Goal: Task Accomplishment & Management: Use online tool/utility

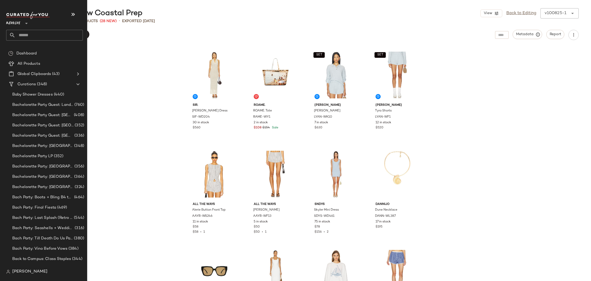
click at [34, 36] on input "text" at bounding box center [48, 35] width 67 height 11
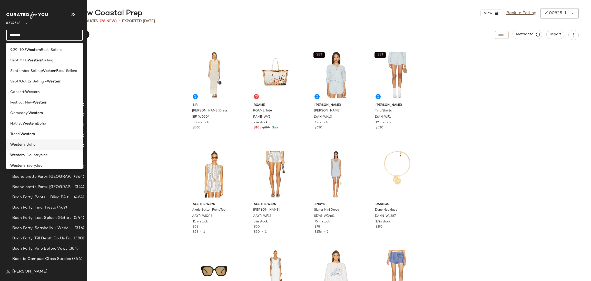
type input "*******"
click at [25, 143] on span ": Boho" at bounding box center [30, 144] width 11 height 5
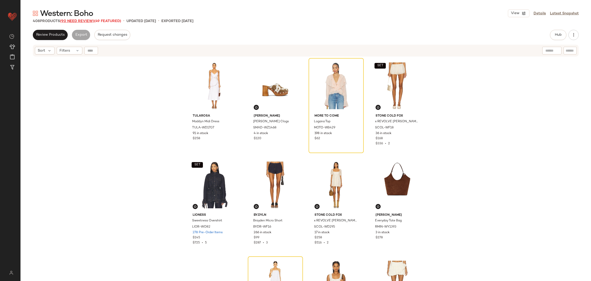
click at [80, 22] on span "(90 Need Review)" at bounding box center [77, 21] width 34 height 4
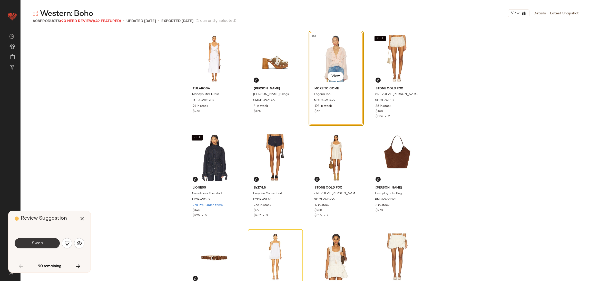
click at [46, 241] on button "Swap" at bounding box center [37, 243] width 45 height 10
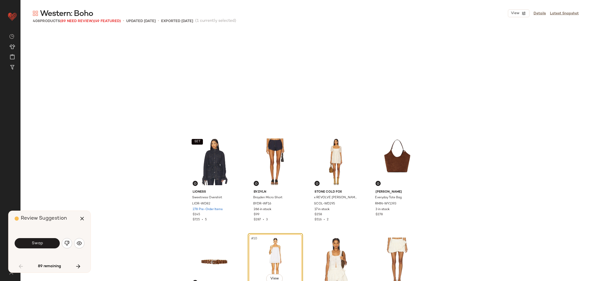
scroll to position [103, 0]
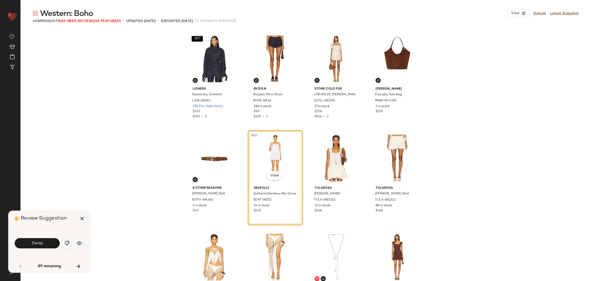
click at [46, 241] on button "Swap" at bounding box center [37, 243] width 45 height 10
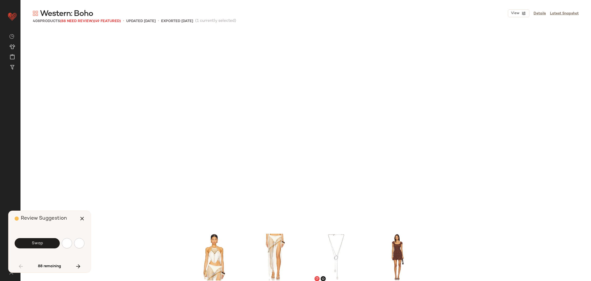
scroll to position [297, 0]
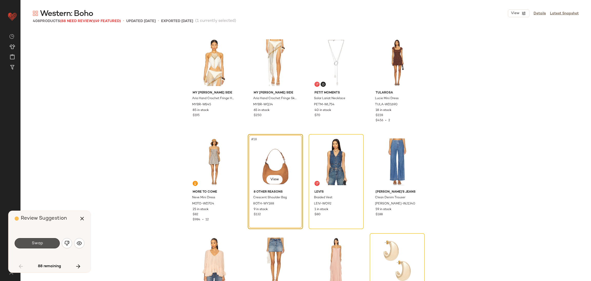
click at [42, 242] on span "Swap" at bounding box center [37, 243] width 12 height 5
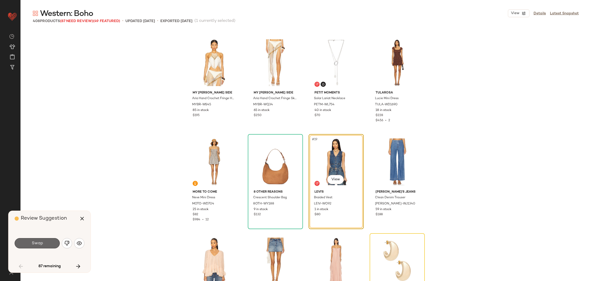
click at [36, 245] on span "Swap" at bounding box center [37, 243] width 12 height 5
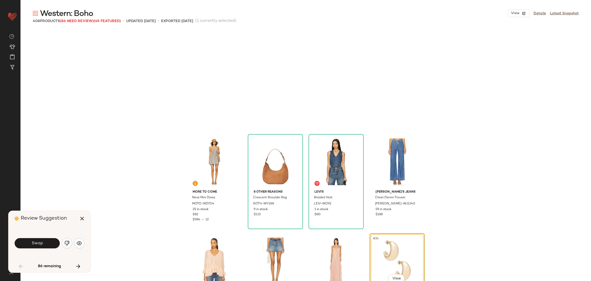
scroll to position [396, 0]
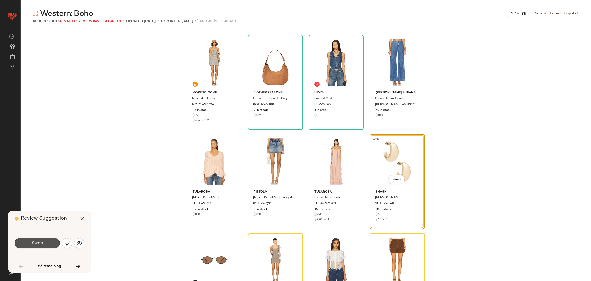
click at [38, 243] on span "Swap" at bounding box center [37, 243] width 12 height 5
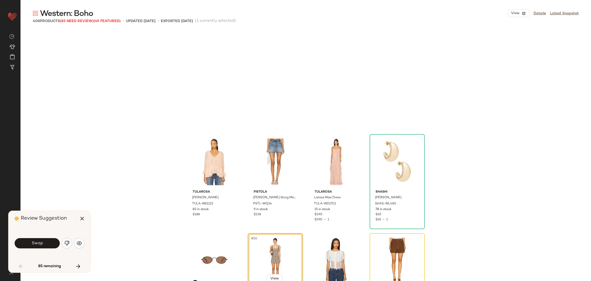
scroll to position [495, 0]
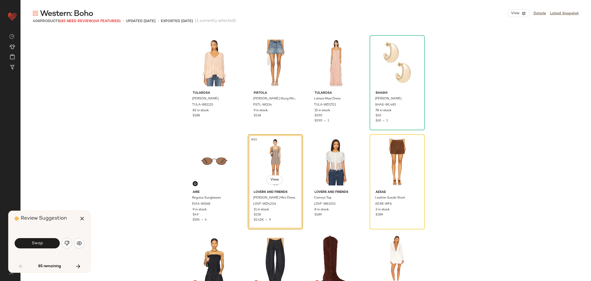
click at [38, 243] on span "Swap" at bounding box center [37, 243] width 12 height 5
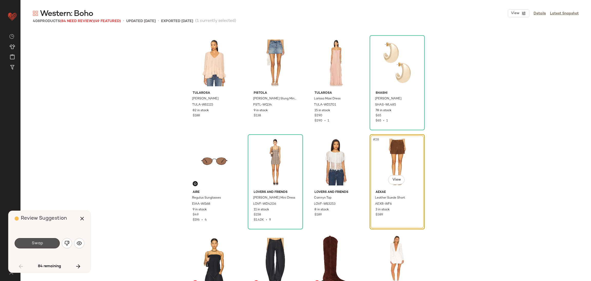
click at [38, 243] on span "Swap" at bounding box center [37, 243] width 12 height 5
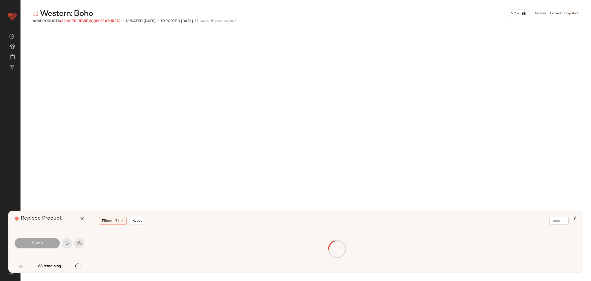
scroll to position [792, 0]
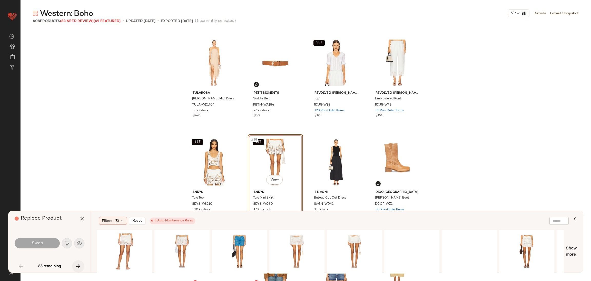
click at [82, 265] on button "button" at bounding box center [78, 266] width 12 height 12
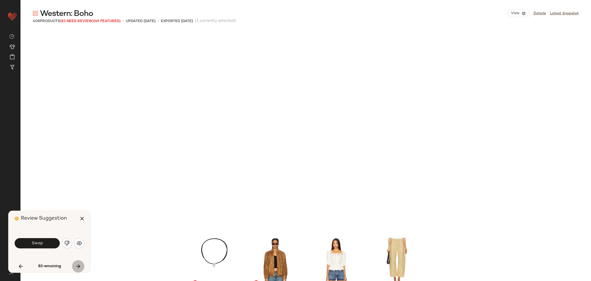
scroll to position [990, 0]
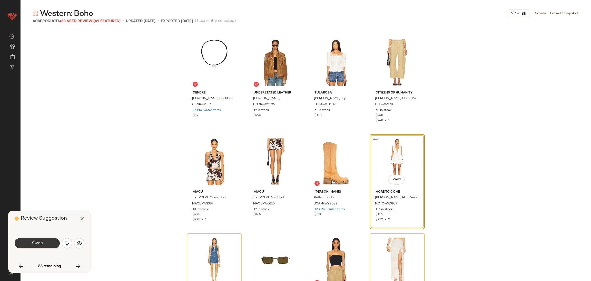
click at [41, 241] on span "Swap" at bounding box center [37, 243] width 12 height 5
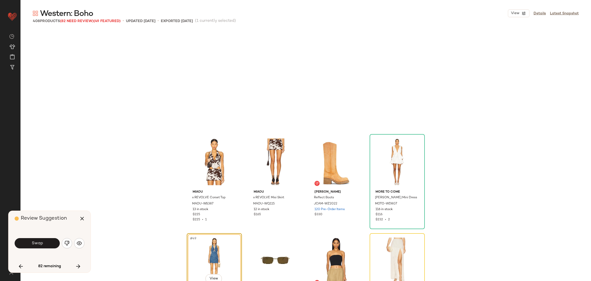
scroll to position [1088, 0]
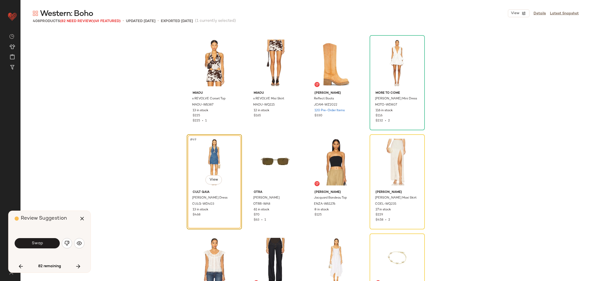
click at [41, 241] on span "Swap" at bounding box center [37, 243] width 12 height 5
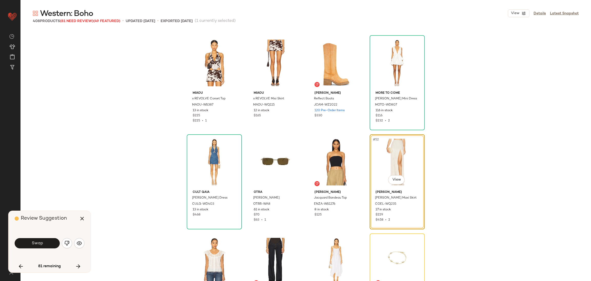
click at [41, 241] on span "Swap" at bounding box center [37, 243] width 12 height 5
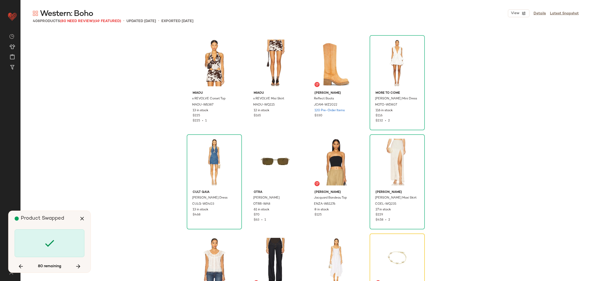
scroll to position [1188, 0]
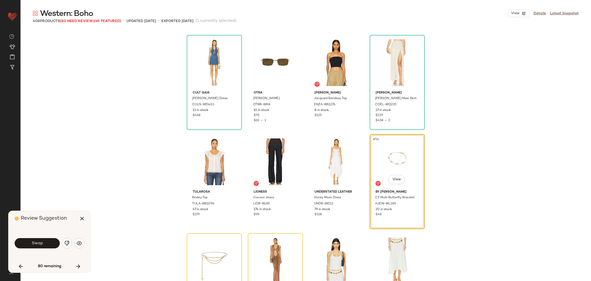
click at [41, 241] on span "Swap" at bounding box center [37, 243] width 12 height 5
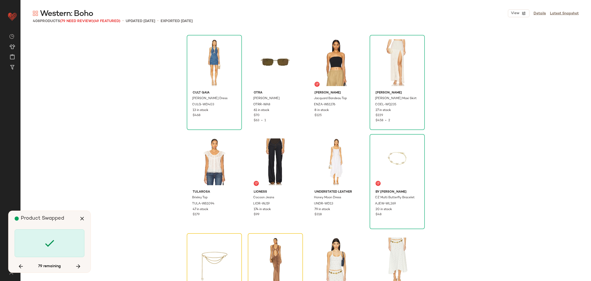
scroll to position [1287, 0]
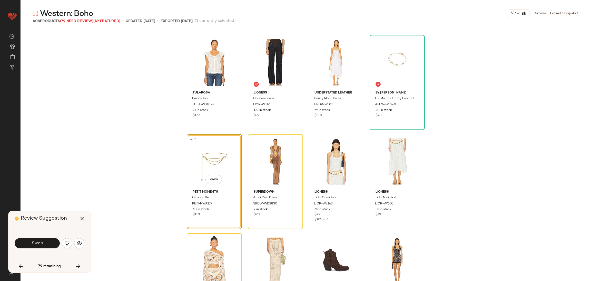
click at [41, 241] on span "Swap" at bounding box center [37, 243] width 12 height 5
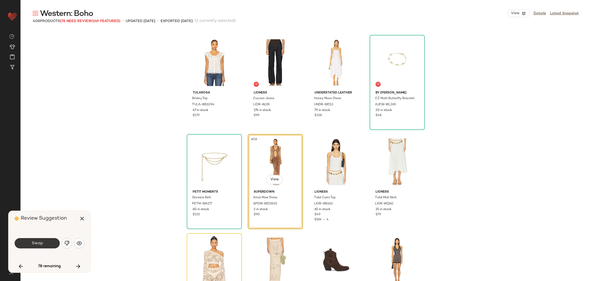
click at [40, 241] on span "Swap" at bounding box center [37, 243] width 12 height 5
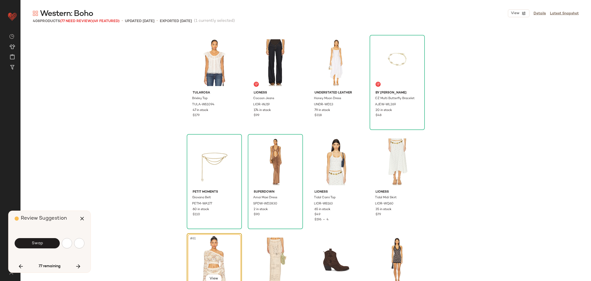
scroll to position [1385, 0]
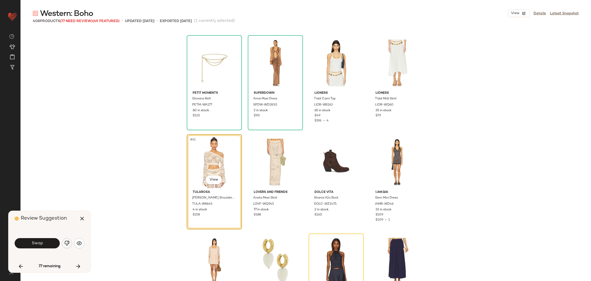
click at [67, 242] on img "button" at bounding box center [66, 242] width 5 height 5
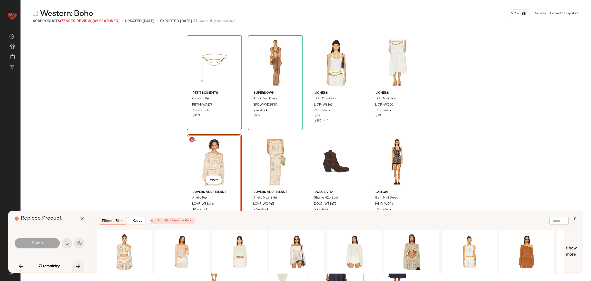
click at [77, 264] on icon "button" at bounding box center [78, 266] width 6 height 6
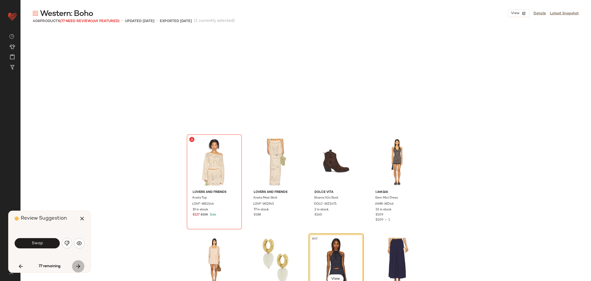
scroll to position [1484, 0]
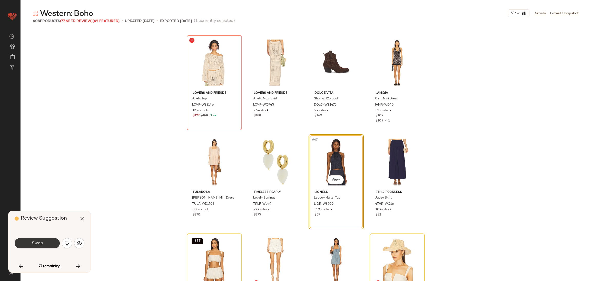
click at [48, 242] on button "Swap" at bounding box center [37, 243] width 45 height 10
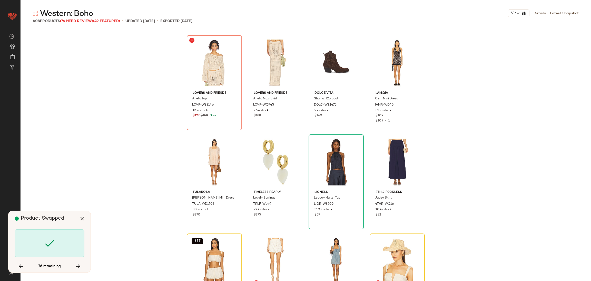
scroll to position [1584, 0]
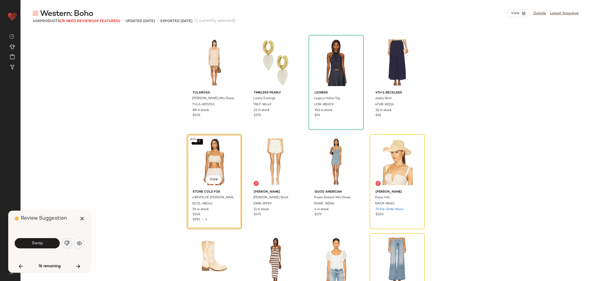
click at [66, 244] on img "button" at bounding box center [66, 242] width 5 height 5
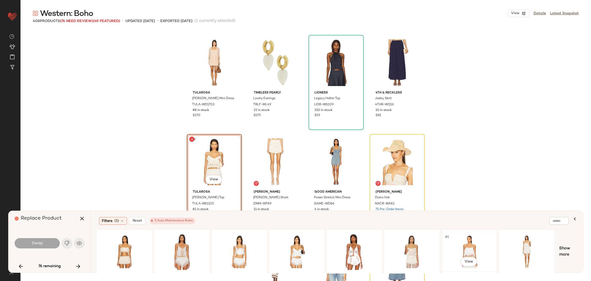
click at [475, 245] on div "#1 View" at bounding box center [469, 251] width 52 height 36
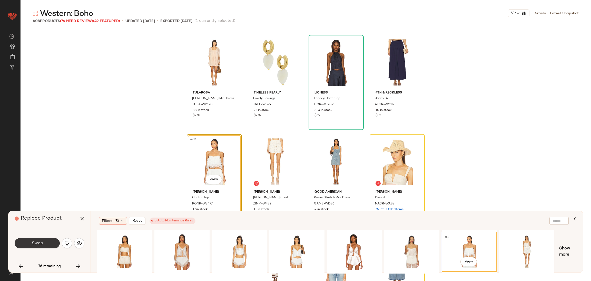
click at [46, 243] on button "Swap" at bounding box center [37, 243] width 45 height 10
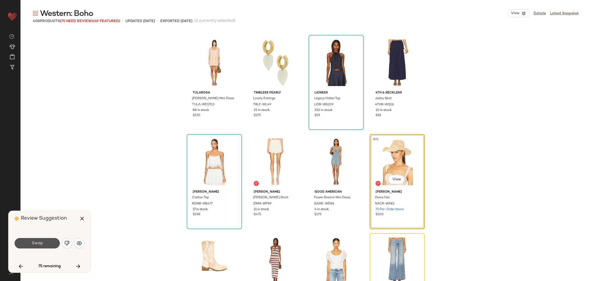
click at [46, 243] on button "Swap" at bounding box center [37, 243] width 45 height 10
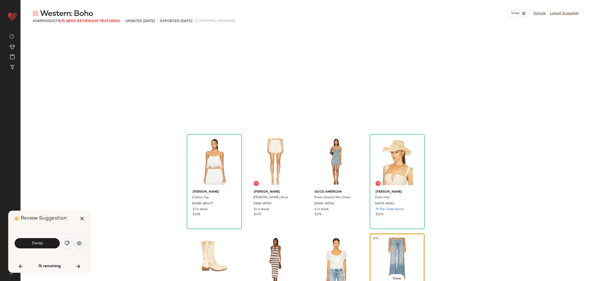
scroll to position [1682, 0]
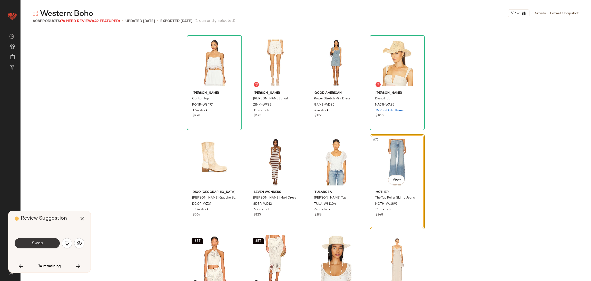
click at [41, 241] on span "Swap" at bounding box center [37, 243] width 12 height 5
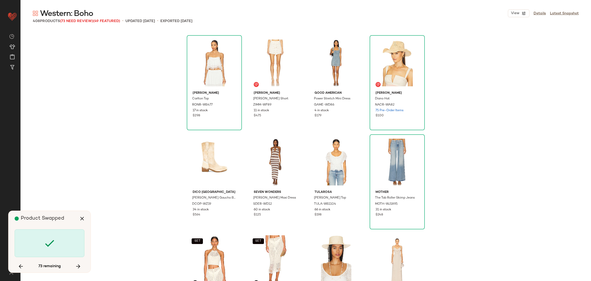
scroll to position [1880, 0]
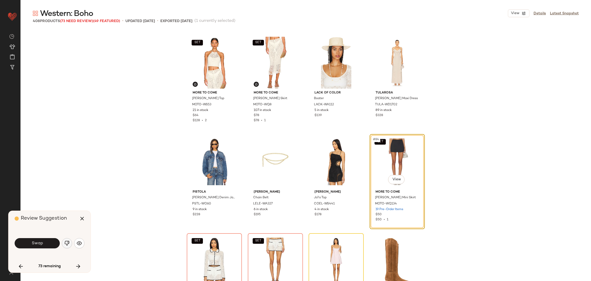
click at [67, 241] on img "button" at bounding box center [66, 242] width 5 height 5
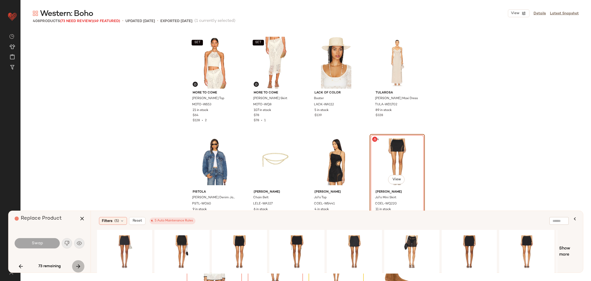
click at [76, 265] on icon "button" at bounding box center [78, 266] width 6 height 6
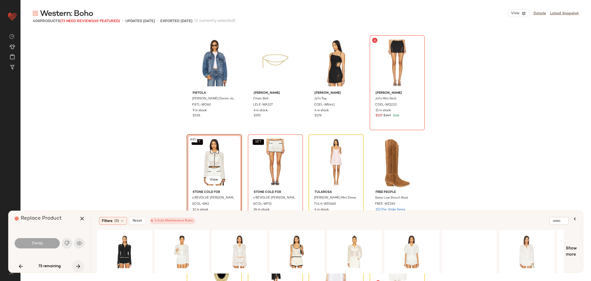
click at [79, 265] on icon "button" at bounding box center [78, 266] width 6 height 6
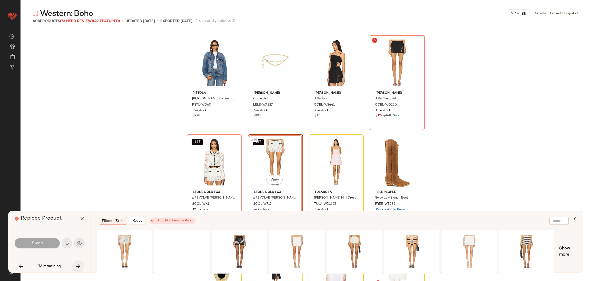
click at [79, 265] on icon "button" at bounding box center [78, 266] width 6 height 6
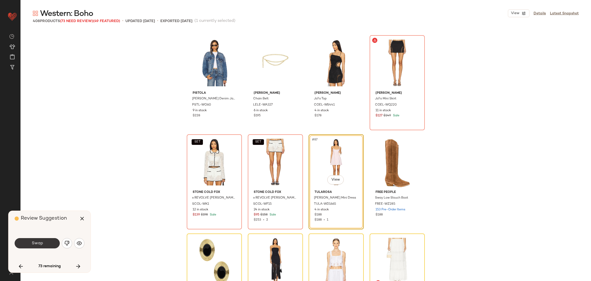
click at [35, 244] on span "Swap" at bounding box center [37, 243] width 12 height 5
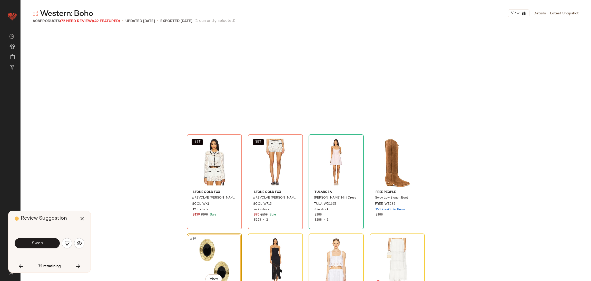
scroll to position [2078, 0]
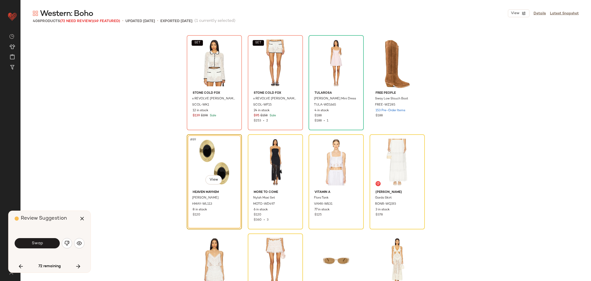
click at [37, 243] on span "Swap" at bounding box center [37, 243] width 12 height 5
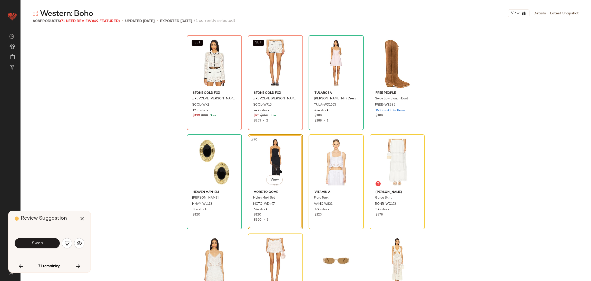
click at [37, 243] on span "Swap" at bounding box center [37, 243] width 12 height 5
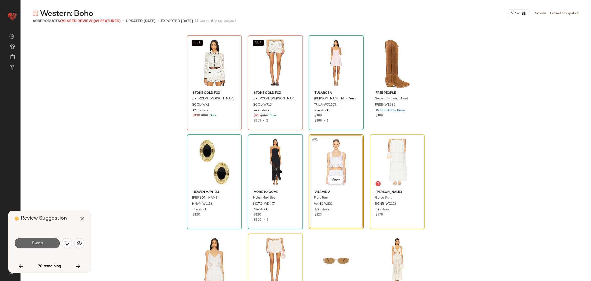
click at [36, 239] on button "Swap" at bounding box center [37, 243] width 45 height 10
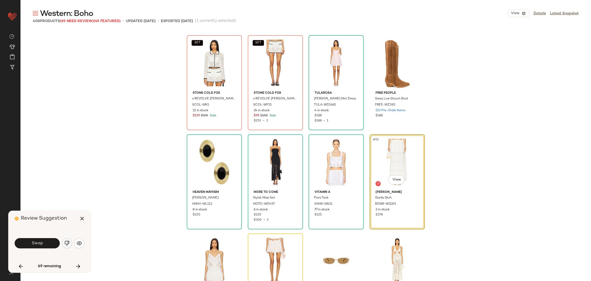
click at [66, 242] on img "button" at bounding box center [66, 242] width 5 height 5
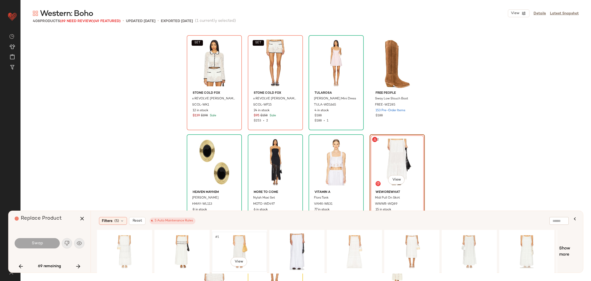
click at [231, 243] on div "#1 View" at bounding box center [240, 251] width 52 height 36
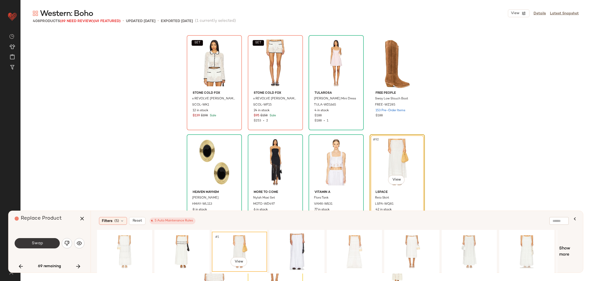
click at [44, 244] on button "Swap" at bounding box center [37, 243] width 45 height 10
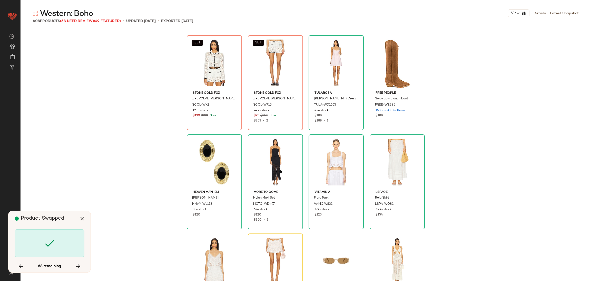
scroll to position [2177, 0]
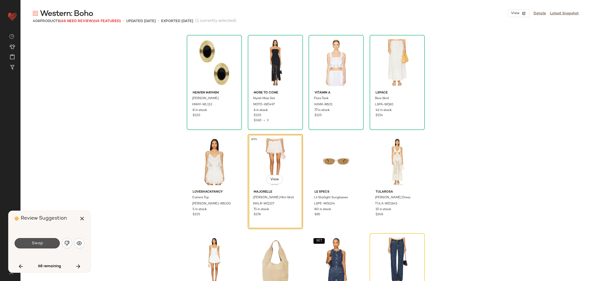
click at [44, 244] on button "Swap" at bounding box center [37, 243] width 45 height 10
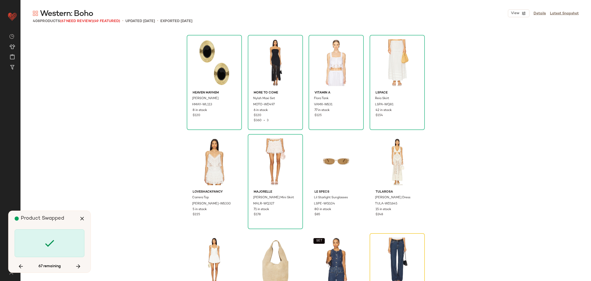
scroll to position [2276, 0]
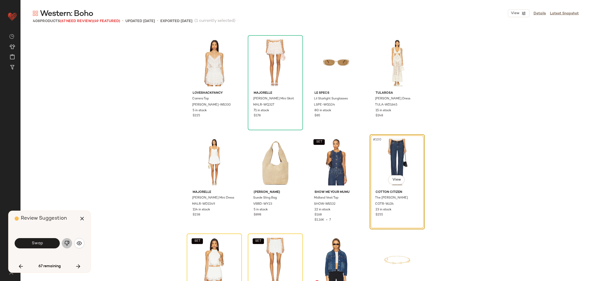
click at [69, 241] on button "button" at bounding box center [67, 243] width 10 height 10
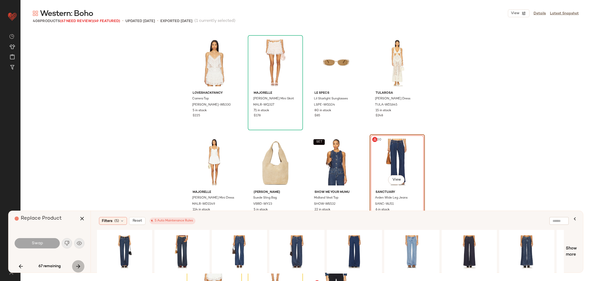
click at [79, 266] on icon "button" at bounding box center [78, 266] width 6 height 6
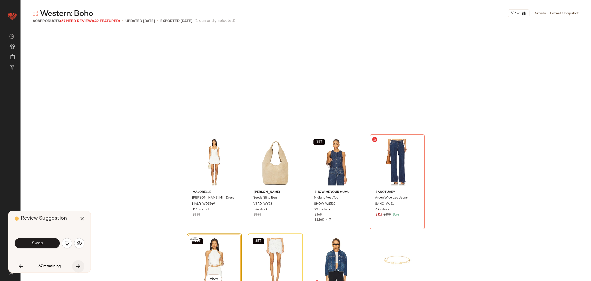
scroll to position [2375, 0]
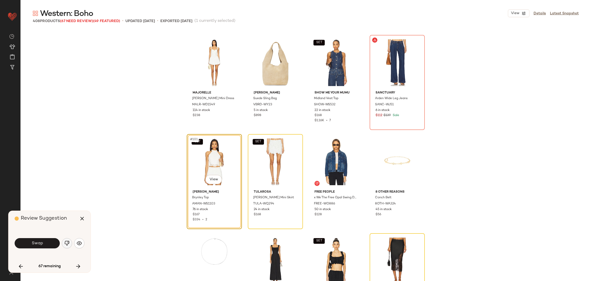
click at [68, 242] on img "button" at bounding box center [66, 242] width 5 height 5
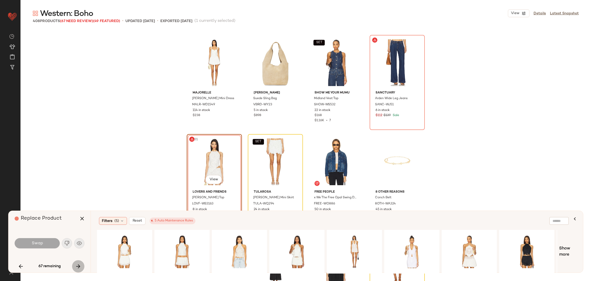
click at [80, 264] on icon "button" at bounding box center [78, 266] width 6 height 6
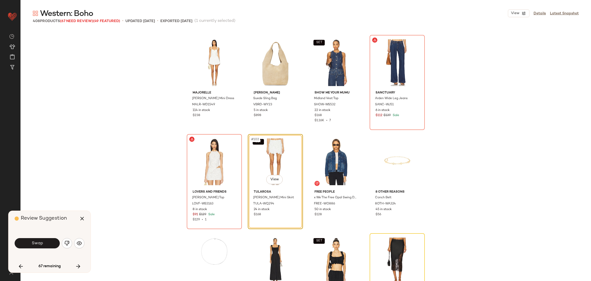
click at [64, 242] on button "button" at bounding box center [67, 243] width 10 height 10
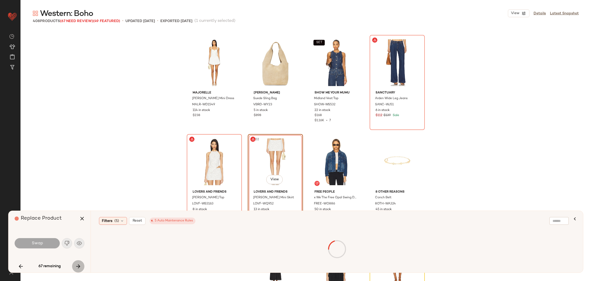
click at [76, 267] on icon "button" at bounding box center [78, 266] width 6 height 6
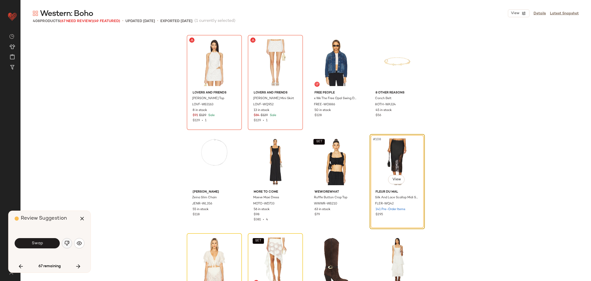
click at [69, 243] on img "button" at bounding box center [66, 242] width 5 height 5
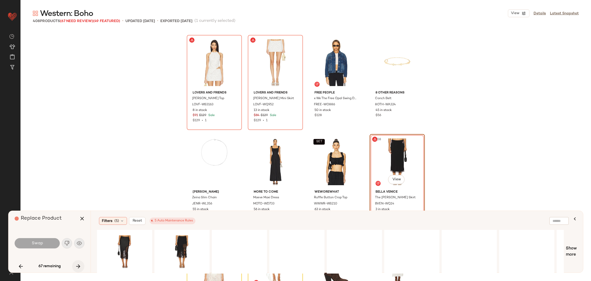
click at [80, 264] on icon "button" at bounding box center [78, 266] width 6 height 6
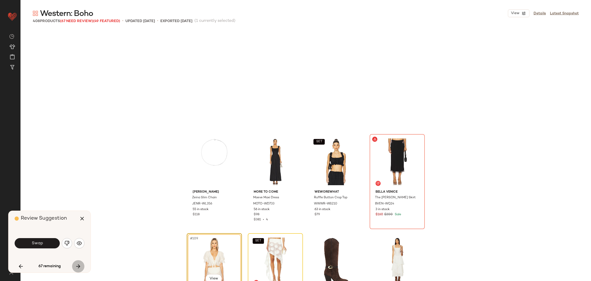
scroll to position [2573, 0]
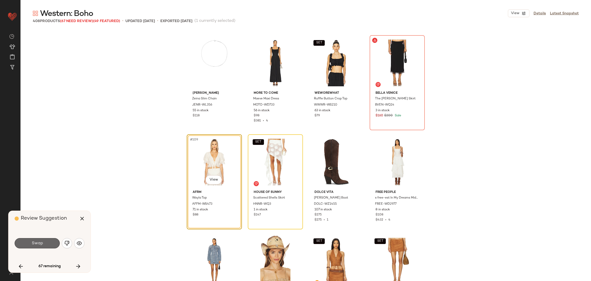
click at [32, 244] on span "Swap" at bounding box center [37, 243] width 12 height 5
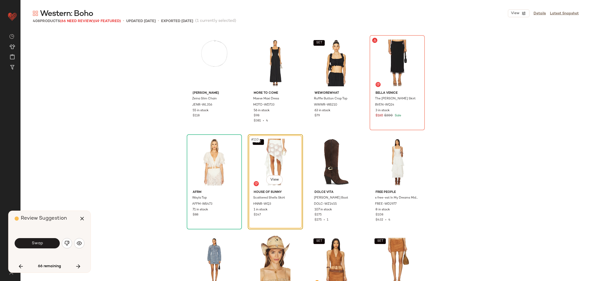
click at [68, 245] on img "button" at bounding box center [66, 242] width 5 height 5
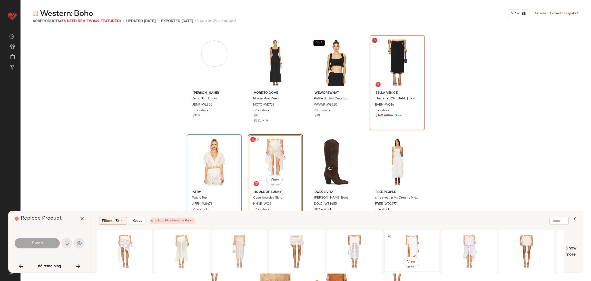
click at [408, 248] on div "#1 View" at bounding box center [412, 251] width 52 height 36
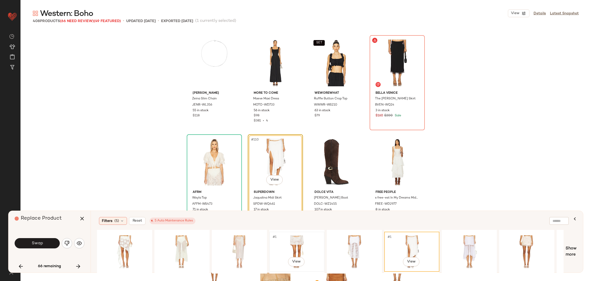
click at [295, 238] on div "#1 View" at bounding box center [297, 251] width 52 height 36
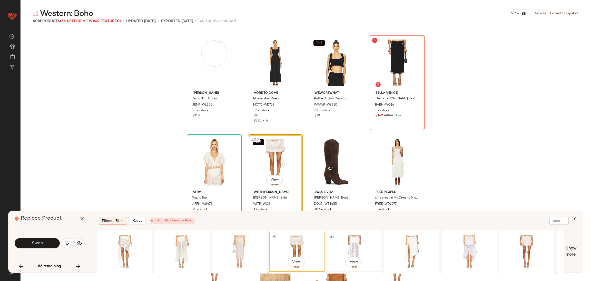
click at [354, 239] on div "#1 View" at bounding box center [354, 251] width 52 height 36
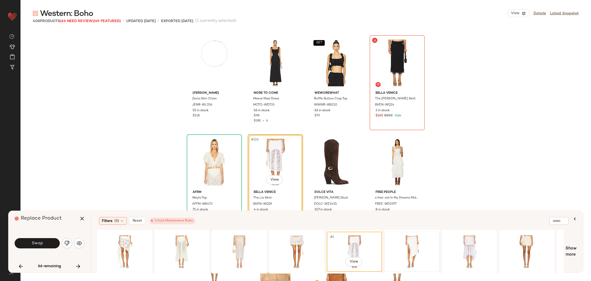
click at [386, 239] on div at bounding box center [412, 251] width 52 height 36
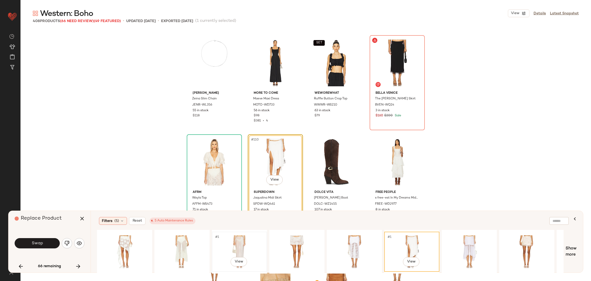
click at [233, 242] on div "#1 View" at bounding box center [240, 251] width 52 height 36
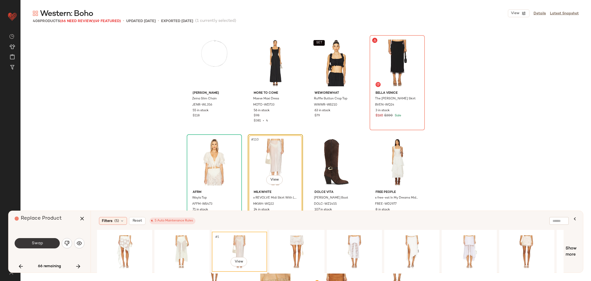
click at [44, 240] on button "Swap" at bounding box center [37, 243] width 45 height 10
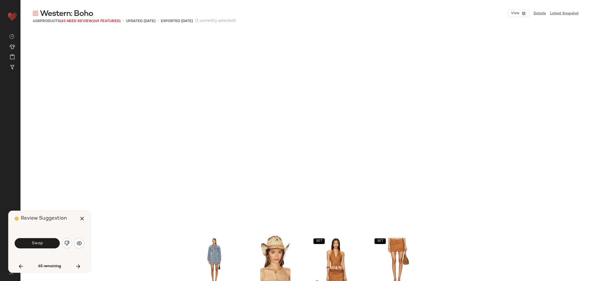
scroll to position [2771, 0]
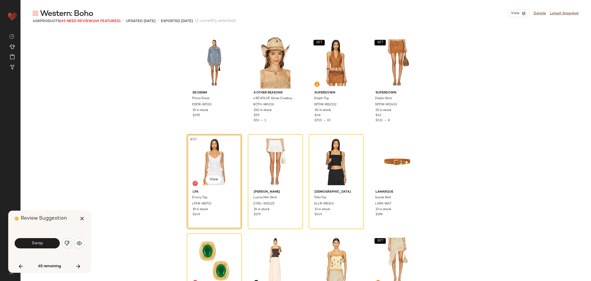
click at [44, 240] on button "Swap" at bounding box center [37, 243] width 45 height 10
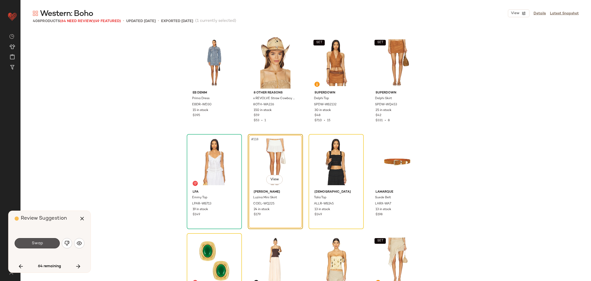
click at [44, 240] on button "Swap" at bounding box center [37, 243] width 45 height 10
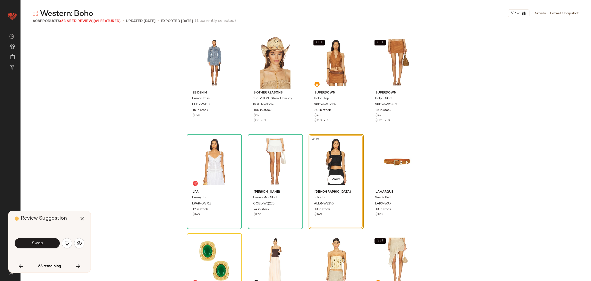
click at [44, 240] on button "Swap" at bounding box center [37, 243] width 45 height 10
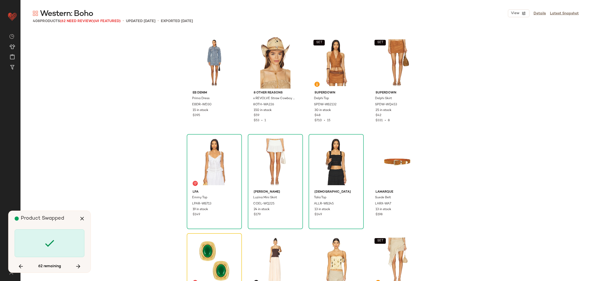
scroll to position [2870, 0]
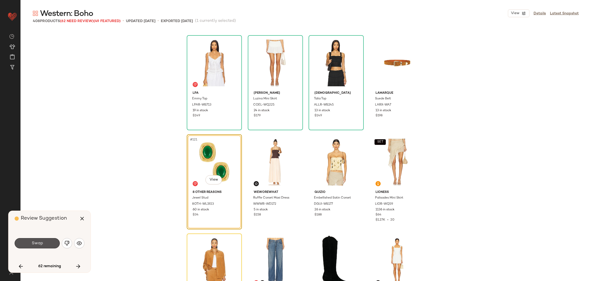
click at [44, 240] on button "Swap" at bounding box center [37, 243] width 45 height 10
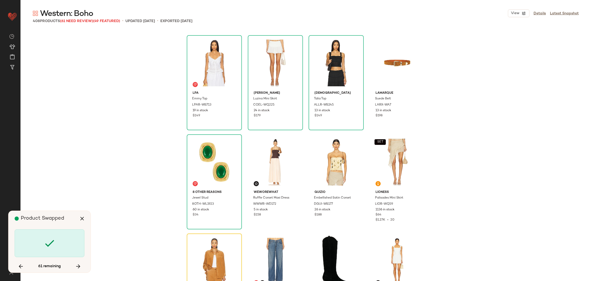
scroll to position [2969, 0]
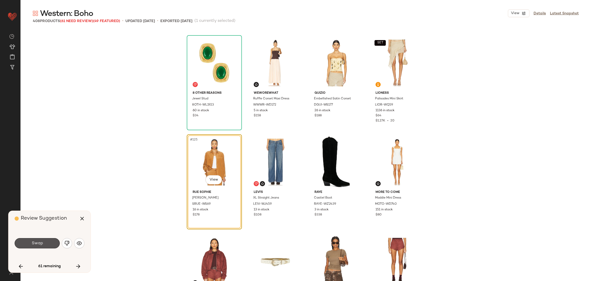
click at [44, 240] on button "Swap" at bounding box center [37, 243] width 45 height 10
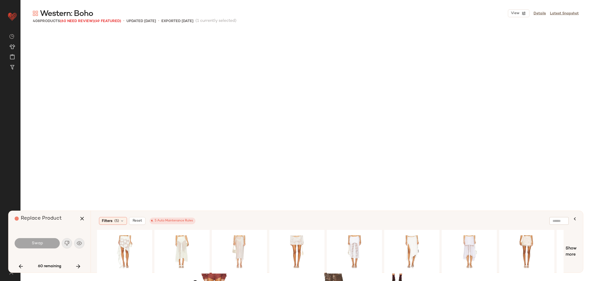
scroll to position [3167, 0]
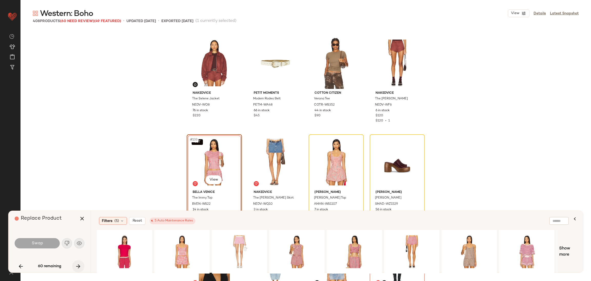
click at [79, 264] on icon "button" at bounding box center [78, 266] width 6 height 6
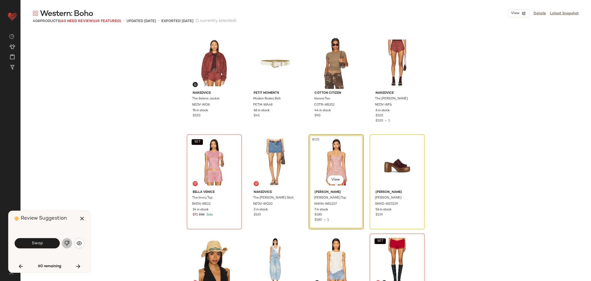
click at [70, 245] on button "button" at bounding box center [67, 243] width 10 height 10
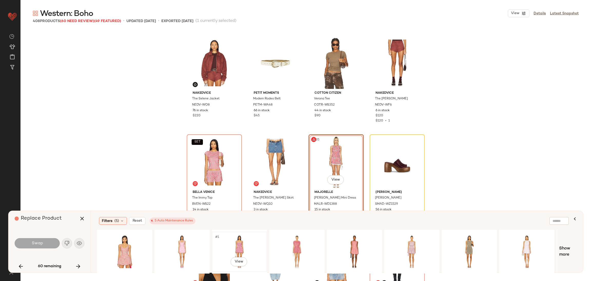
click at [248, 245] on div "#1 View" at bounding box center [240, 251] width 52 height 36
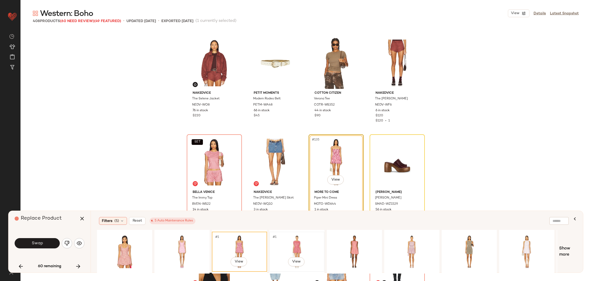
click at [295, 241] on div "#1 View" at bounding box center [297, 251] width 52 height 36
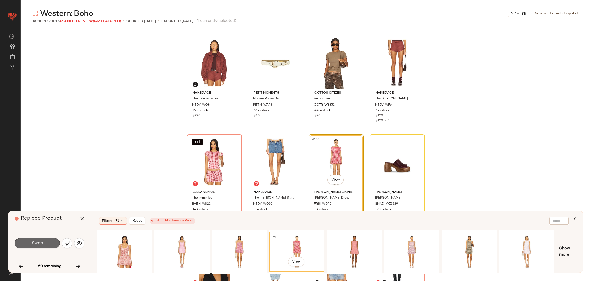
click at [53, 245] on button "Swap" at bounding box center [37, 243] width 45 height 10
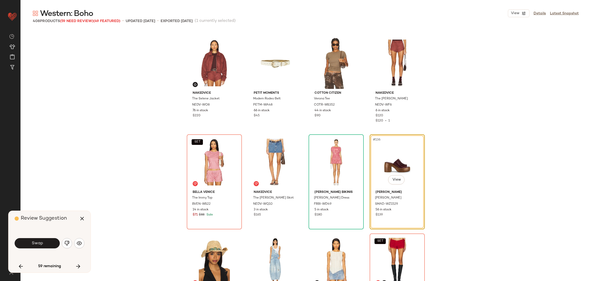
click at [53, 245] on button "Swap" at bounding box center [37, 243] width 45 height 10
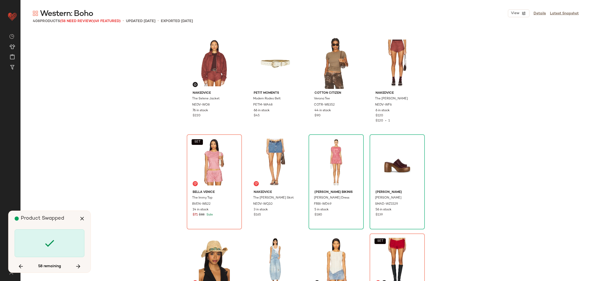
scroll to position [3266, 0]
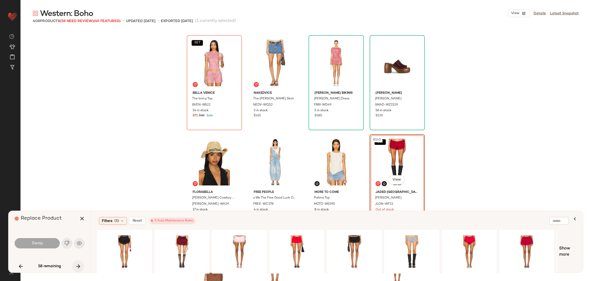
click at [81, 265] on icon "button" at bounding box center [78, 266] width 6 height 6
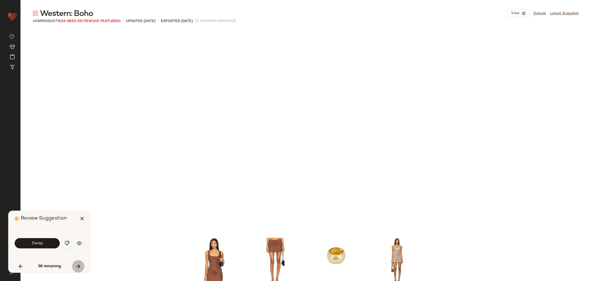
scroll to position [3464, 0]
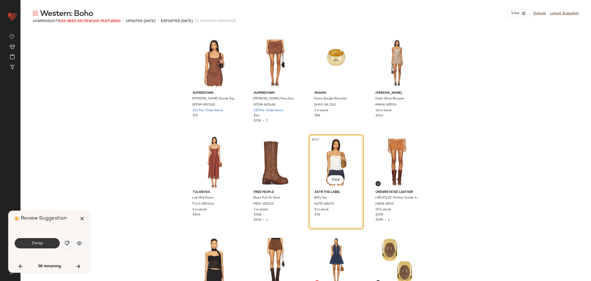
click at [44, 245] on button "Swap" at bounding box center [37, 243] width 45 height 10
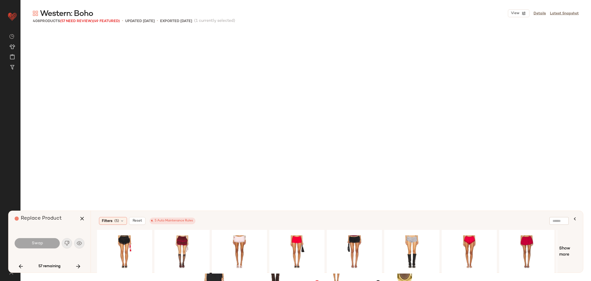
scroll to position [3662, 0]
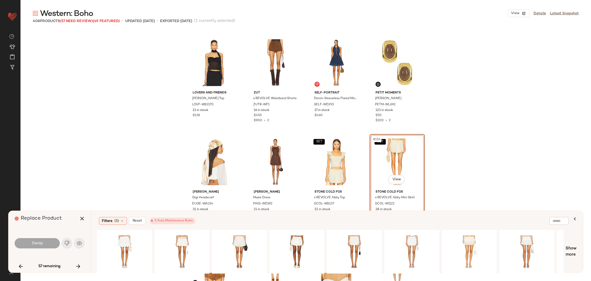
drag, startPoint x: 44, startPoint y: 245, endPoint x: 54, endPoint y: 255, distance: 14.3
click at [54, 255] on div "Swap" at bounding box center [50, 243] width 70 height 28
drag, startPoint x: 82, startPoint y: 272, endPoint x: 74, endPoint y: 266, distance: 9.3
click at [82, 272] on div "Replace Product Swap 57 remaining Filters (5) Reset 5 Auto Maintenance Rules Sh…" at bounding box center [295, 241] width 575 height 62
click at [74, 266] on button "button" at bounding box center [78, 266] width 12 height 12
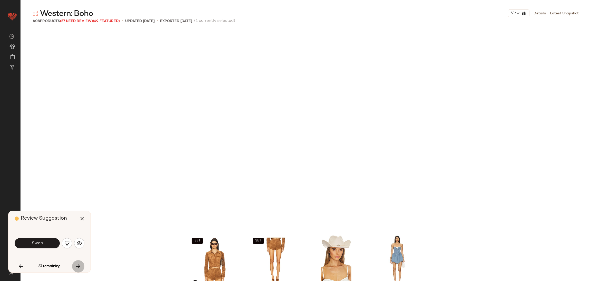
scroll to position [3860, 0]
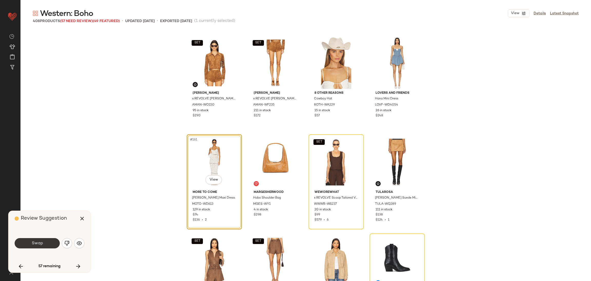
click at [44, 244] on button "Swap" at bounding box center [37, 243] width 45 height 10
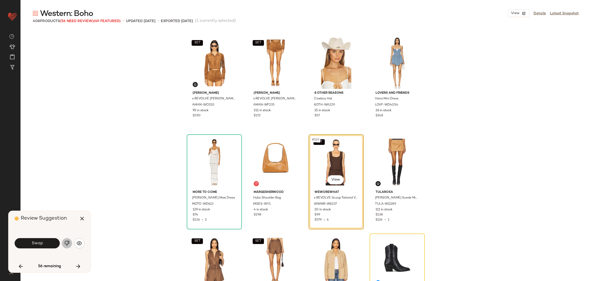
click at [69, 243] on img "button" at bounding box center [66, 242] width 5 height 5
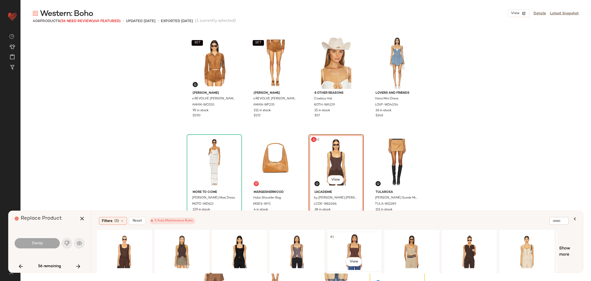
click at [342, 244] on div "#1 View" at bounding box center [354, 251] width 52 height 36
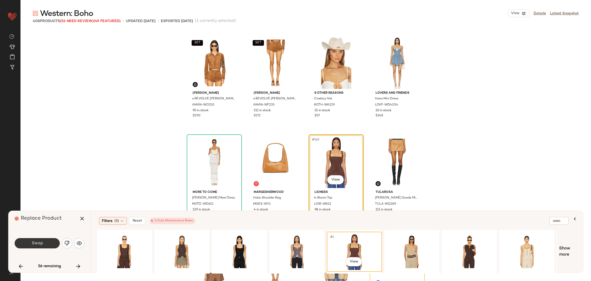
click at [30, 242] on button "Swap" at bounding box center [37, 243] width 45 height 10
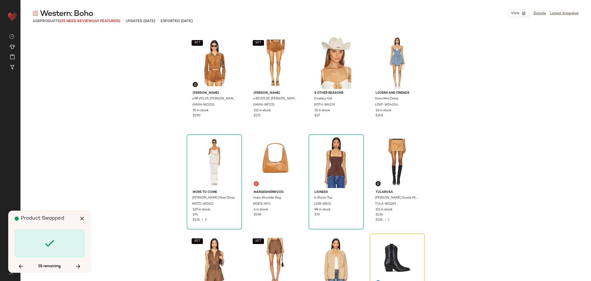
scroll to position [3959, 0]
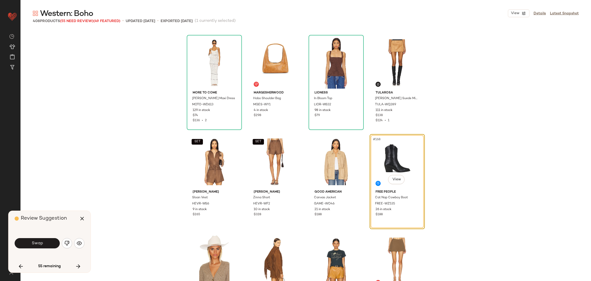
click at [30, 242] on button "Swap" at bounding box center [37, 243] width 45 height 10
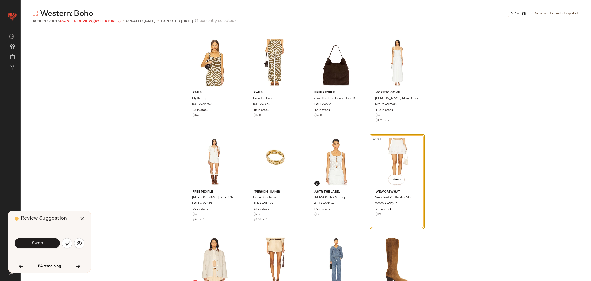
click at [30, 242] on button "Swap" at bounding box center [37, 243] width 45 height 10
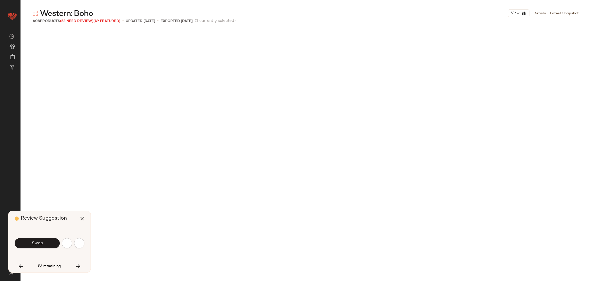
scroll to position [4553, 0]
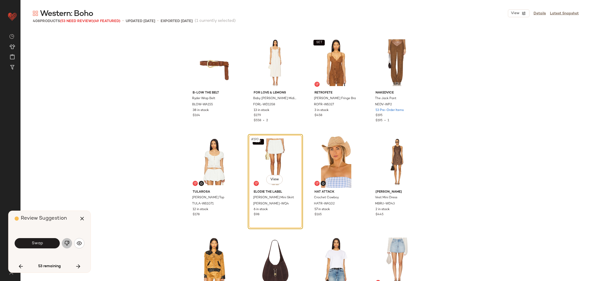
click at [64, 243] on button "button" at bounding box center [67, 243] width 10 height 10
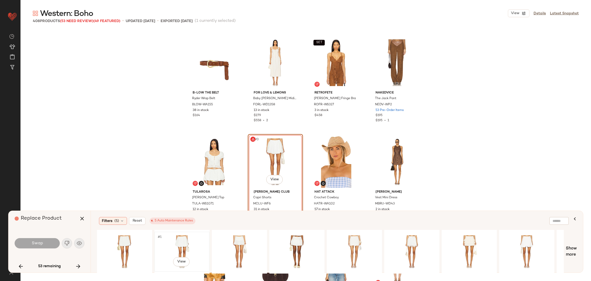
click at [185, 242] on div "#1 View" at bounding box center [182, 251] width 52 height 36
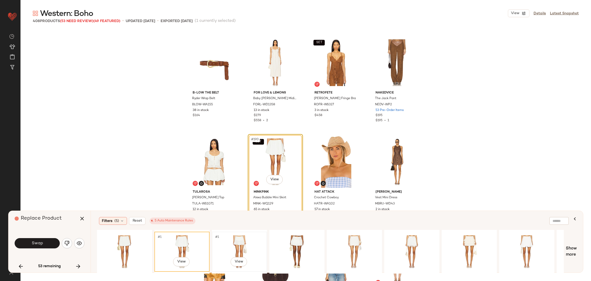
click at [224, 242] on div "#1 View" at bounding box center [240, 251] width 52 height 36
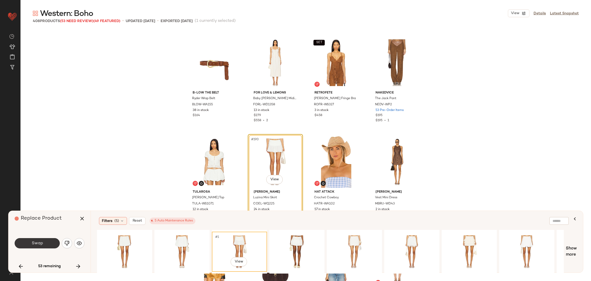
click at [53, 244] on button "Swap" at bounding box center [37, 243] width 45 height 10
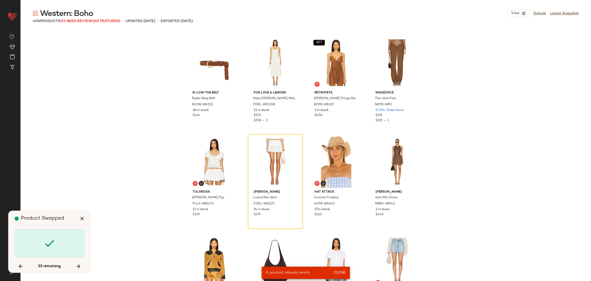
scroll to position [2771, 0]
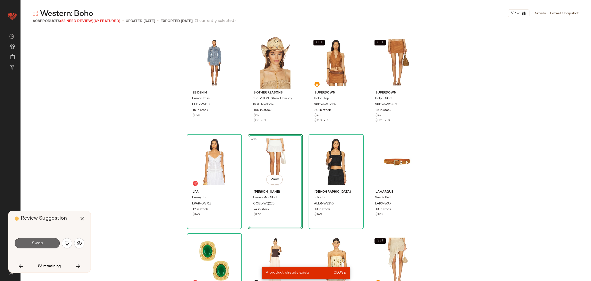
click at [43, 244] on button "Swap" at bounding box center [37, 243] width 45 height 10
click at [81, 220] on icon "button" at bounding box center [82, 218] width 6 height 6
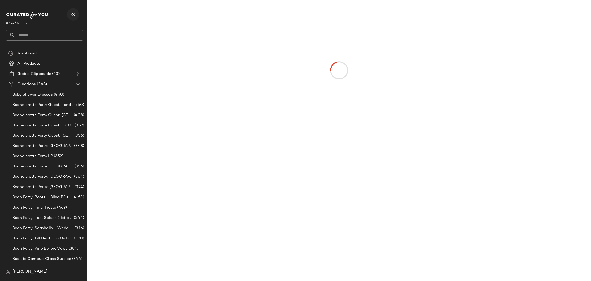
click at [68, 15] on button "button" at bounding box center [73, 14] width 12 height 12
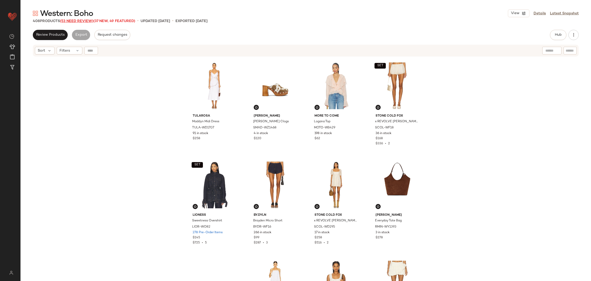
click at [82, 21] on span "(53 Need Review)" at bounding box center [76, 21] width 33 height 4
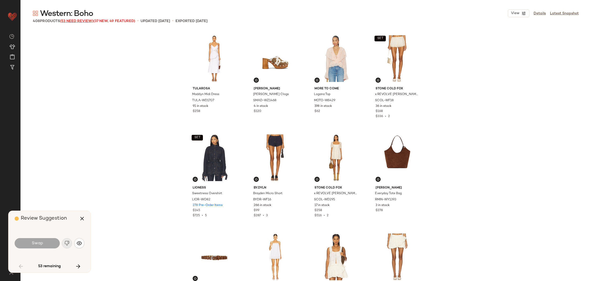
scroll to position [792, 0]
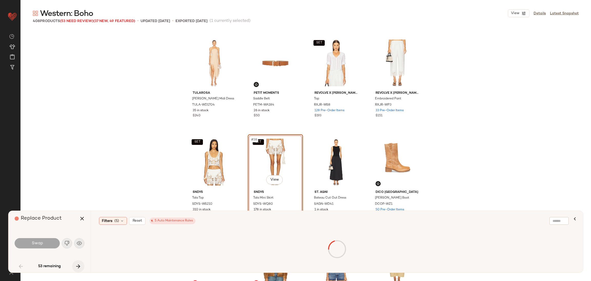
click at [78, 264] on icon "button" at bounding box center [78, 266] width 6 height 6
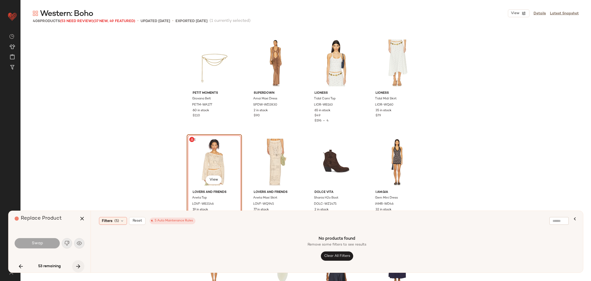
click at [78, 264] on icon "button" at bounding box center [78, 266] width 6 height 6
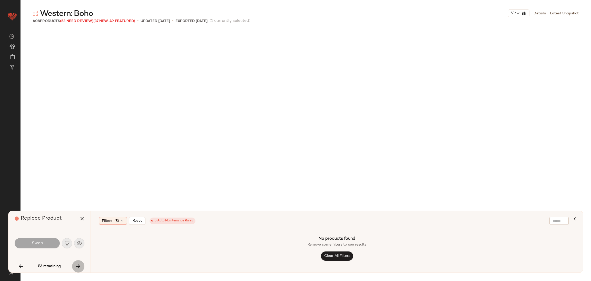
scroll to position [1880, 0]
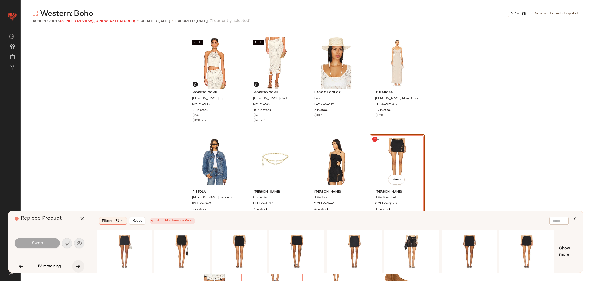
click at [78, 264] on icon "button" at bounding box center [78, 266] width 6 height 6
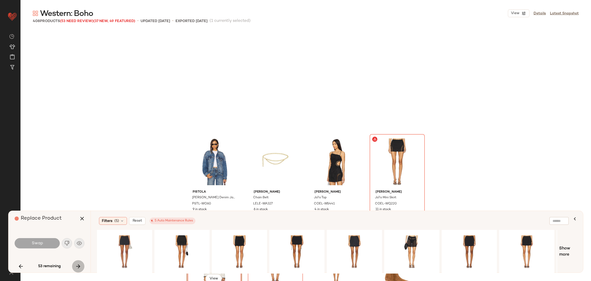
scroll to position [1979, 0]
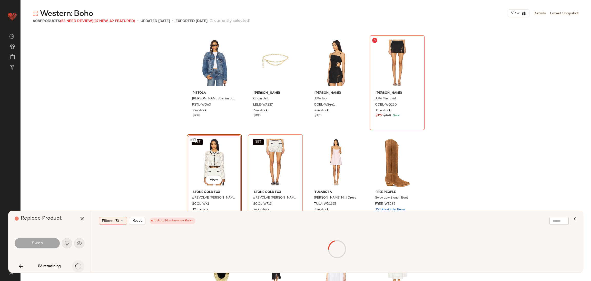
click at [78, 264] on div "53 remaining" at bounding box center [50, 266] width 70 height 12
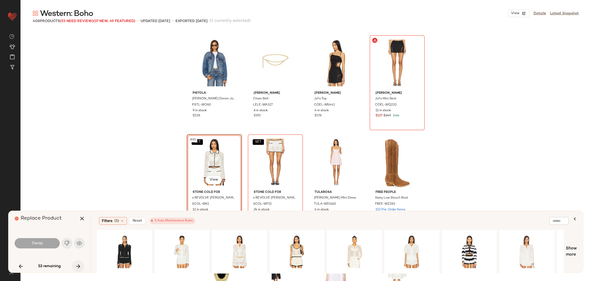
click at [78, 264] on icon "button" at bounding box center [78, 266] width 6 height 6
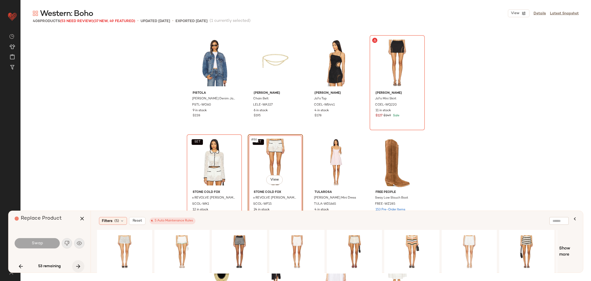
click at [78, 264] on icon "button" at bounding box center [78, 266] width 6 height 6
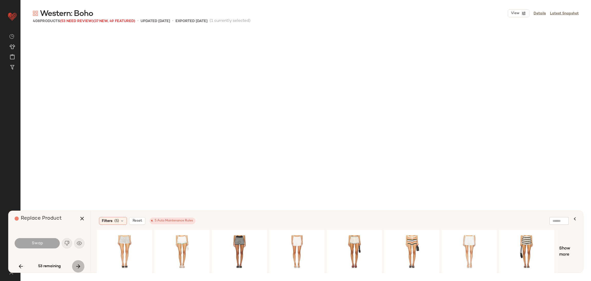
scroll to position [2276, 0]
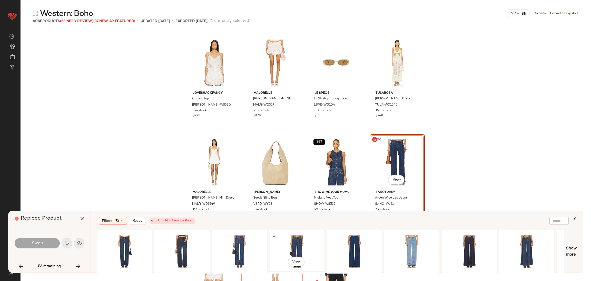
click at [285, 244] on div "#1 View" at bounding box center [297, 251] width 52 height 36
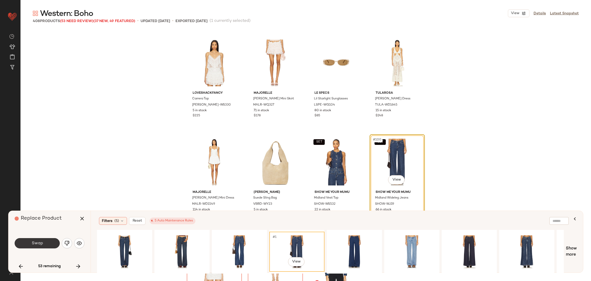
click at [50, 246] on button "Swap" at bounding box center [37, 243] width 45 height 10
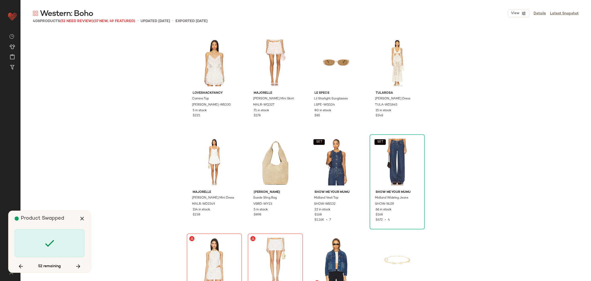
scroll to position [2375, 0]
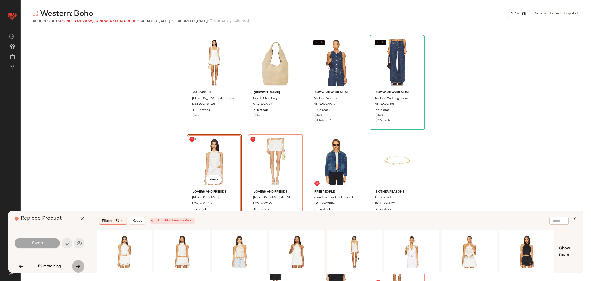
click at [75, 264] on icon "button" at bounding box center [78, 266] width 6 height 6
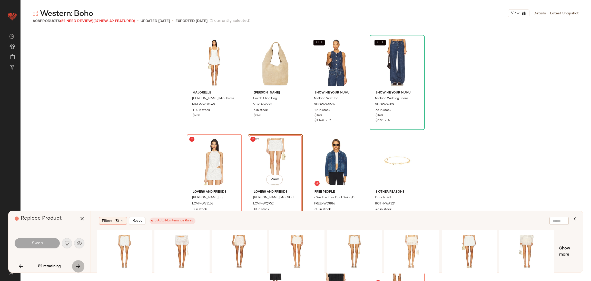
click at [77, 265] on icon "button" at bounding box center [78, 266] width 6 height 6
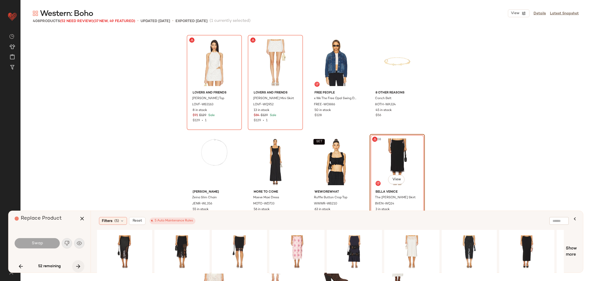
click at [77, 265] on icon "button" at bounding box center [78, 266] width 6 height 6
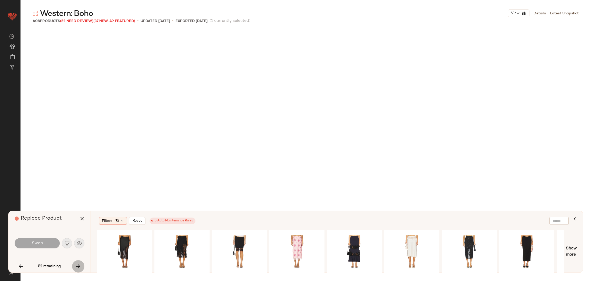
scroll to position [3167, 0]
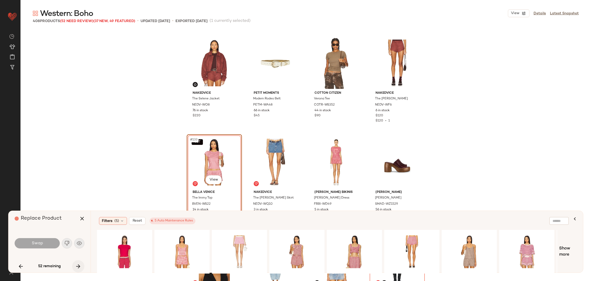
click at [77, 265] on icon "button" at bounding box center [78, 266] width 6 height 6
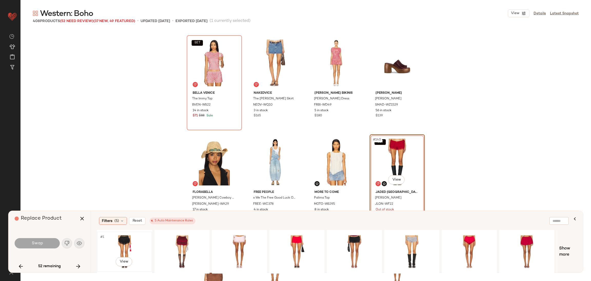
click at [118, 248] on div "#1 View" at bounding box center [125, 251] width 52 height 36
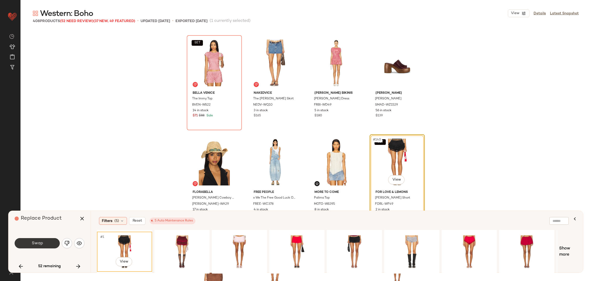
click at [46, 240] on button "Swap" at bounding box center [37, 243] width 45 height 10
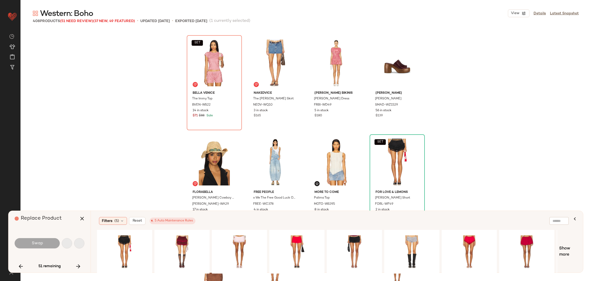
scroll to position [3662, 0]
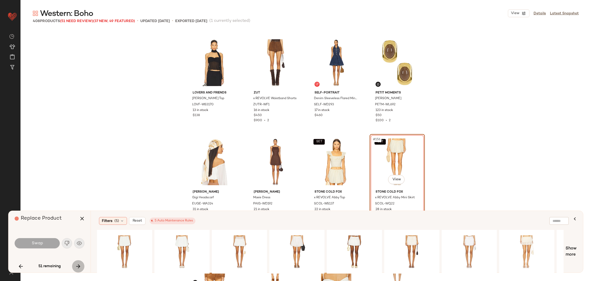
click at [75, 267] on icon "button" at bounding box center [78, 266] width 6 height 6
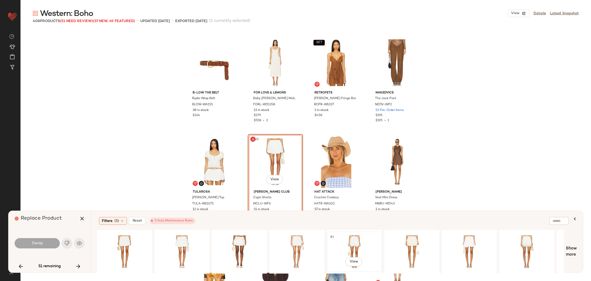
click at [353, 251] on div "#1 View" at bounding box center [354, 251] width 52 height 36
click at [41, 245] on button "Swap" at bounding box center [37, 243] width 45 height 10
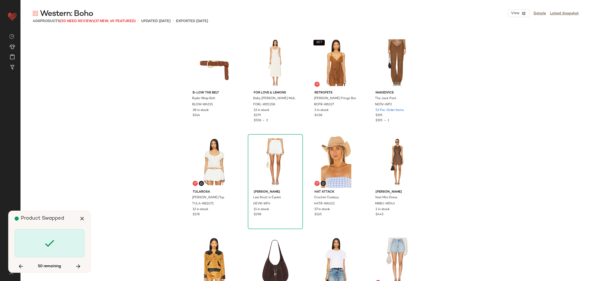
scroll to position [4751, 0]
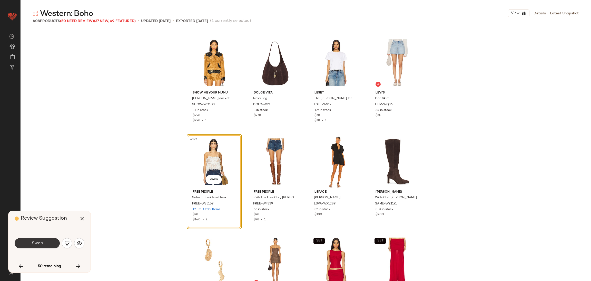
click at [41, 245] on span "Swap" at bounding box center [37, 243] width 12 height 5
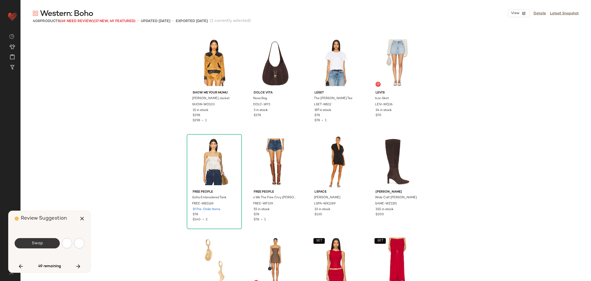
scroll to position [4948, 0]
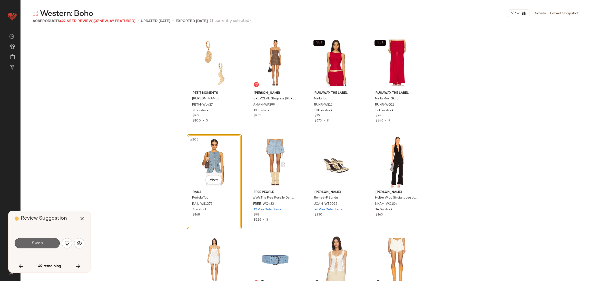
click at [41, 244] on span "Swap" at bounding box center [37, 243] width 12 height 5
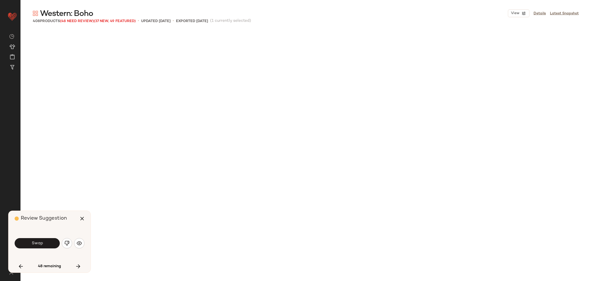
scroll to position [5245, 0]
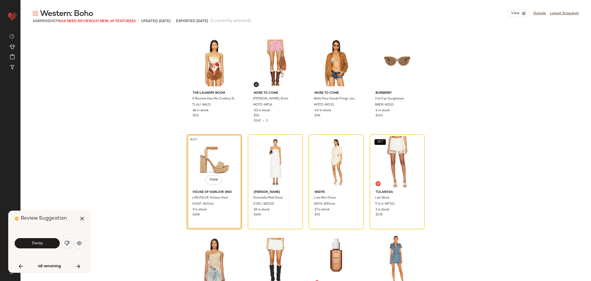
click at [41, 244] on span "Swap" at bounding box center [37, 243] width 12 height 5
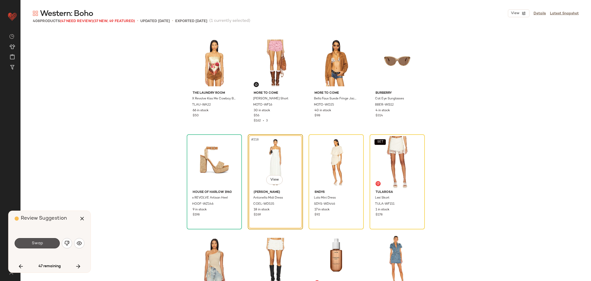
click at [41, 244] on span "Swap" at bounding box center [37, 243] width 12 height 5
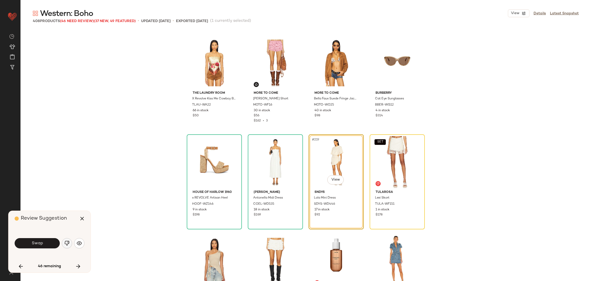
click at [67, 244] on img "button" at bounding box center [66, 242] width 5 height 5
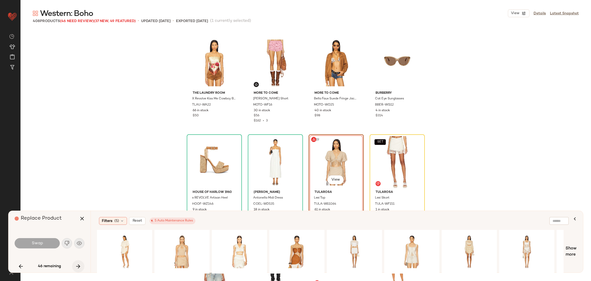
click at [80, 265] on icon "button" at bounding box center [78, 266] width 6 height 6
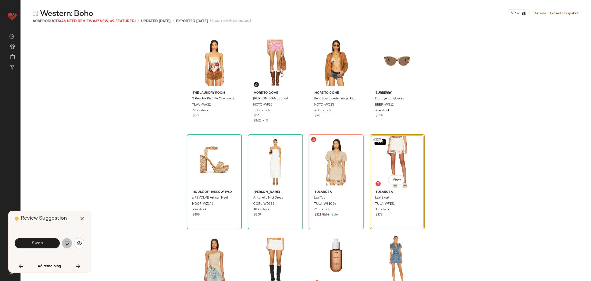
click at [65, 244] on img "button" at bounding box center [66, 242] width 5 height 5
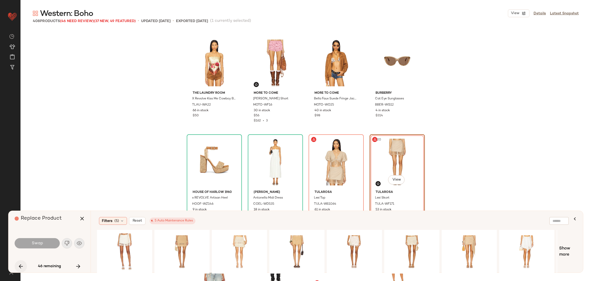
click at [21, 265] on icon "button" at bounding box center [21, 266] width 6 height 6
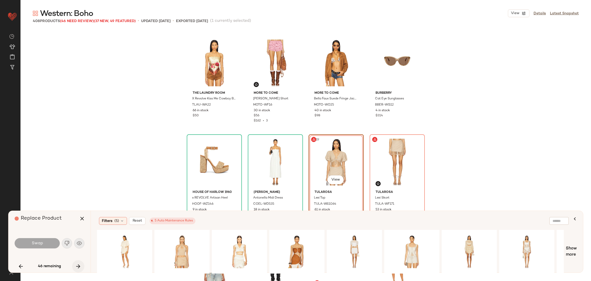
click at [81, 263] on icon "button" at bounding box center [78, 266] width 6 height 6
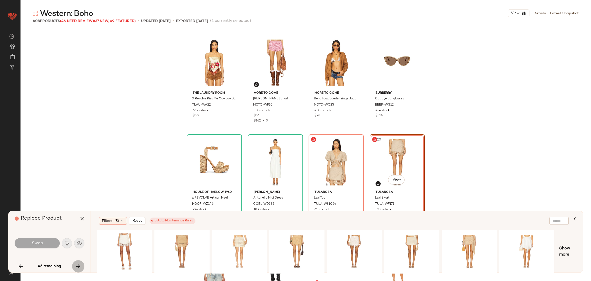
click at [81, 263] on icon "button" at bounding box center [78, 266] width 6 height 6
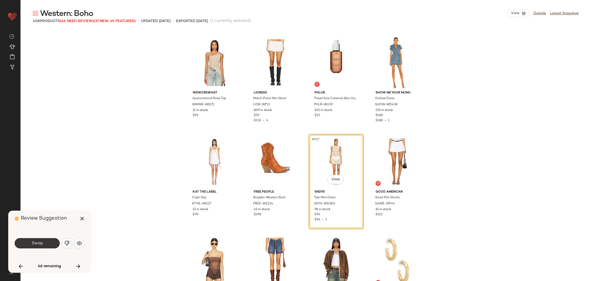
click at [44, 241] on button "Swap" at bounding box center [37, 243] width 45 height 10
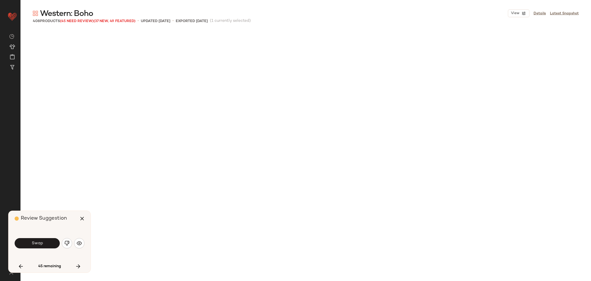
scroll to position [5740, 0]
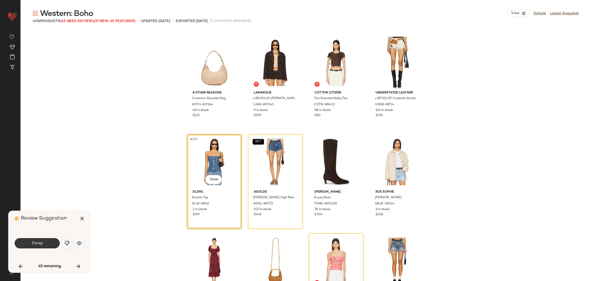
click at [44, 241] on button "Swap" at bounding box center [37, 243] width 45 height 10
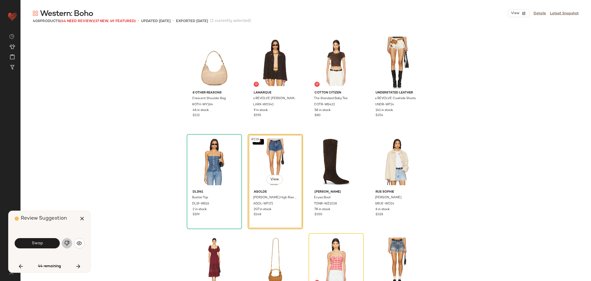
click at [65, 242] on img "button" at bounding box center [66, 242] width 5 height 5
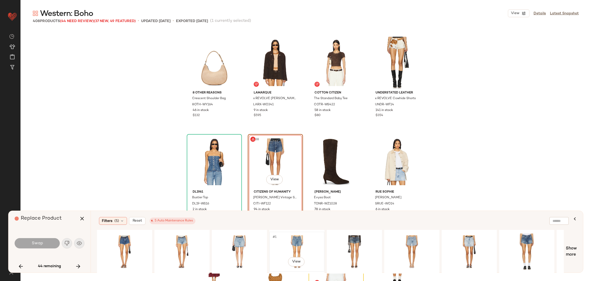
click at [299, 238] on div "#1 View" at bounding box center [297, 251] width 52 height 36
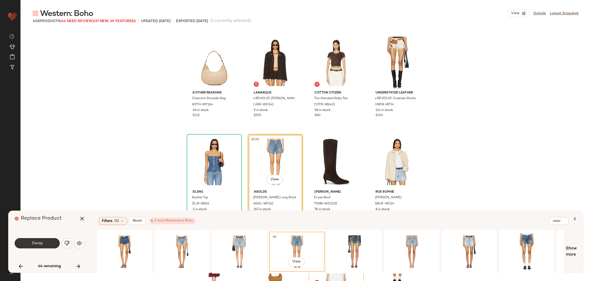
click at [43, 245] on button "Swap" at bounding box center [37, 243] width 45 height 10
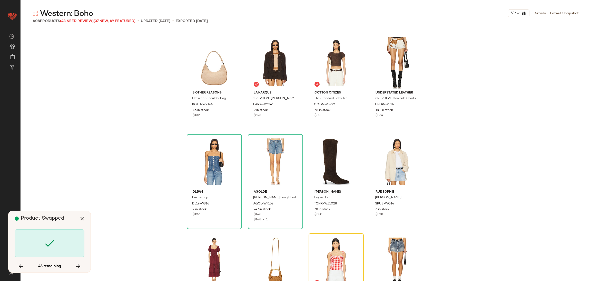
scroll to position [5839, 0]
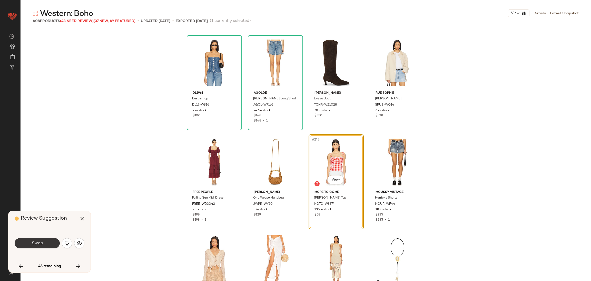
click at [50, 244] on button "Swap" at bounding box center [37, 243] width 45 height 10
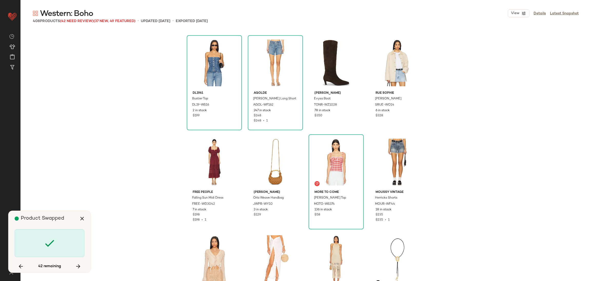
scroll to position [6037, 0]
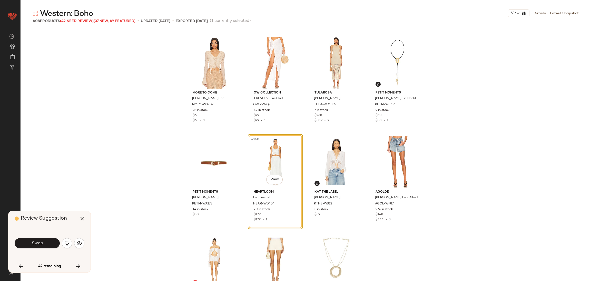
click at [50, 244] on button "Swap" at bounding box center [37, 243] width 45 height 10
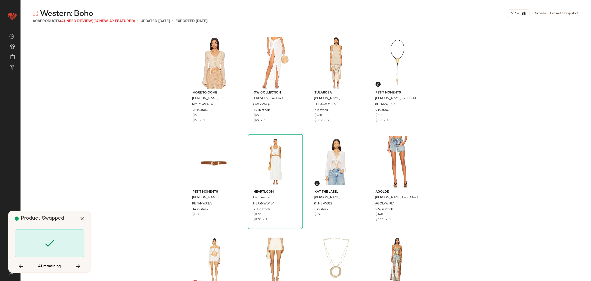
scroll to position [6334, 0]
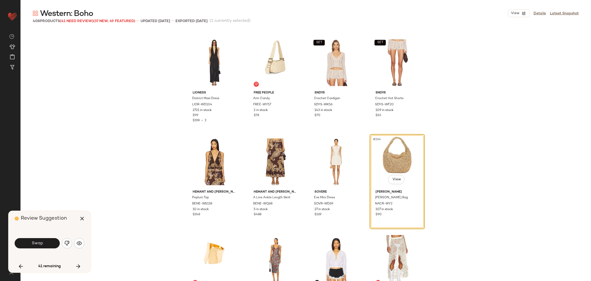
click at [50, 244] on button "Swap" at bounding box center [37, 243] width 45 height 10
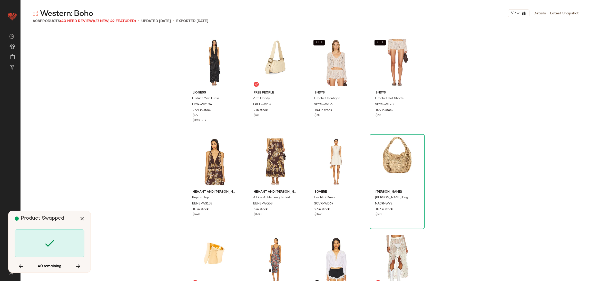
scroll to position [6532, 0]
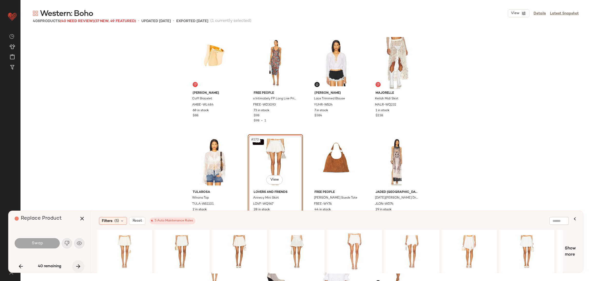
click at [81, 264] on icon "button" at bounding box center [78, 266] width 6 height 6
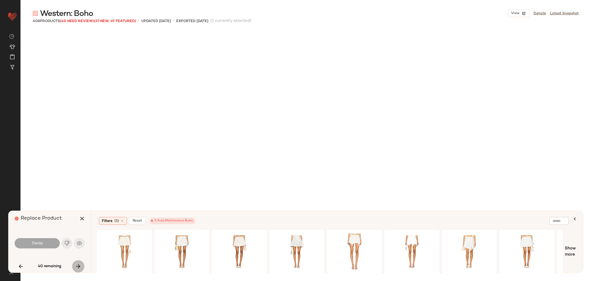
scroll to position [6829, 0]
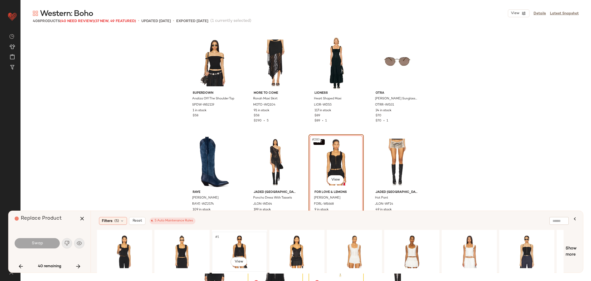
click at [236, 250] on div "#1 View" at bounding box center [240, 251] width 52 height 36
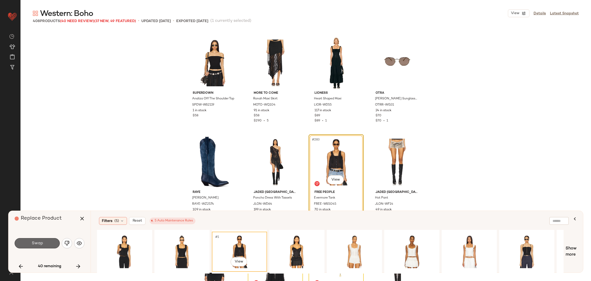
click at [39, 244] on span "Swap" at bounding box center [37, 243] width 12 height 5
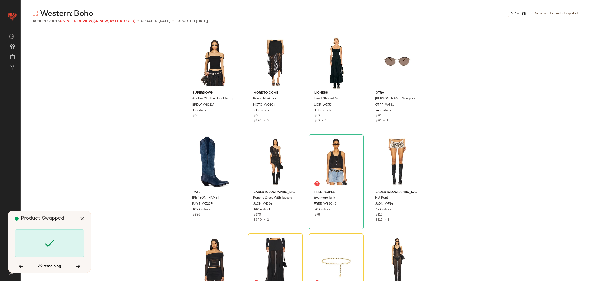
scroll to position [6928, 0]
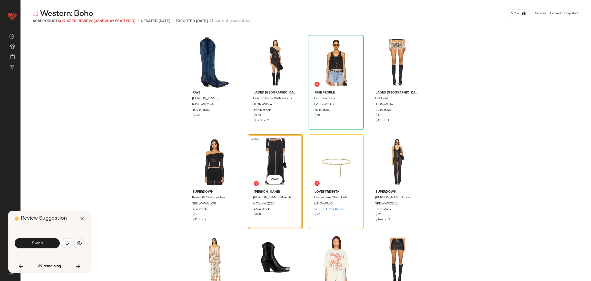
click at [39, 244] on span "Swap" at bounding box center [37, 243] width 12 height 5
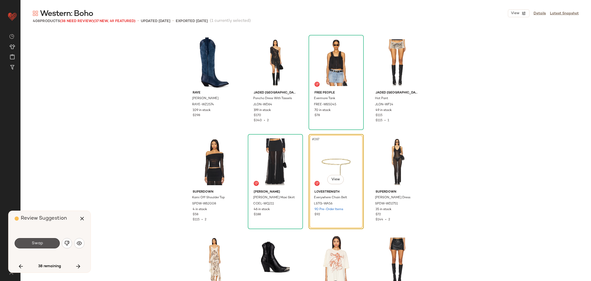
click at [39, 244] on span "Swap" at bounding box center [37, 243] width 12 height 5
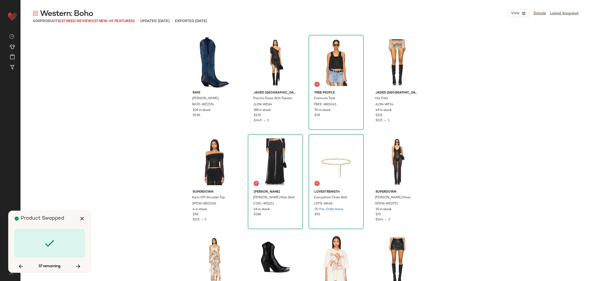
scroll to position [7126, 0]
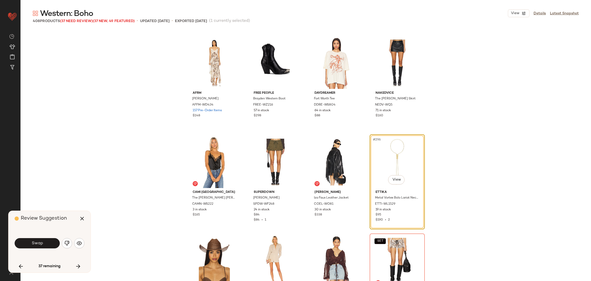
click at [39, 244] on span "Swap" at bounding box center [37, 243] width 12 height 5
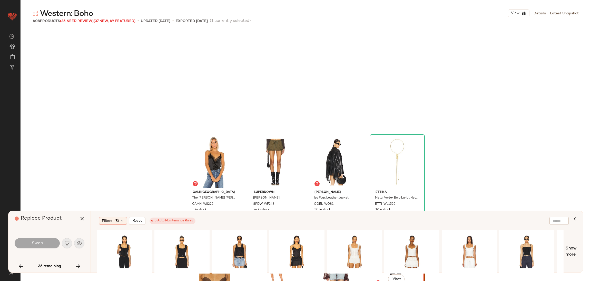
scroll to position [7225, 0]
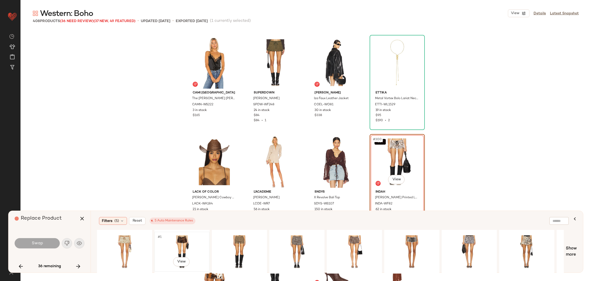
click at [193, 244] on div "#1 View" at bounding box center [182, 251] width 52 height 36
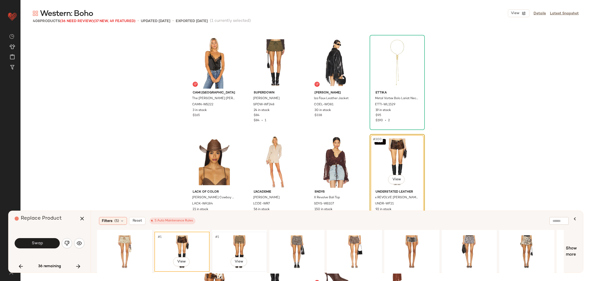
click at [241, 243] on div "#1 View" at bounding box center [240, 251] width 52 height 36
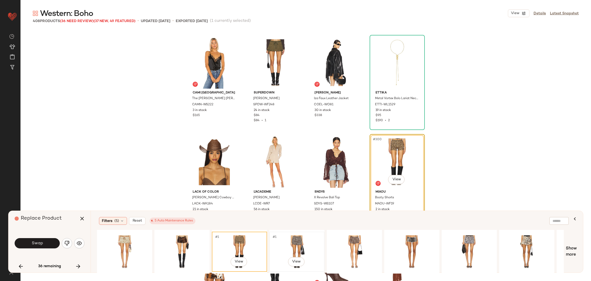
click at [293, 246] on div "#1 View" at bounding box center [297, 251] width 52 height 36
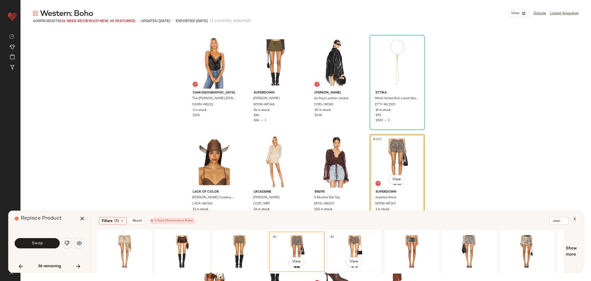
click at [354, 243] on div "#1 View" at bounding box center [354, 251] width 52 height 36
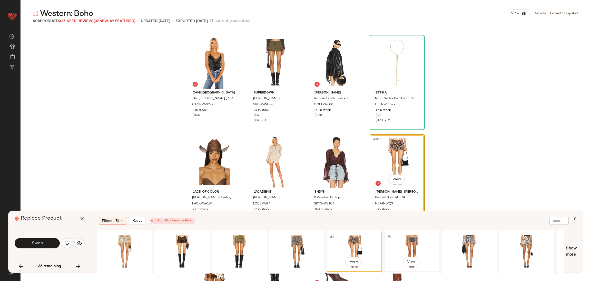
click at [417, 239] on div "#1 View" at bounding box center [412, 251] width 52 height 36
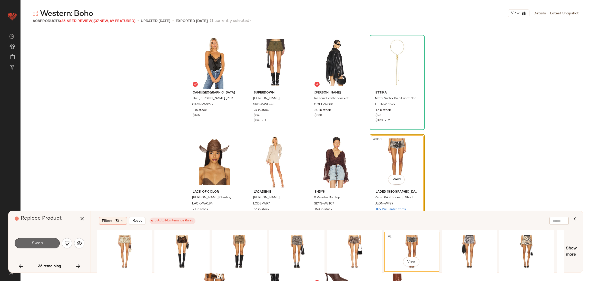
click at [42, 244] on span "Swap" at bounding box center [37, 243] width 12 height 5
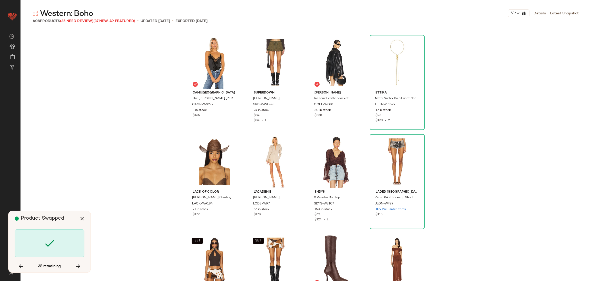
scroll to position [7423, 0]
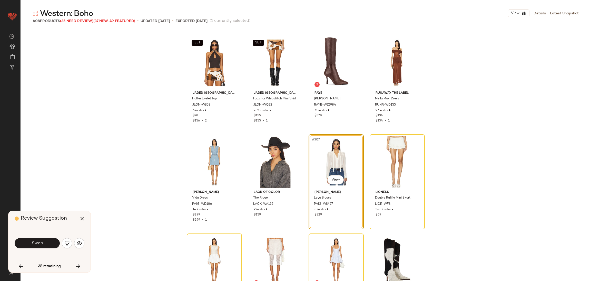
click at [42, 244] on span "Swap" at bounding box center [37, 243] width 12 height 5
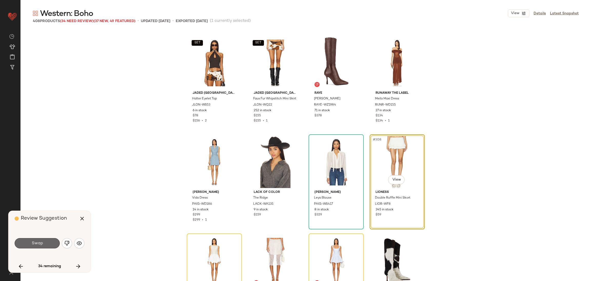
click at [47, 240] on button "Swap" at bounding box center [37, 243] width 45 height 10
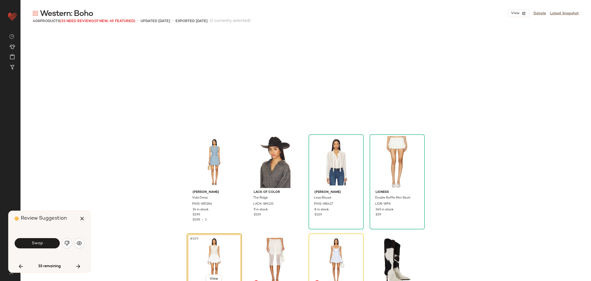
scroll to position [7522, 0]
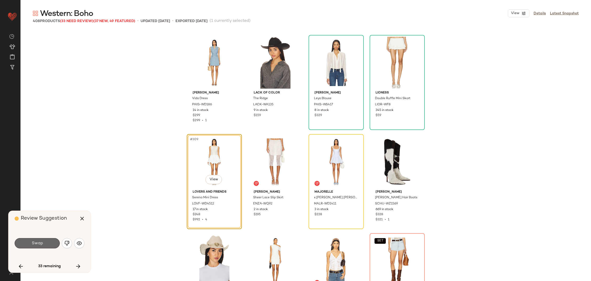
click at [31, 244] on button "Swap" at bounding box center [37, 243] width 45 height 10
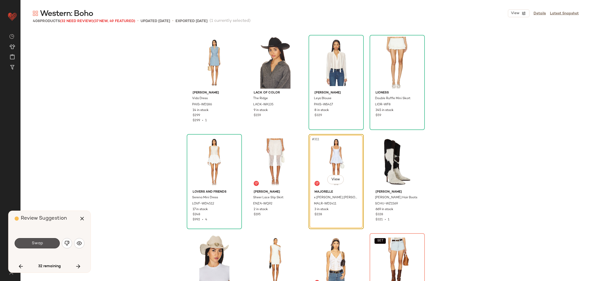
click at [31, 244] on button "Swap" at bounding box center [37, 243] width 45 height 10
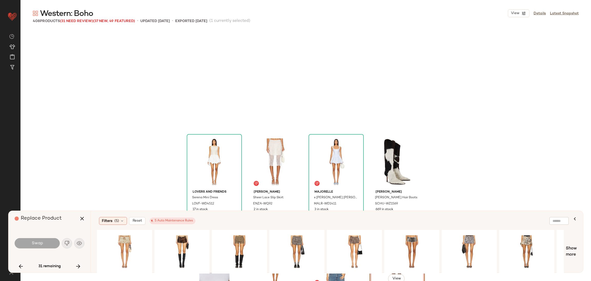
scroll to position [7621, 0]
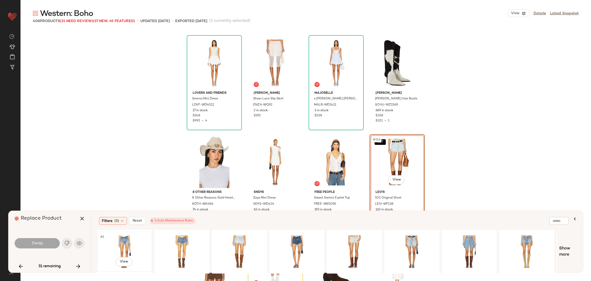
click at [121, 246] on div "#1 View" at bounding box center [125, 251] width 52 height 36
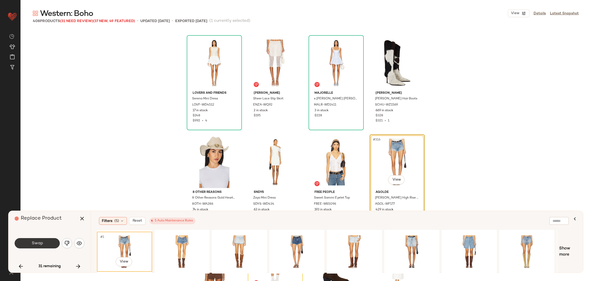
click at [59, 242] on button "Swap" at bounding box center [37, 243] width 45 height 10
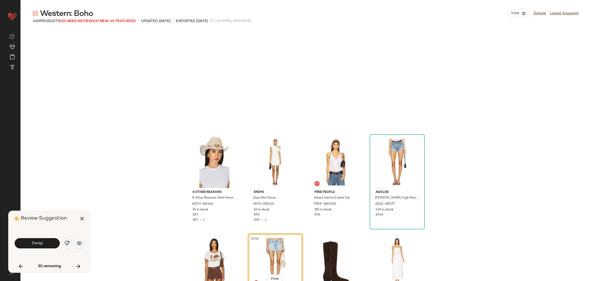
scroll to position [7720, 0]
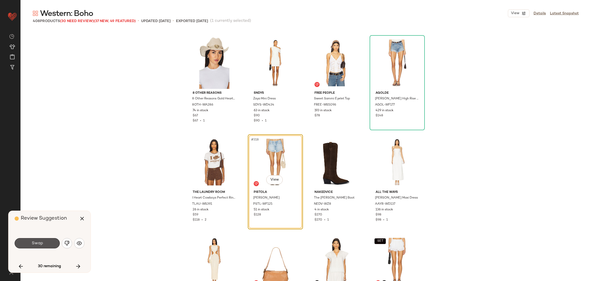
click at [46, 241] on button "Swap" at bounding box center [37, 243] width 45 height 10
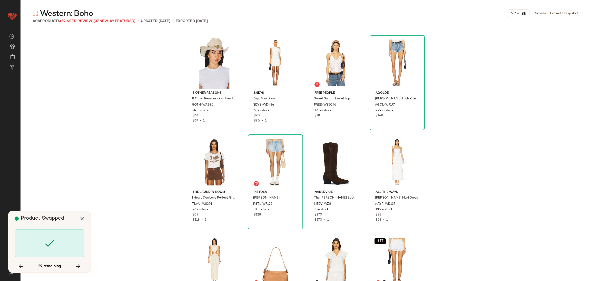
scroll to position [7918, 0]
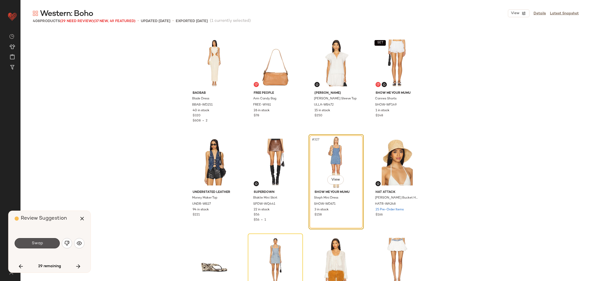
click at [46, 241] on button "Swap" at bounding box center [37, 243] width 45 height 10
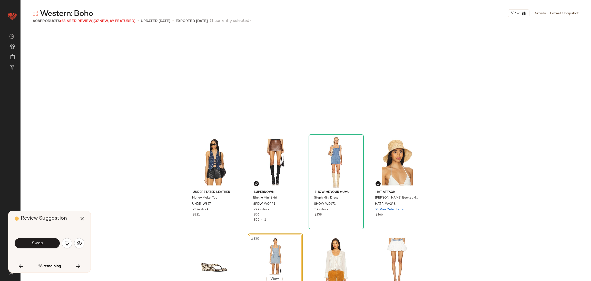
scroll to position [8017, 0]
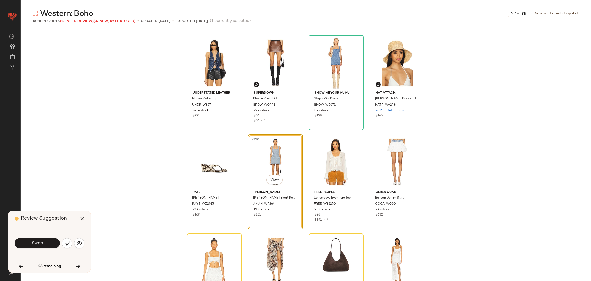
click at [46, 241] on button "Swap" at bounding box center [37, 243] width 45 height 10
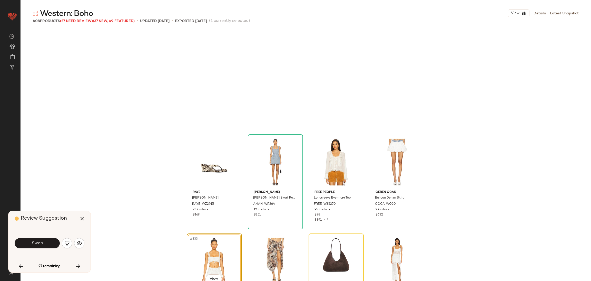
scroll to position [8116, 0]
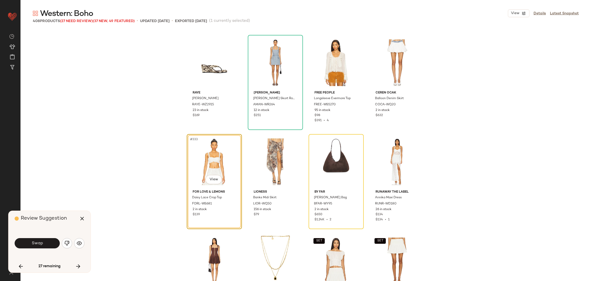
click at [46, 241] on button "Swap" at bounding box center [37, 243] width 45 height 10
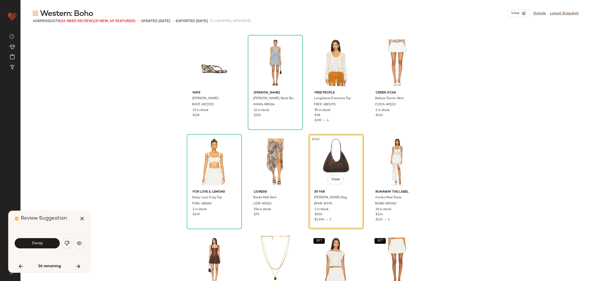
click at [46, 241] on button "Swap" at bounding box center [37, 243] width 45 height 10
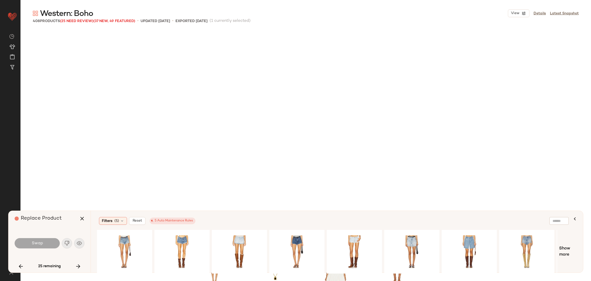
scroll to position [8314, 0]
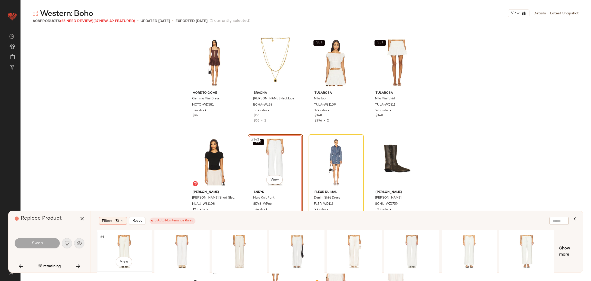
click at [125, 247] on div "#1 View" at bounding box center [125, 251] width 52 height 36
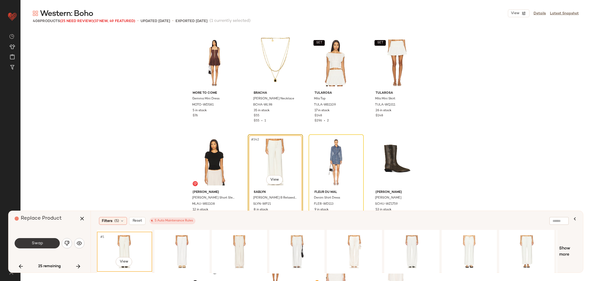
click at [25, 244] on button "Swap" at bounding box center [37, 243] width 45 height 10
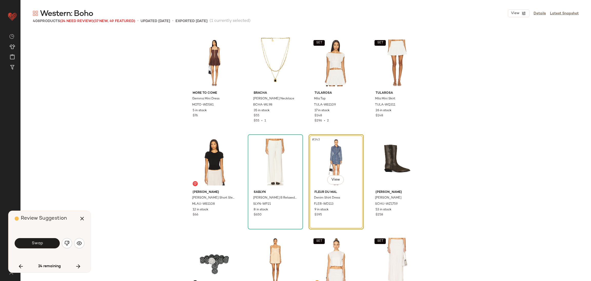
click at [43, 244] on span "Swap" at bounding box center [37, 243] width 12 height 5
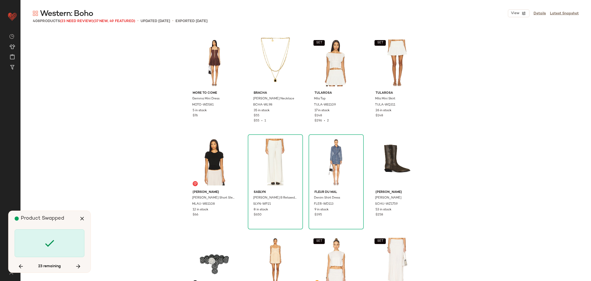
scroll to position [8611, 0]
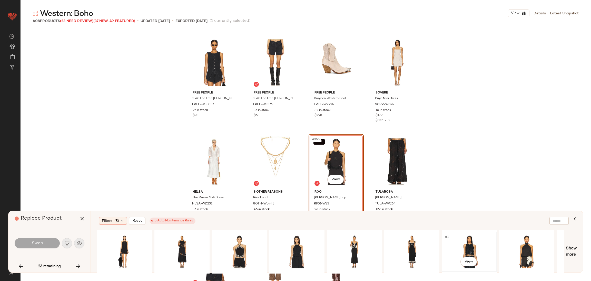
click at [468, 248] on div "#1 View" at bounding box center [469, 251] width 52 height 36
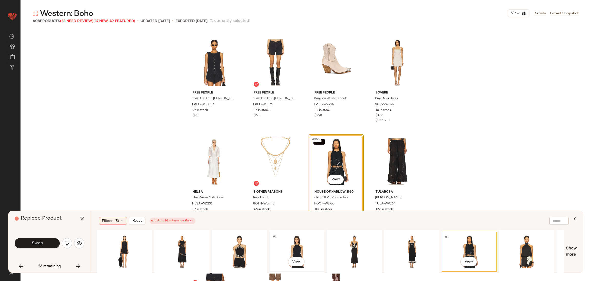
click at [293, 248] on div "#1 View" at bounding box center [297, 251] width 52 height 36
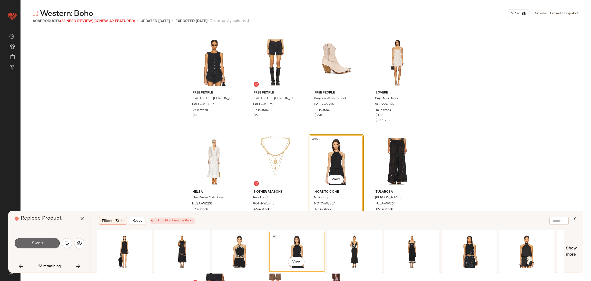
click at [50, 238] on button "Swap" at bounding box center [37, 243] width 45 height 10
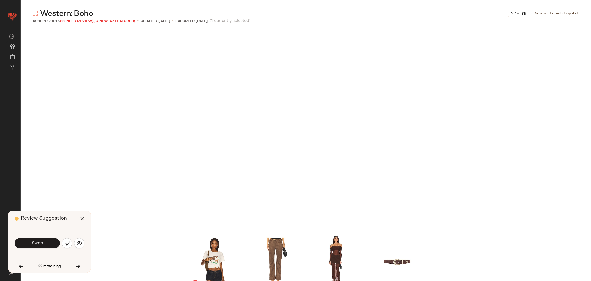
scroll to position [8808, 0]
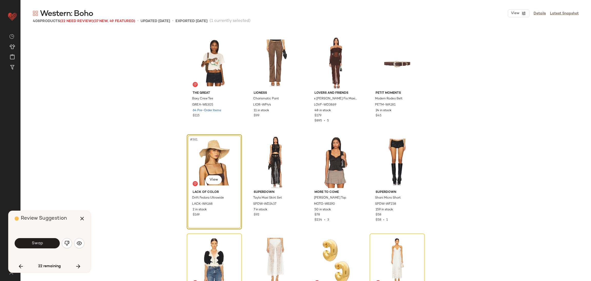
click at [50, 239] on button "Swap" at bounding box center [37, 243] width 45 height 10
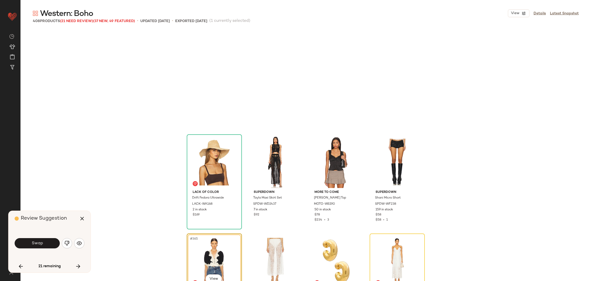
scroll to position [8908, 0]
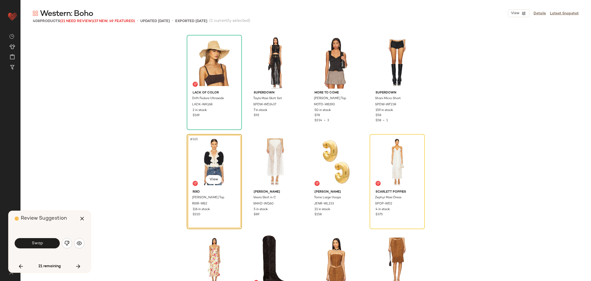
click at [47, 242] on button "Swap" at bounding box center [37, 243] width 45 height 10
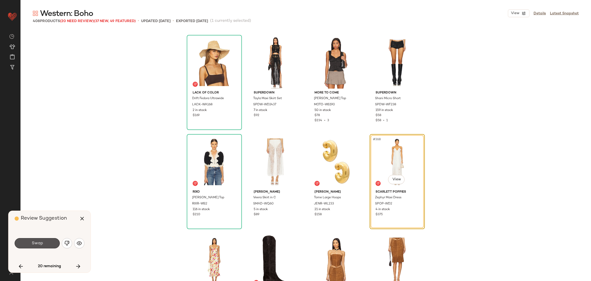
click at [47, 242] on button "Swap" at bounding box center [37, 243] width 45 height 10
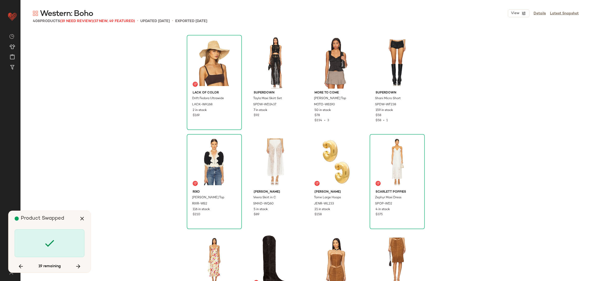
scroll to position [9105, 0]
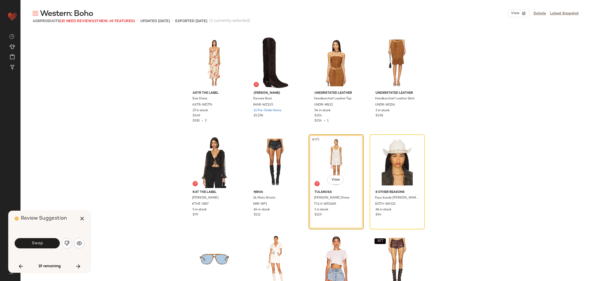
click at [47, 242] on button "Swap" at bounding box center [37, 243] width 45 height 10
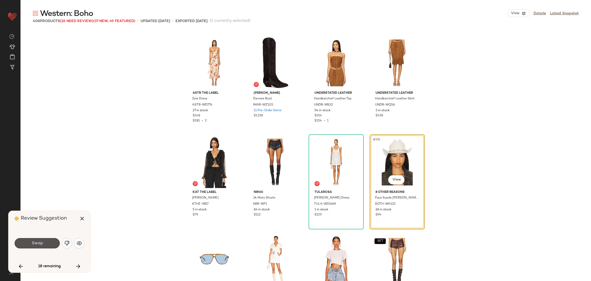
click at [47, 242] on button "Swap" at bounding box center [37, 243] width 45 height 10
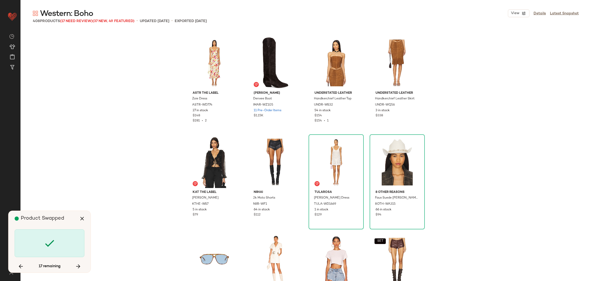
scroll to position [9402, 0]
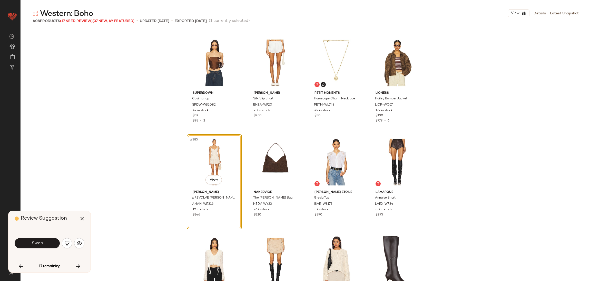
click at [47, 242] on button "Swap" at bounding box center [37, 243] width 45 height 10
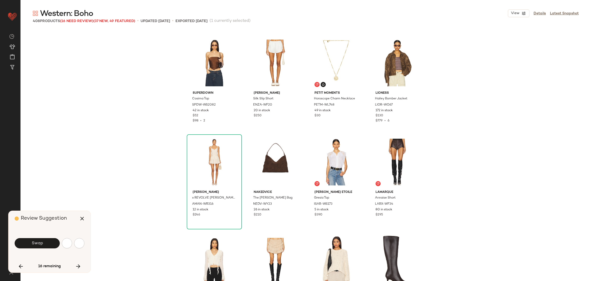
scroll to position [9699, 0]
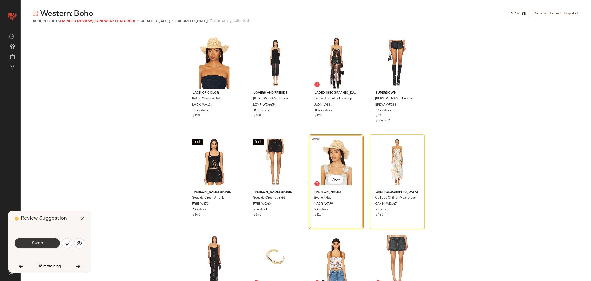
click at [47, 243] on button "Swap" at bounding box center [37, 243] width 45 height 10
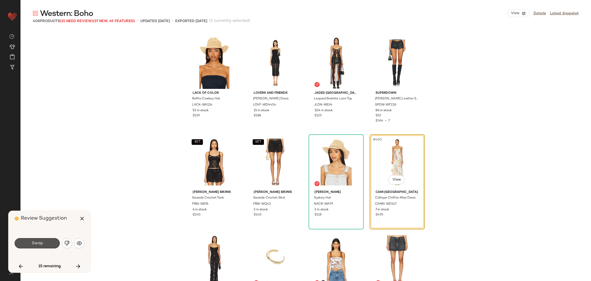
click at [47, 243] on button "Swap" at bounding box center [37, 243] width 45 height 10
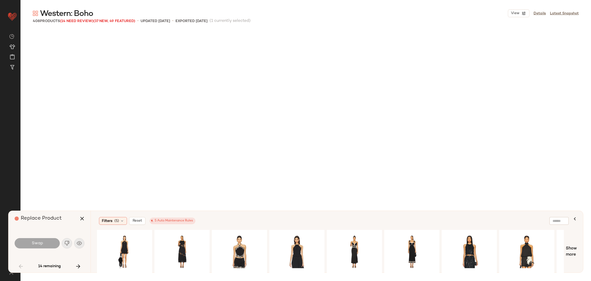
scroll to position [792, 0]
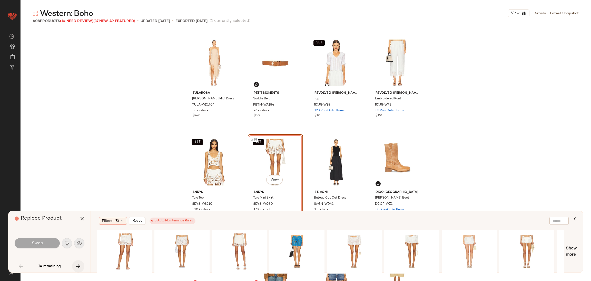
click at [78, 266] on icon "button" at bounding box center [78, 266] width 6 height 6
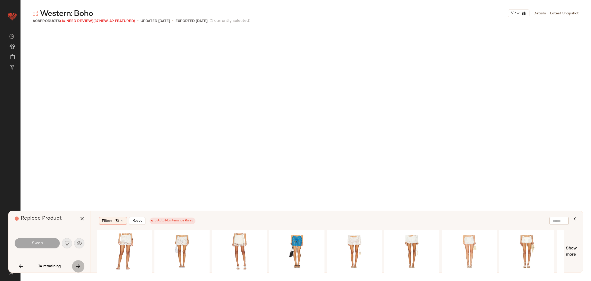
scroll to position [1385, 0]
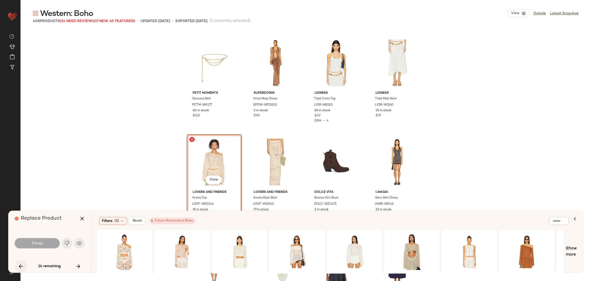
click at [25, 264] on button "button" at bounding box center [21, 266] width 12 height 12
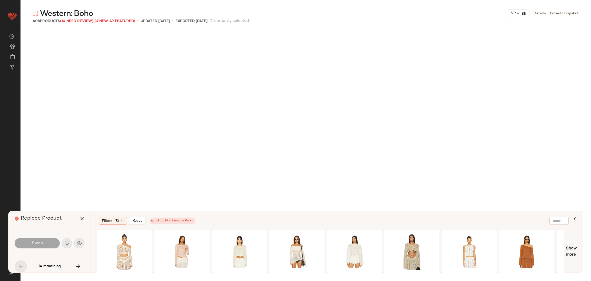
scroll to position [792, 0]
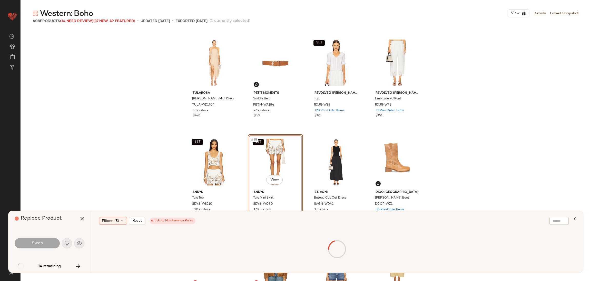
click at [75, 217] on div "Replace Product" at bounding box center [52, 218] width 74 height 15
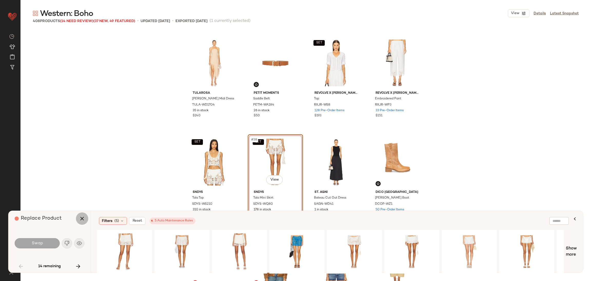
click at [84, 219] on icon "button" at bounding box center [82, 218] width 6 height 6
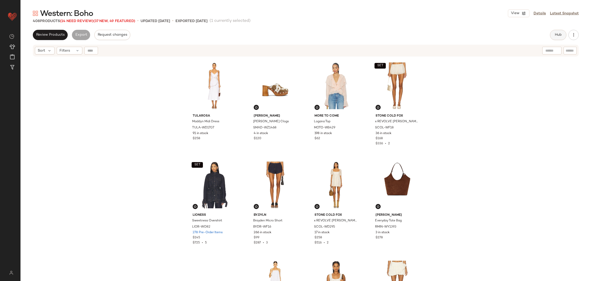
click at [554, 34] on span "Hub" at bounding box center [557, 35] width 7 height 4
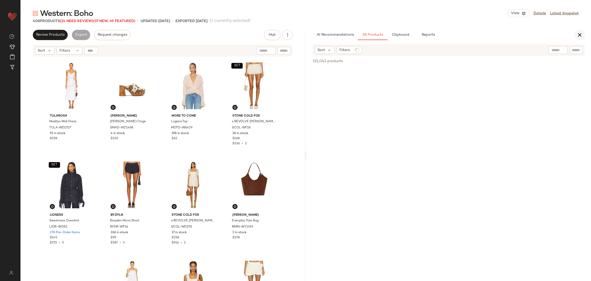
click at [581, 34] on icon "button" at bounding box center [579, 35] width 6 height 6
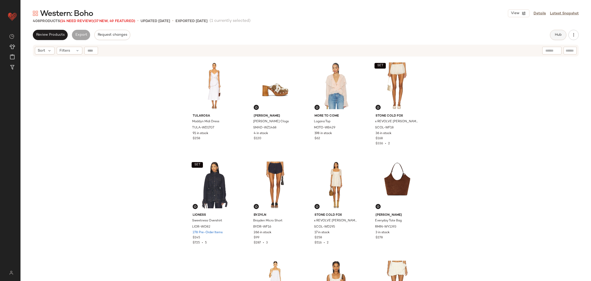
click at [559, 37] on button "Hub" at bounding box center [558, 35] width 16 height 10
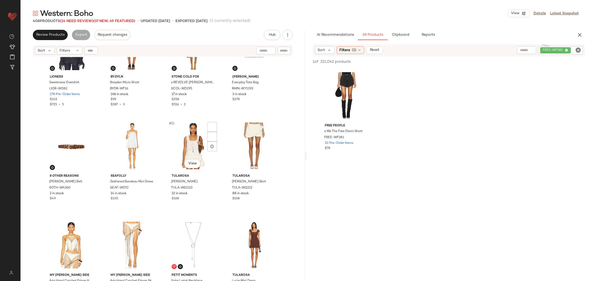
scroll to position [138, 0]
click at [577, 48] on icon "Clear Filter" at bounding box center [578, 50] width 6 height 6
click at [573, 63] on div at bounding box center [549, 61] width 72 height 6
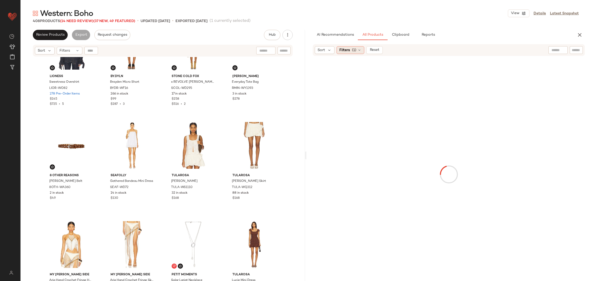
click at [352, 51] on span "(1)" at bounding box center [354, 49] width 4 height 5
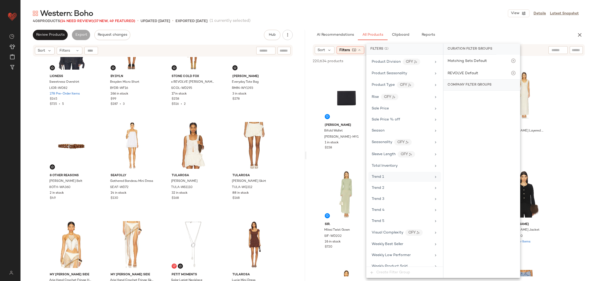
scroll to position [503, 0]
click at [398, 146] on div "Total Inventory" at bounding box center [402, 148] width 60 height 5
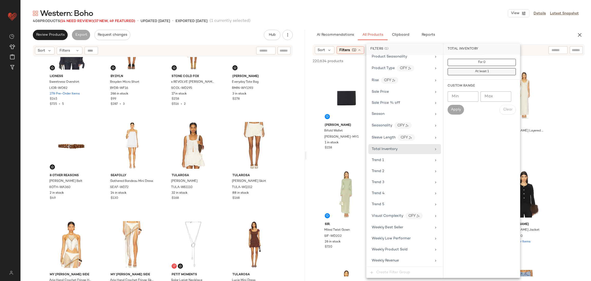
click at [485, 73] on span "At least 1" at bounding box center [481, 72] width 14 height 4
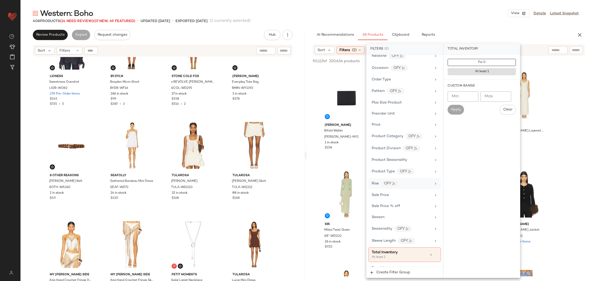
scroll to position [389, 0]
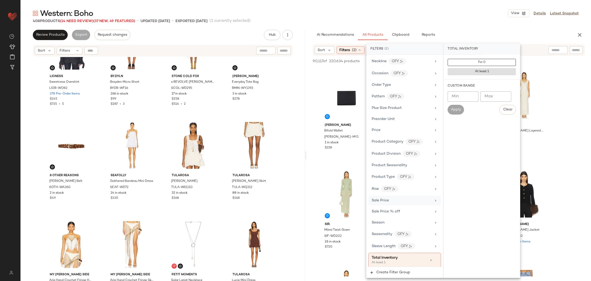
click at [409, 203] on div "Sale Price" at bounding box center [402, 199] width 60 height 5
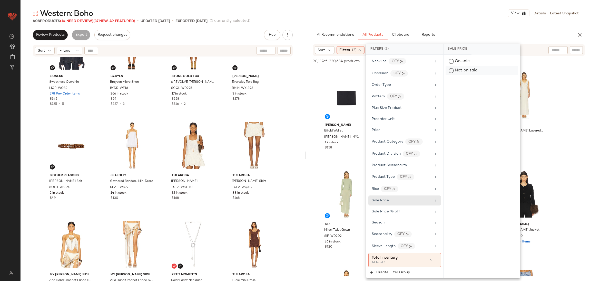
click at [462, 72] on div "Not on sale" at bounding box center [481, 70] width 72 height 9
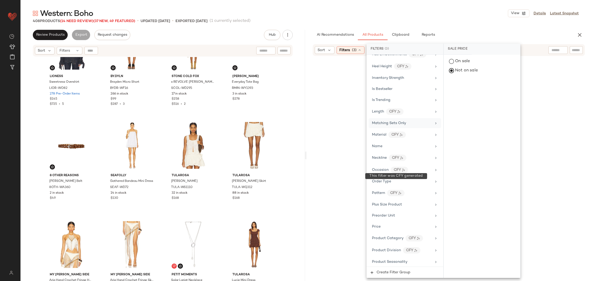
click at [404, 125] on span "Matching Sets Only" at bounding box center [389, 123] width 34 height 4
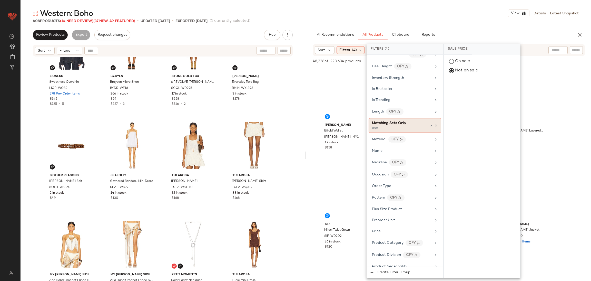
scroll to position [291, 0]
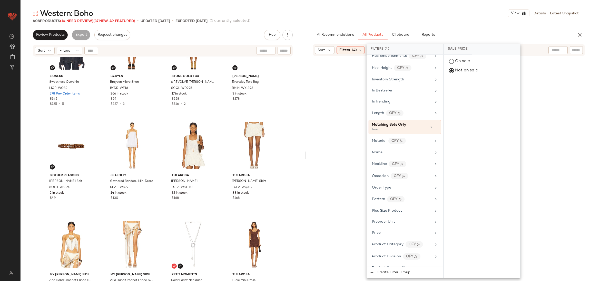
click at [561, 126] on div at bounding box center [448, 174] width 282 height 234
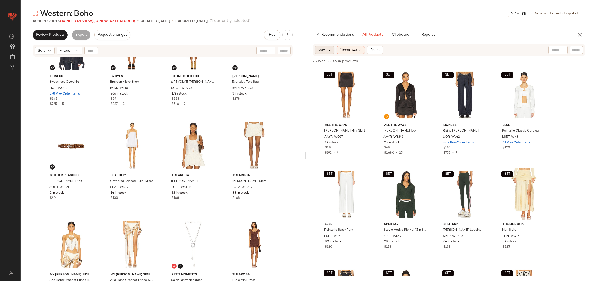
click at [329, 48] on icon at bounding box center [329, 50] width 5 height 5
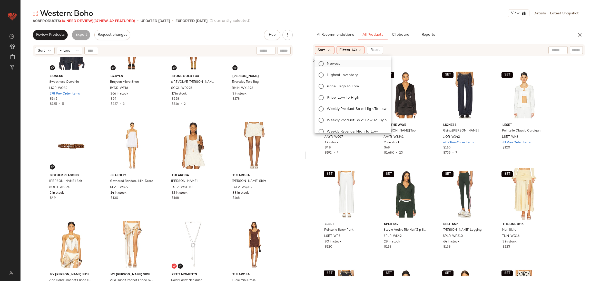
click at [337, 64] on span "Newest" at bounding box center [333, 63] width 13 height 5
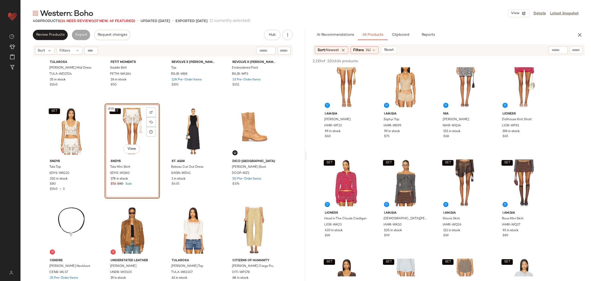
scroll to position [0, 0]
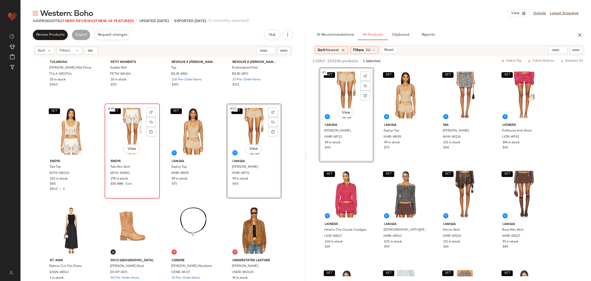
click at [109, 130] on div "SET #38 View" at bounding box center [132, 131] width 52 height 52
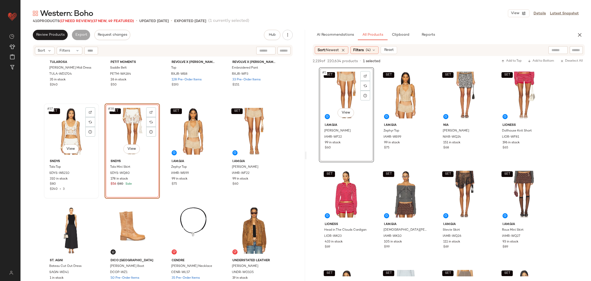
click at [55, 129] on div "SET #37 View" at bounding box center [72, 131] width 52 height 52
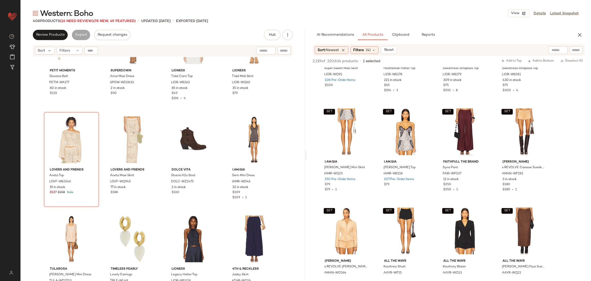
scroll to position [6014, 0]
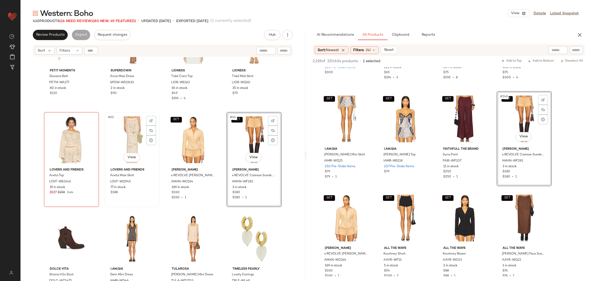
click at [132, 138] on div "#62 View" at bounding box center [132, 140] width 52 height 52
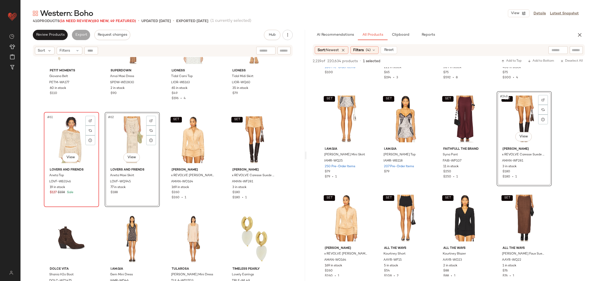
click at [62, 138] on div "#61 View" at bounding box center [72, 140] width 52 height 52
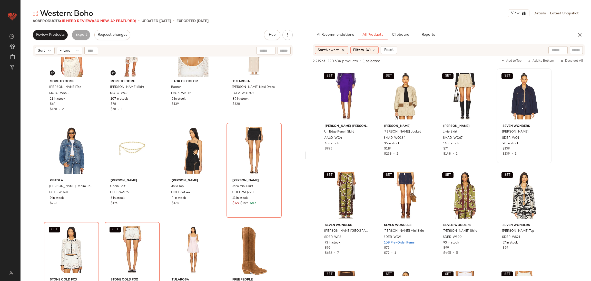
scroll to position [6627, 0]
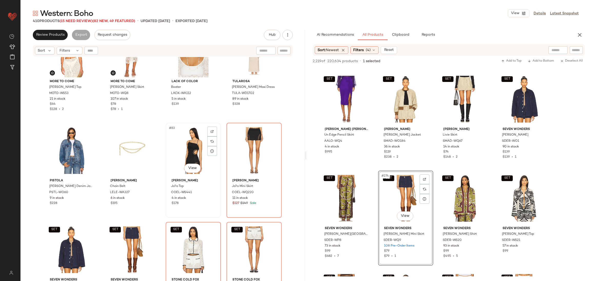
click at [191, 142] on div "#83 View" at bounding box center [193, 150] width 52 height 52
click at [236, 150] on div "#84 View" at bounding box center [254, 150] width 52 height 52
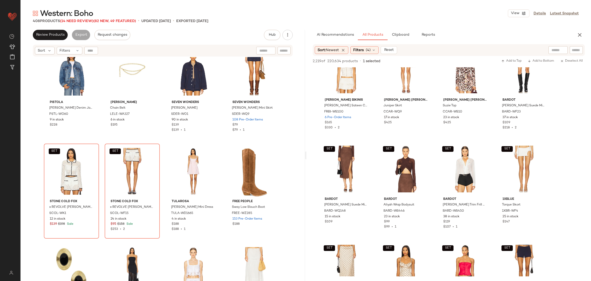
scroll to position [7163, 0]
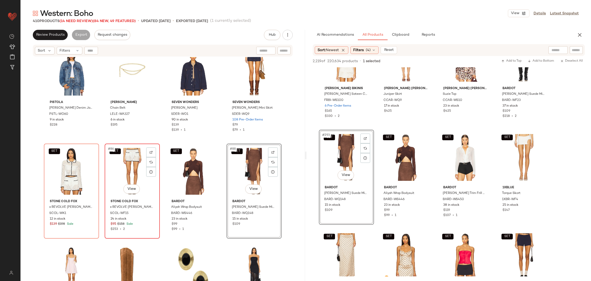
click at [127, 167] on div "SET #86 View" at bounding box center [132, 171] width 52 height 52
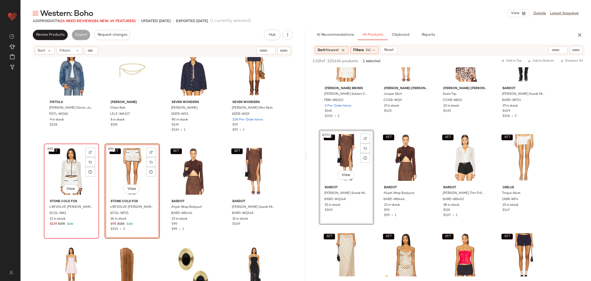
click at [76, 166] on div "SET #85 View" at bounding box center [72, 171] width 52 height 52
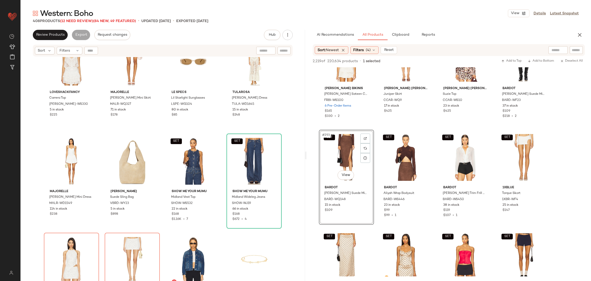
scroll to position [2310, 0]
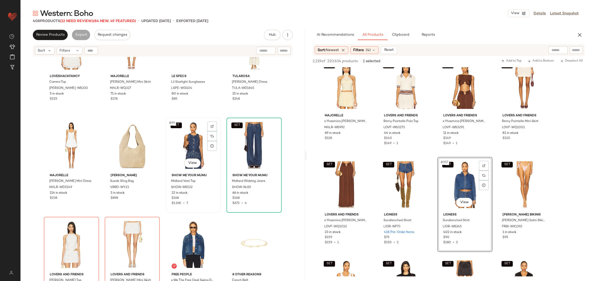
scroll to position [2322, 0]
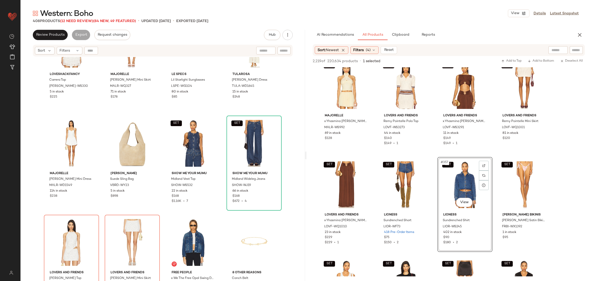
click at [223, 141] on div "LoveShackFancy Carrera Top LESH-WS330 5 in stock $225 MAJORELLE Dana Mini Skirt…" at bounding box center [163, 175] width 284 height 236
click at [224, 211] on div "LoveShackFancy Carrera Top LESH-WS330 5 in stock $225 MAJORELLE Dana Mini Skirt…" at bounding box center [163, 175] width 284 height 236
click at [433, 152] on div "SET Lovers and Friends Remy Pointelle Polo Top LOVF-WS3273 44 in stock $140 $14…" at bounding box center [405, 105] width 55 height 95
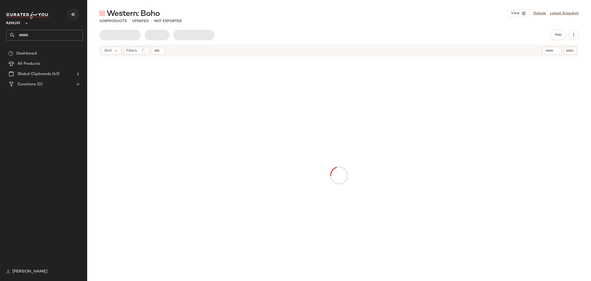
click at [75, 14] on icon "button" at bounding box center [73, 14] width 6 height 6
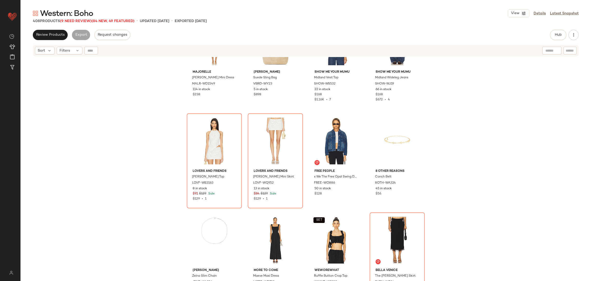
scroll to position [2424, 0]
click at [564, 34] on button "Hub" at bounding box center [558, 35] width 16 height 10
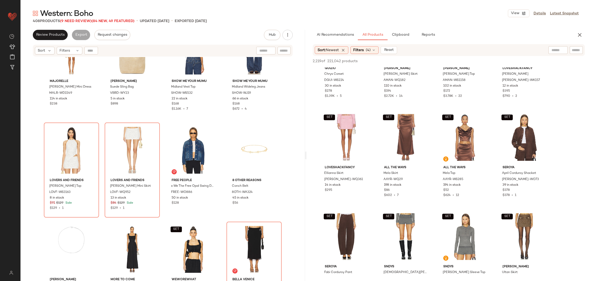
scroll to position [1667, 0]
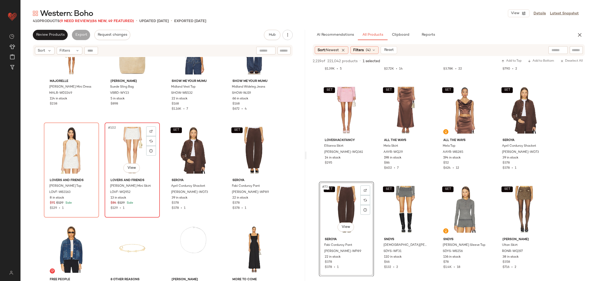
click at [130, 145] on div "#102 View" at bounding box center [132, 150] width 52 height 52
click at [69, 146] on div "#101 View" at bounding box center [72, 150] width 52 height 52
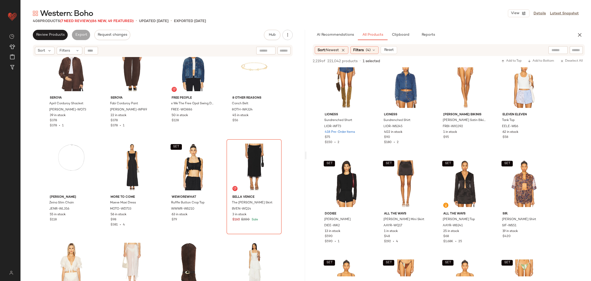
scroll to position [8468, 0]
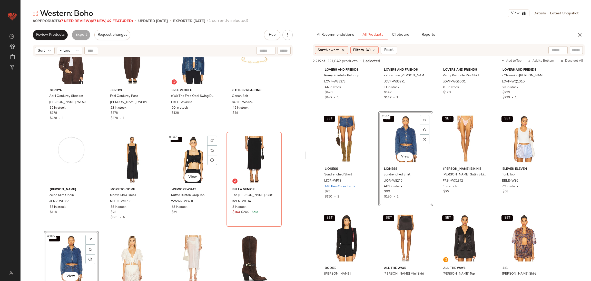
scroll to position [2504, 0]
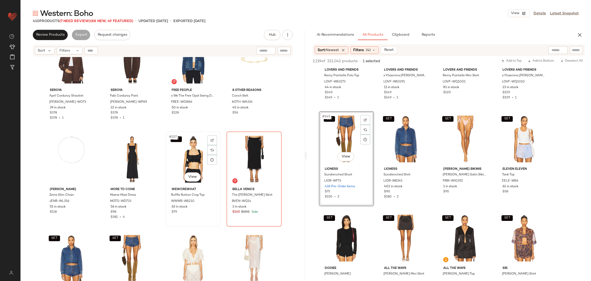
click at [187, 156] on div "SET #107 View" at bounding box center [193, 159] width 52 height 52
click at [237, 152] on div "#108 View" at bounding box center [254, 159] width 52 height 52
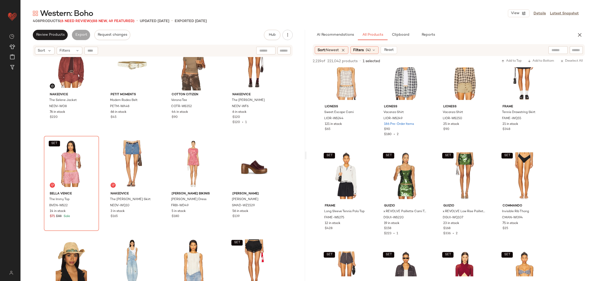
scroll to position [9416, 0]
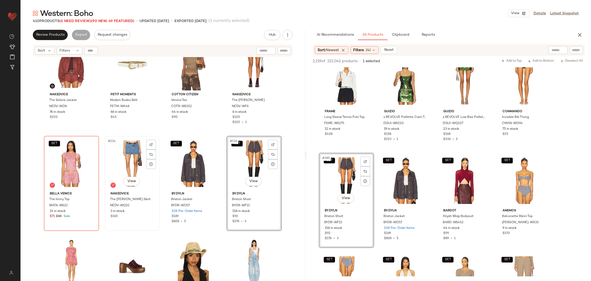
click at [127, 159] on div "#134 View" at bounding box center [132, 163] width 52 height 52
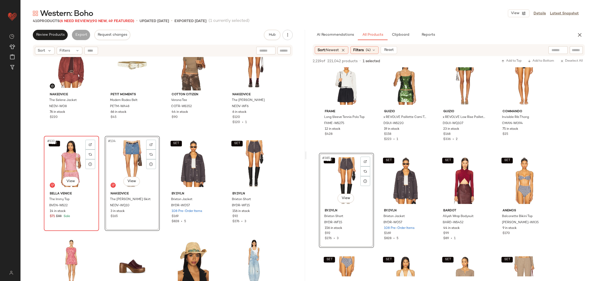
click at [64, 158] on div "SET #133 View" at bounding box center [72, 163] width 52 height 52
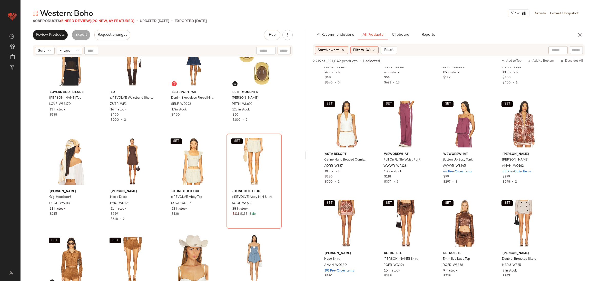
scroll to position [9896, 0]
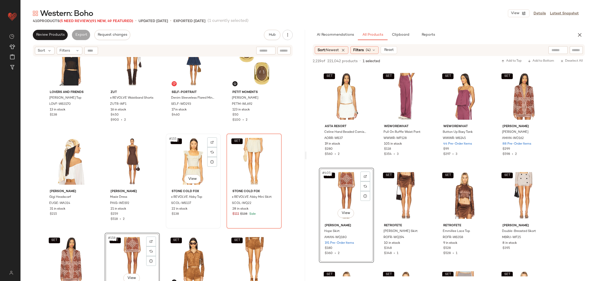
click at [187, 153] on div "SET #155 View" at bounding box center [193, 161] width 52 height 52
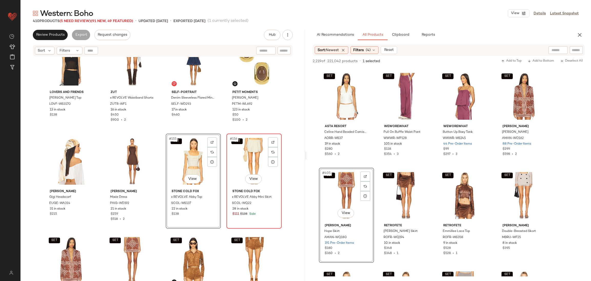
click at [251, 145] on div "SET #156 View" at bounding box center [254, 161] width 52 height 52
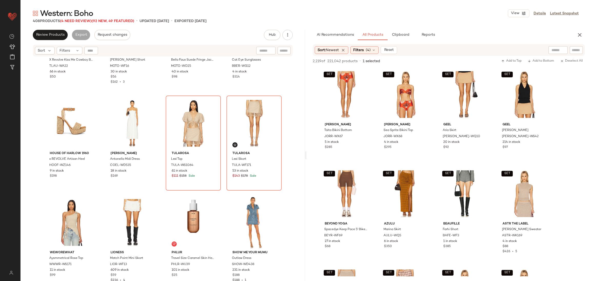
scroll to position [10395, 0]
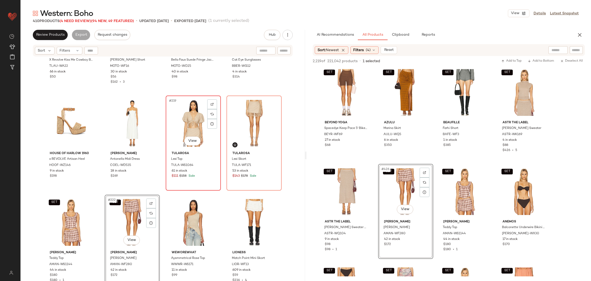
click at [195, 129] on div "#219 View" at bounding box center [193, 123] width 52 height 52
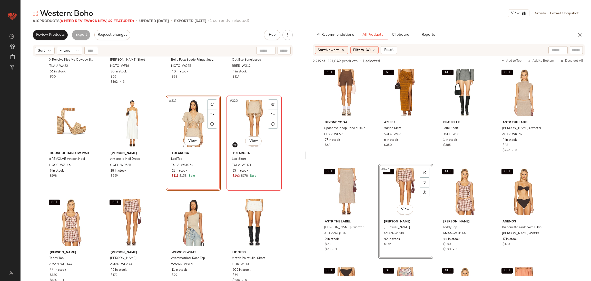
click at [254, 128] on div "#220 View" at bounding box center [254, 123] width 52 height 52
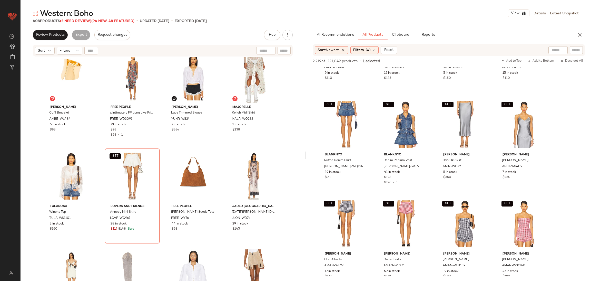
scroll to position [15181, 0]
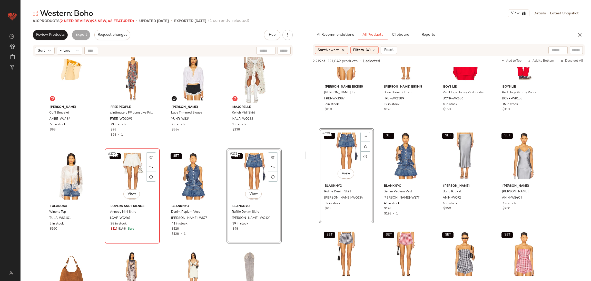
click at [118, 174] on div "SET #270 View" at bounding box center [132, 176] width 52 height 52
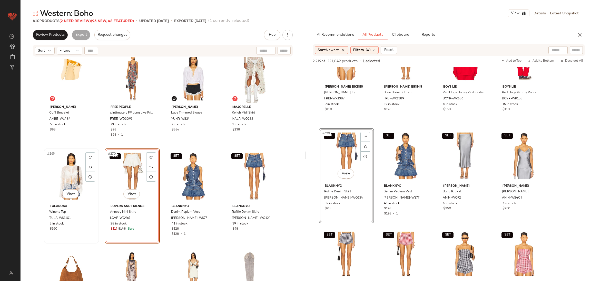
click at [72, 172] on div "#269 View" at bounding box center [72, 176] width 52 height 52
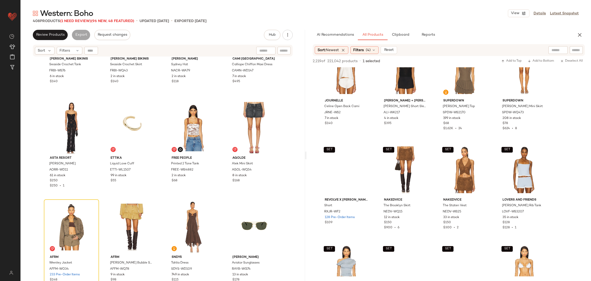
scroll to position [18832, 0]
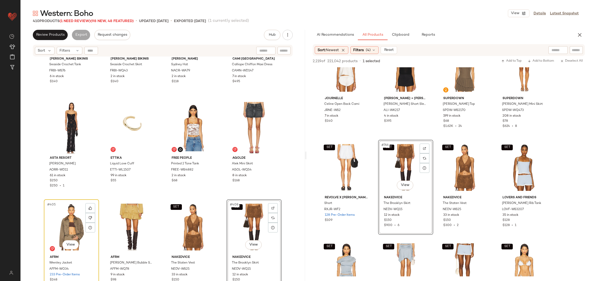
click at [61, 225] on div "#405 View" at bounding box center [72, 227] width 52 height 52
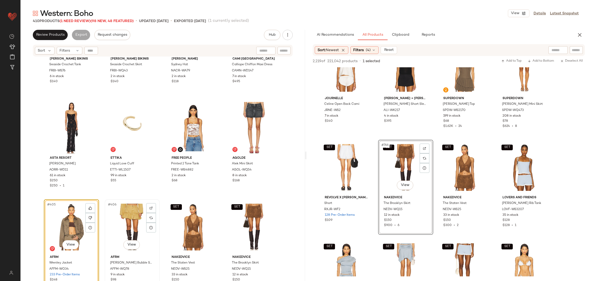
click at [131, 217] on div "#406 View" at bounding box center [132, 227] width 52 height 52
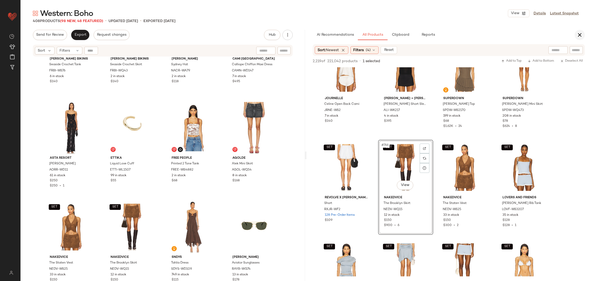
click at [581, 31] on button "button" at bounding box center [579, 35] width 10 height 10
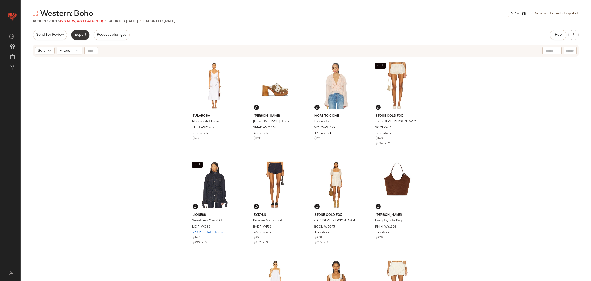
click at [82, 36] on span "Export" at bounding box center [80, 35] width 12 height 4
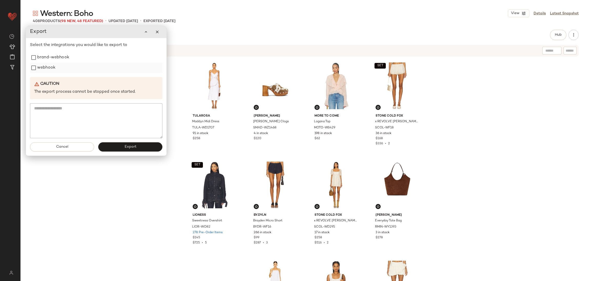
click at [58, 69] on div "webhook" at bounding box center [96, 68] width 132 height 10
click at [128, 151] on button "Export" at bounding box center [130, 146] width 64 height 9
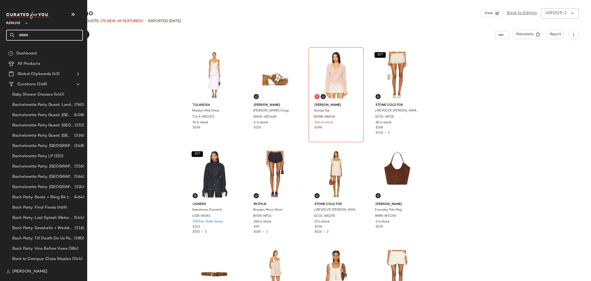
click at [27, 38] on input "text" at bounding box center [48, 35] width 67 height 11
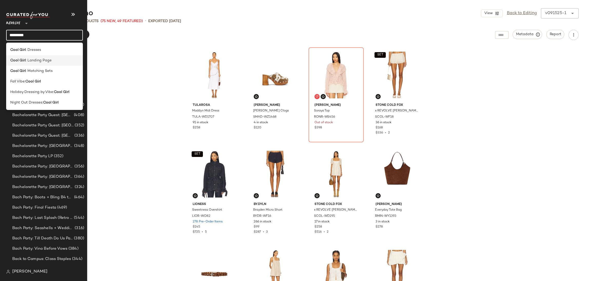
type input "*********"
click at [35, 62] on span ": Landing Page" at bounding box center [39, 60] width 26 height 5
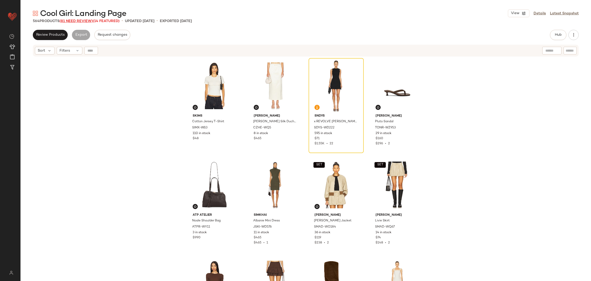
click at [84, 21] on span "(81 Need Review)" at bounding box center [75, 21] width 33 height 4
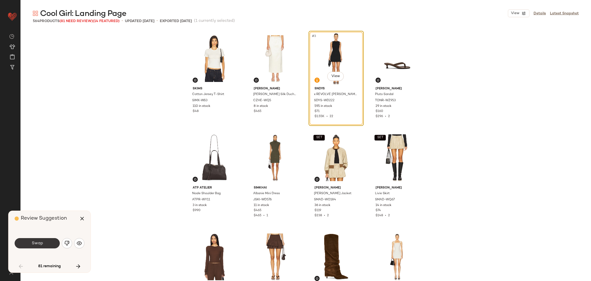
click at [43, 247] on button "Swap" at bounding box center [37, 243] width 45 height 10
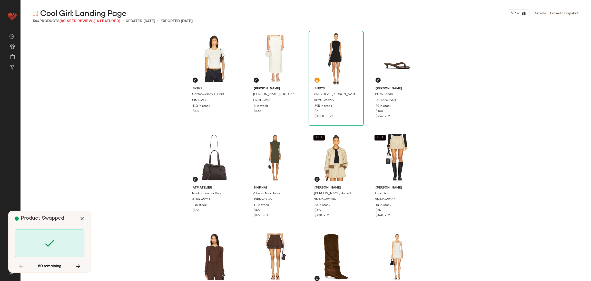
scroll to position [495, 0]
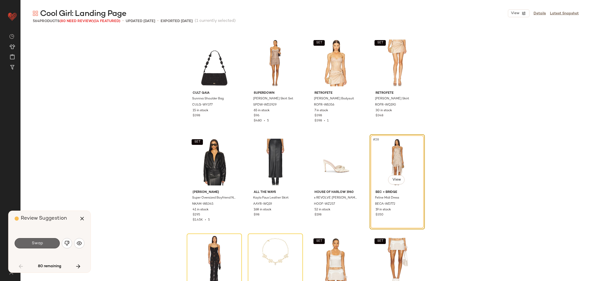
click at [41, 243] on span "Swap" at bounding box center [37, 243] width 12 height 5
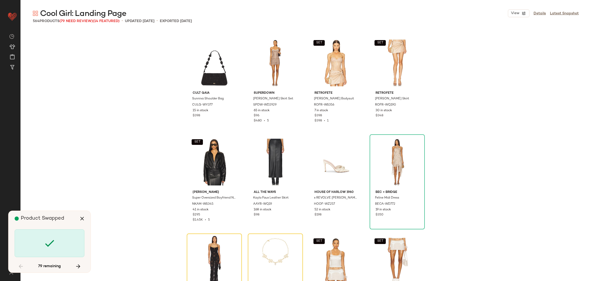
scroll to position [594, 0]
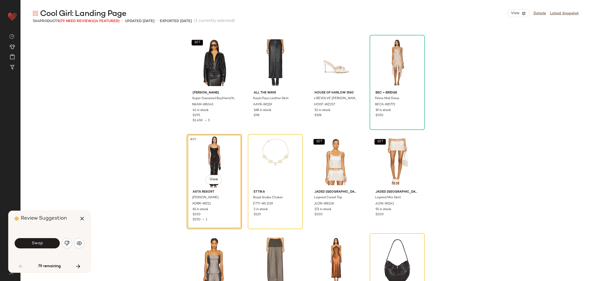
click at [41, 243] on span "Swap" at bounding box center [37, 243] width 12 height 5
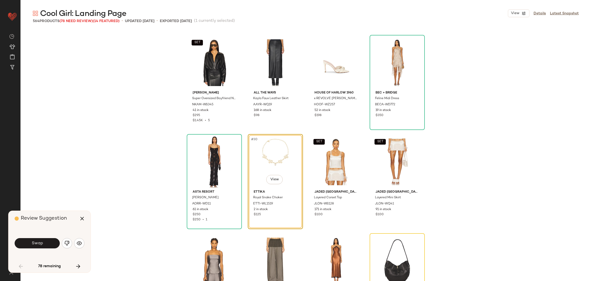
click at [41, 243] on span "Swap" at bounding box center [37, 243] width 12 height 5
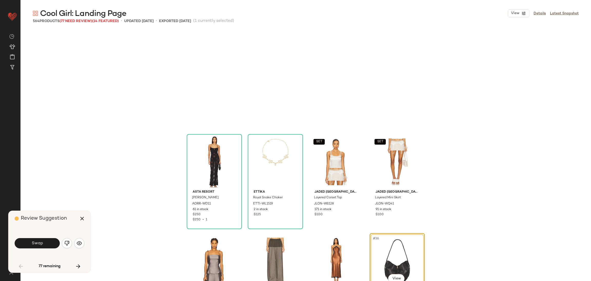
scroll to position [693, 0]
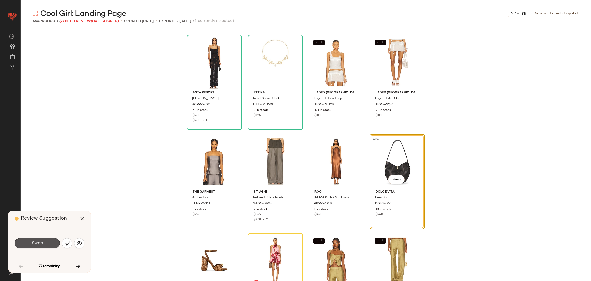
click at [41, 243] on span "Swap" at bounding box center [37, 243] width 12 height 5
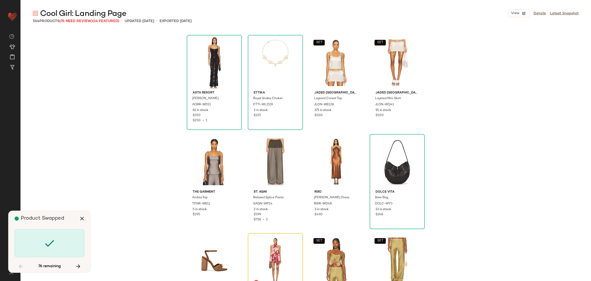
scroll to position [792, 0]
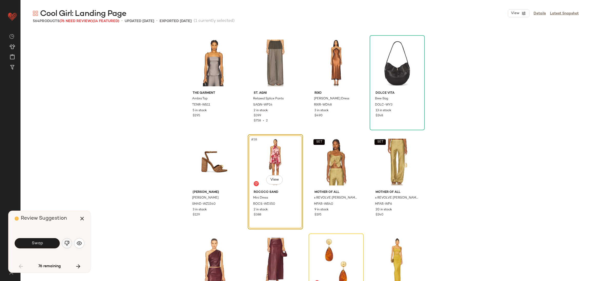
click at [66, 242] on img "button" at bounding box center [66, 242] width 5 height 5
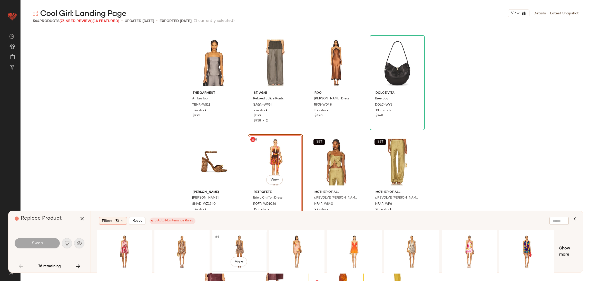
click at [246, 240] on div "#1 View" at bounding box center [240, 251] width 52 height 36
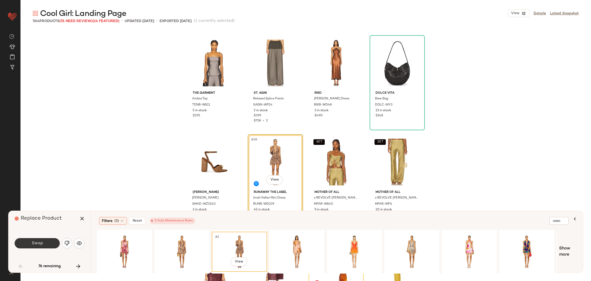
click at [51, 244] on button "Swap" at bounding box center [37, 243] width 45 height 10
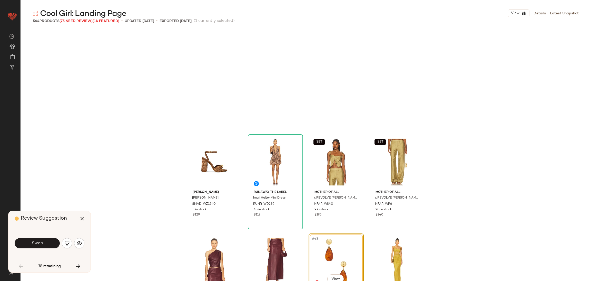
scroll to position [891, 0]
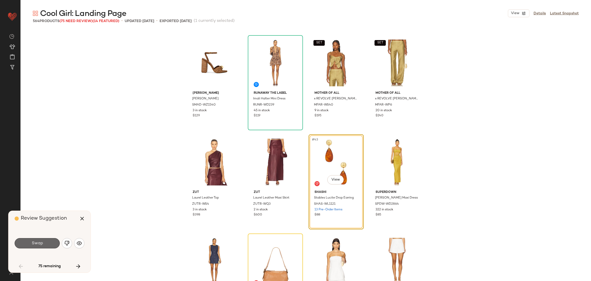
click at [51, 244] on button "Swap" at bounding box center [37, 243] width 45 height 10
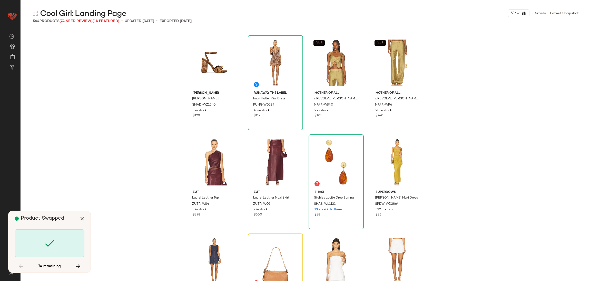
scroll to position [990, 0]
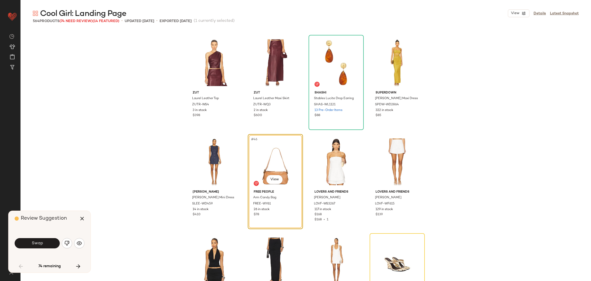
click at [52, 242] on button "Swap" at bounding box center [37, 243] width 45 height 10
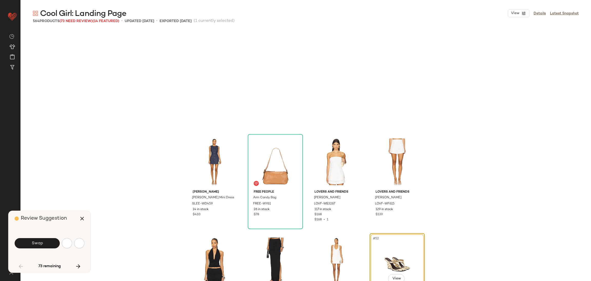
scroll to position [1088, 0]
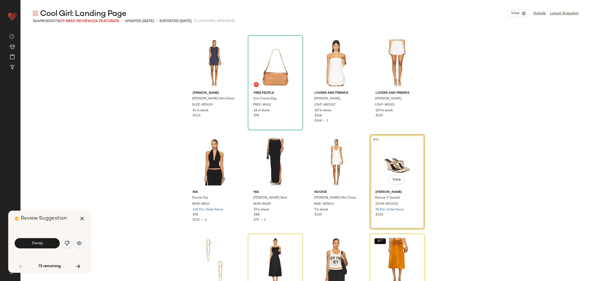
click at [52, 242] on button "Swap" at bounding box center [37, 243] width 45 height 10
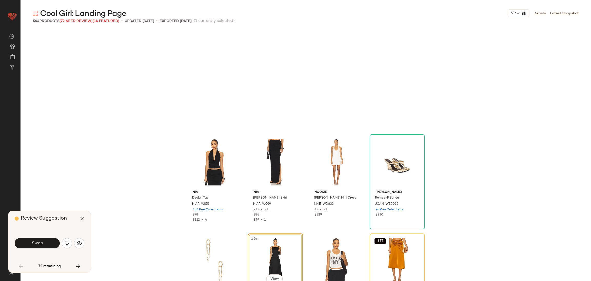
scroll to position [1188, 0]
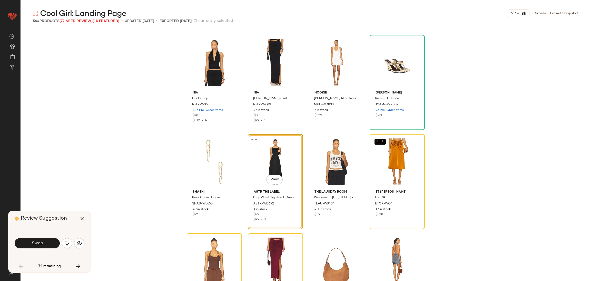
click at [52, 242] on button "Swap" at bounding box center [37, 243] width 45 height 10
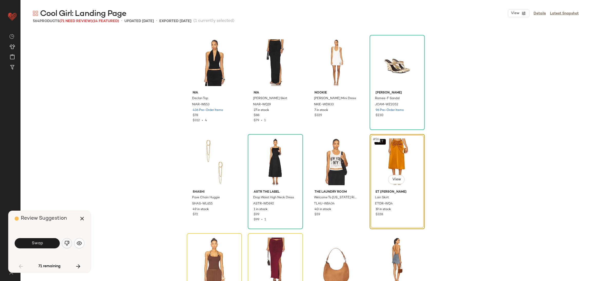
click at [65, 242] on img "button" at bounding box center [66, 242] width 5 height 5
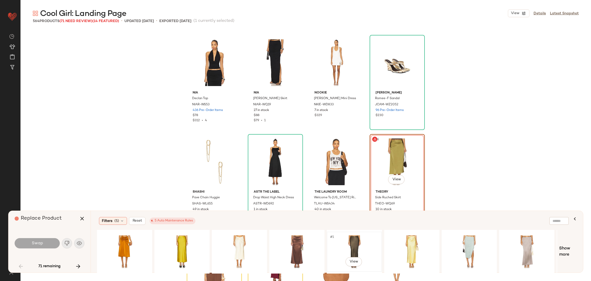
click at [355, 250] on div "#1 View" at bounding box center [354, 251] width 52 height 36
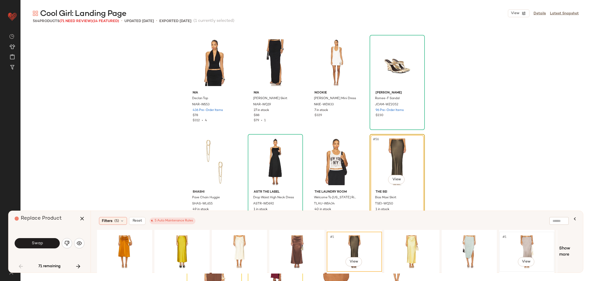
click at [519, 242] on div "#1 View" at bounding box center [527, 251] width 52 height 36
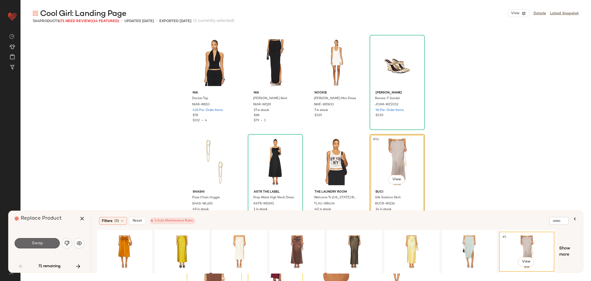
click at [38, 241] on span "Swap" at bounding box center [37, 243] width 12 height 5
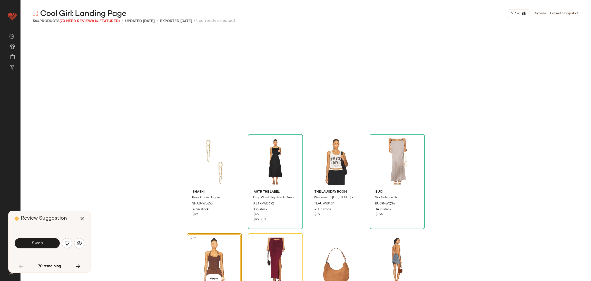
scroll to position [1287, 0]
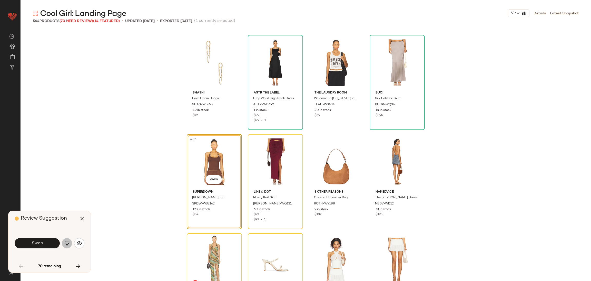
click at [66, 244] on img "button" at bounding box center [66, 242] width 5 height 5
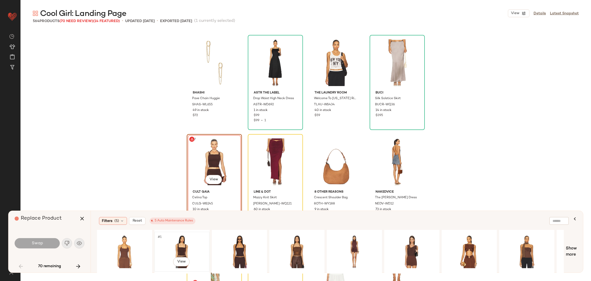
click at [163, 243] on div "#1 View" at bounding box center [182, 251] width 52 height 36
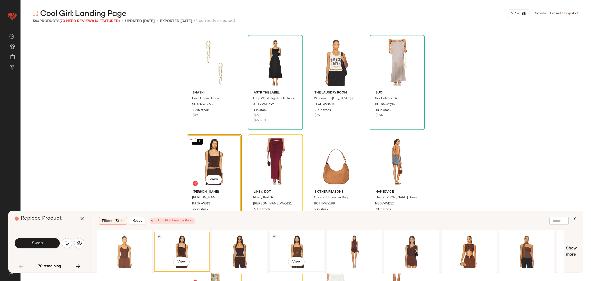
click at [294, 243] on div "#1 View" at bounding box center [297, 251] width 52 height 36
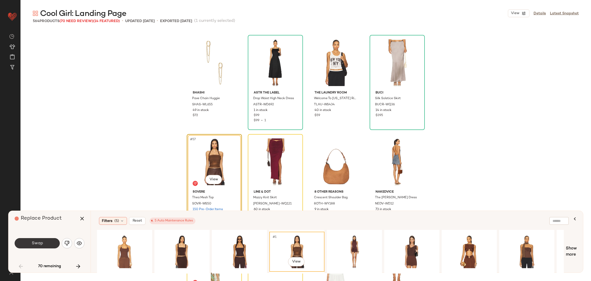
click at [48, 244] on button "Swap" at bounding box center [37, 243] width 45 height 10
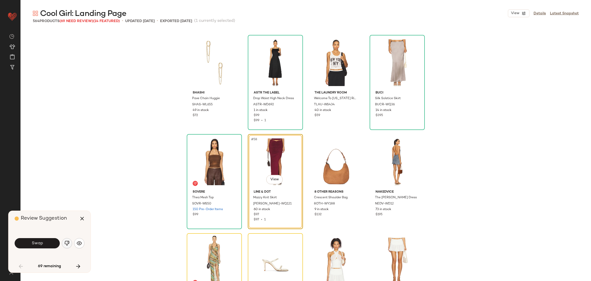
click at [66, 242] on img "button" at bounding box center [66, 242] width 5 height 5
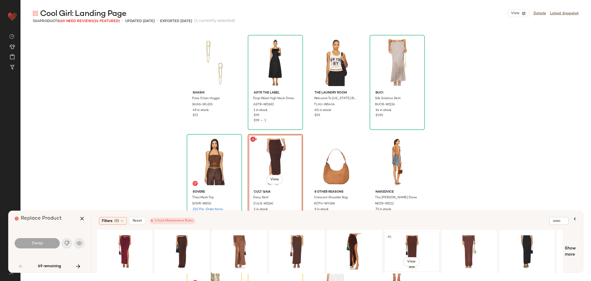
click at [415, 243] on div "#1 View" at bounding box center [412, 251] width 52 height 36
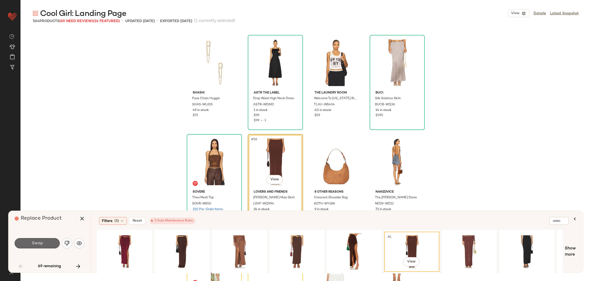
click at [27, 245] on button "Swap" at bounding box center [37, 243] width 45 height 10
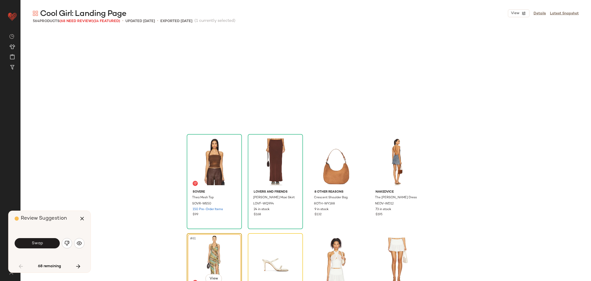
scroll to position [1385, 0]
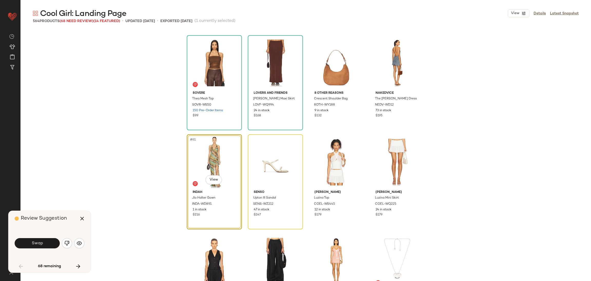
click at [48, 240] on button "Swap" at bounding box center [37, 243] width 45 height 10
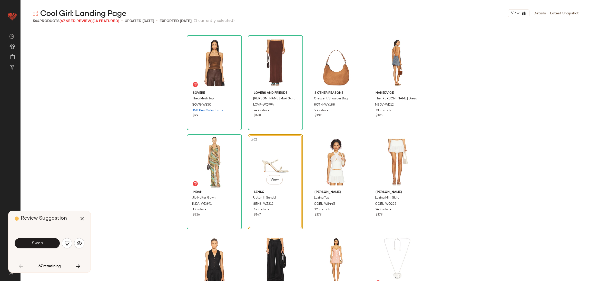
click at [46, 243] on button "Swap" at bounding box center [37, 243] width 45 height 10
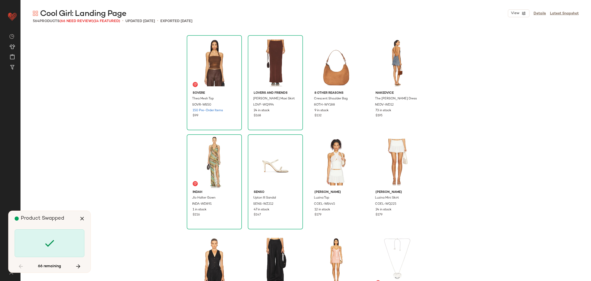
scroll to position [1781, 0]
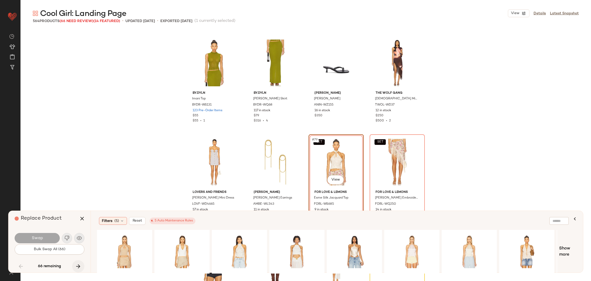
click at [79, 264] on icon "button" at bounding box center [78, 266] width 6 height 6
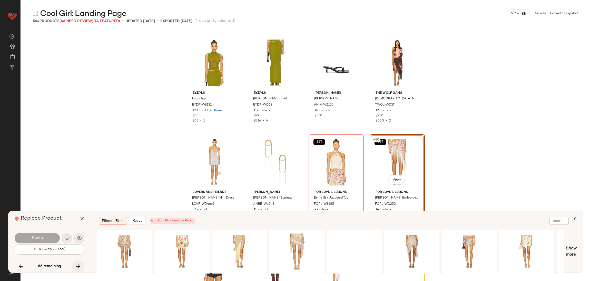
click at [79, 264] on icon "button" at bounding box center [78, 266] width 6 height 6
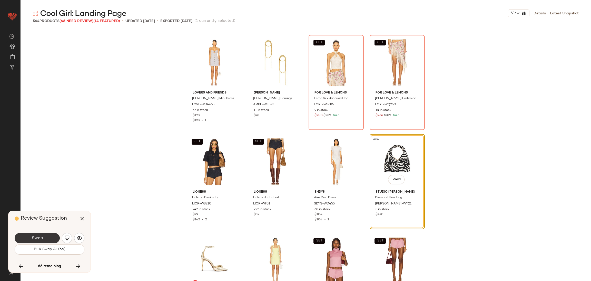
click at [45, 239] on button "Swap" at bounding box center [37, 238] width 45 height 10
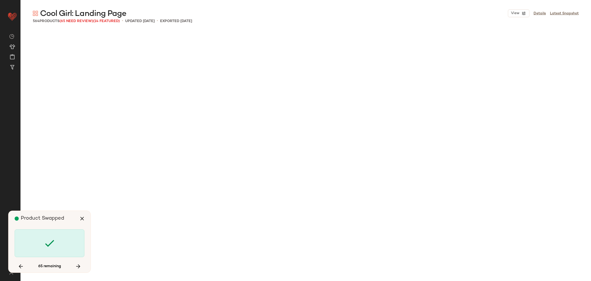
scroll to position [2276, 0]
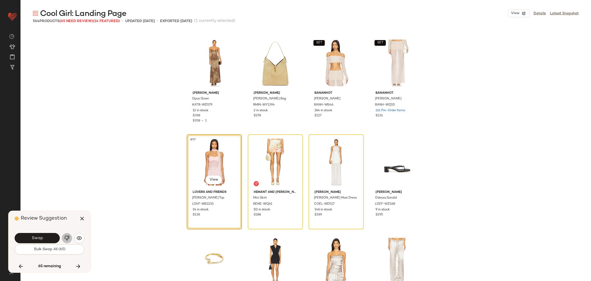
click at [69, 236] on img "button" at bounding box center [66, 237] width 5 height 5
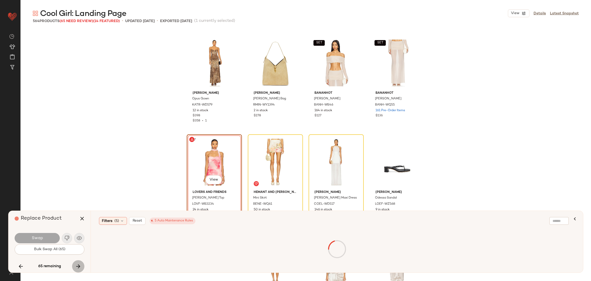
click at [79, 266] on icon "button" at bounding box center [78, 266] width 6 height 6
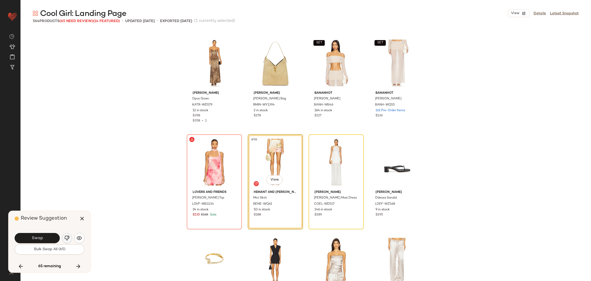
click at [67, 238] on img "button" at bounding box center [66, 237] width 5 height 5
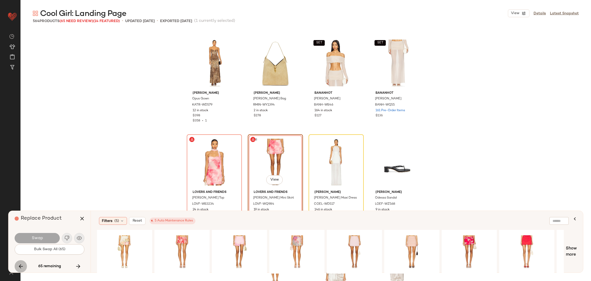
click at [22, 265] on icon "button" at bounding box center [21, 266] width 6 height 6
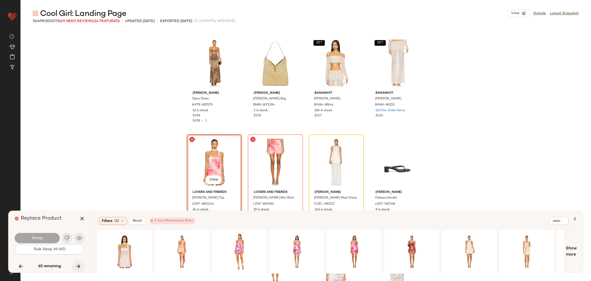
click at [75, 265] on button "button" at bounding box center [78, 266] width 12 height 12
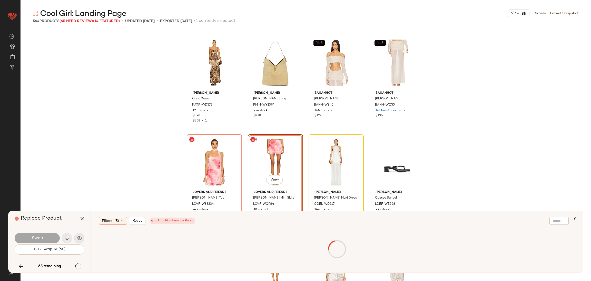
click at [75, 265] on div "65 remaining" at bounding box center [50, 266] width 70 height 12
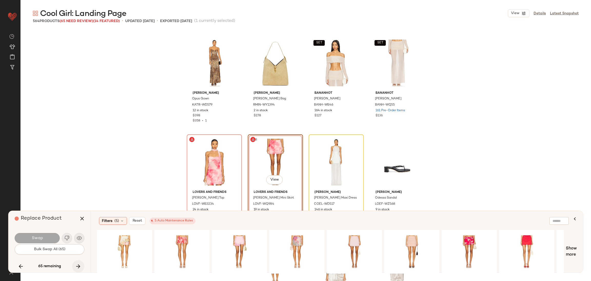
click at [81, 268] on icon "button" at bounding box center [78, 266] width 6 height 6
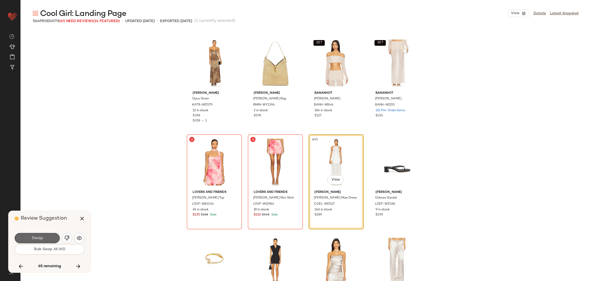
click at [45, 234] on button "Swap" at bounding box center [37, 238] width 45 height 10
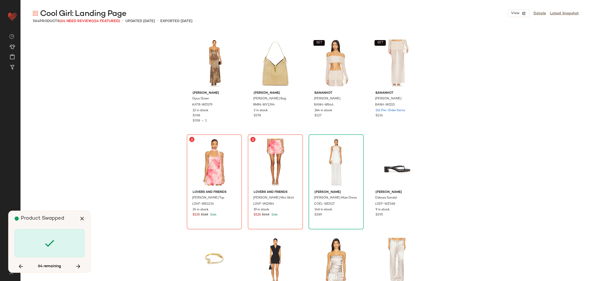
scroll to position [2672, 0]
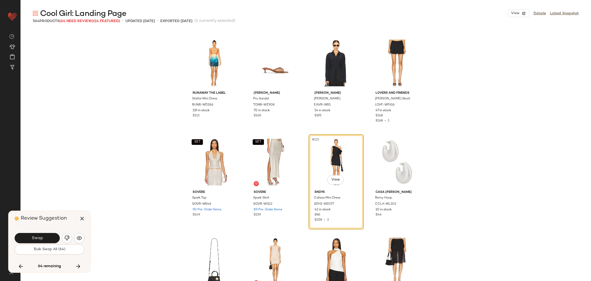
click at [45, 234] on button "Swap" at bounding box center [37, 238] width 45 height 10
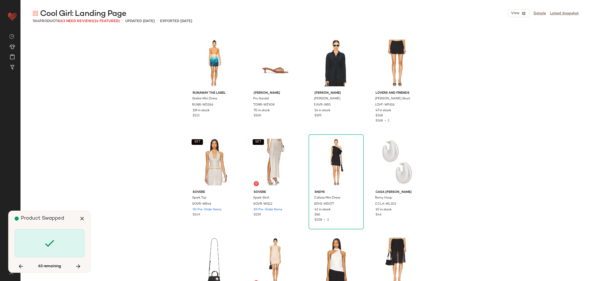
scroll to position [2870, 0]
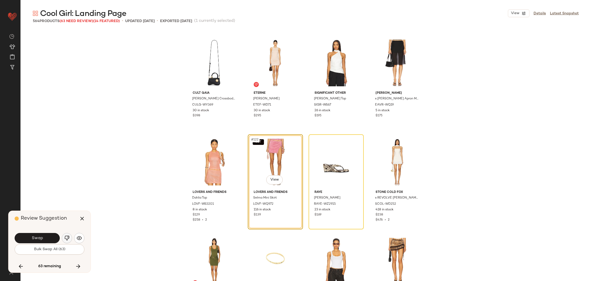
click at [69, 235] on img "button" at bounding box center [66, 237] width 5 height 5
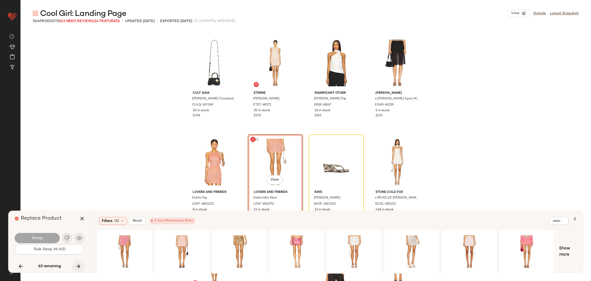
click at [79, 264] on icon "button" at bounding box center [78, 266] width 6 height 6
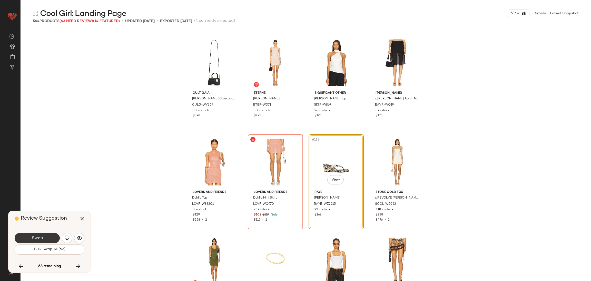
click at [41, 237] on span "Swap" at bounding box center [37, 237] width 12 height 5
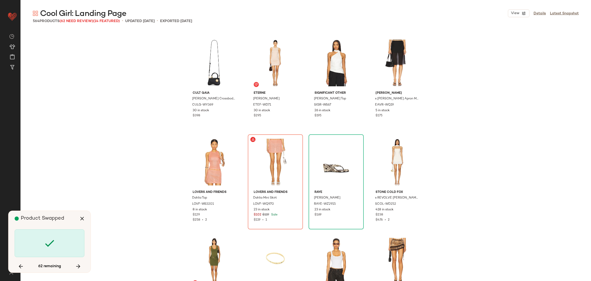
scroll to position [3365, 0]
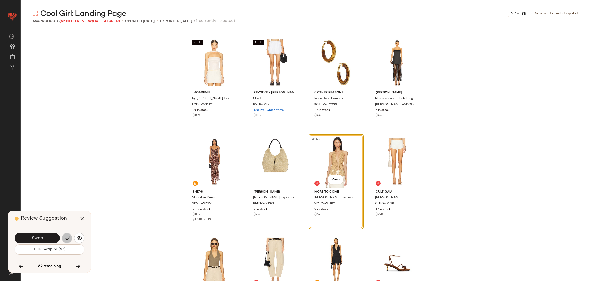
click at [65, 236] on img "button" at bounding box center [66, 237] width 5 height 5
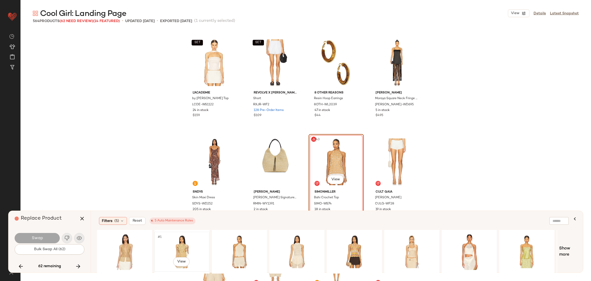
click at [177, 244] on div "#1 View" at bounding box center [182, 251] width 52 height 36
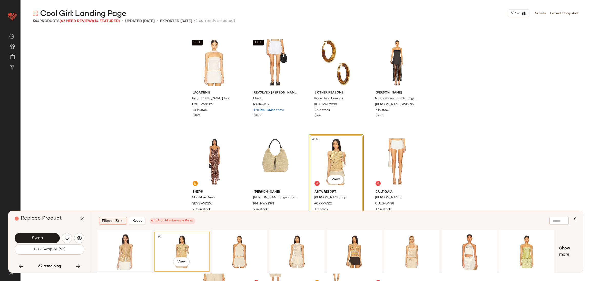
click at [151, 244] on div at bounding box center [124, 251] width 54 height 39
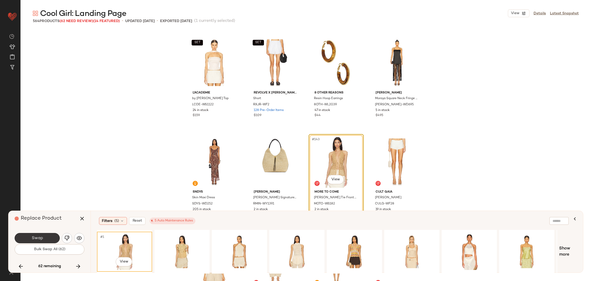
click at [50, 240] on button "Swap" at bounding box center [37, 238] width 45 height 10
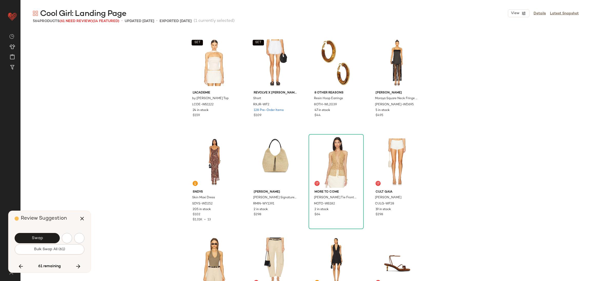
scroll to position [3563, 0]
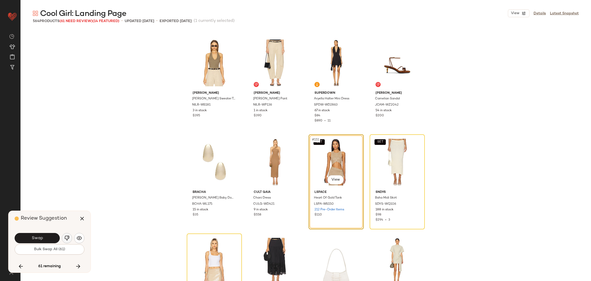
click at [71, 236] on button "button" at bounding box center [67, 238] width 10 height 10
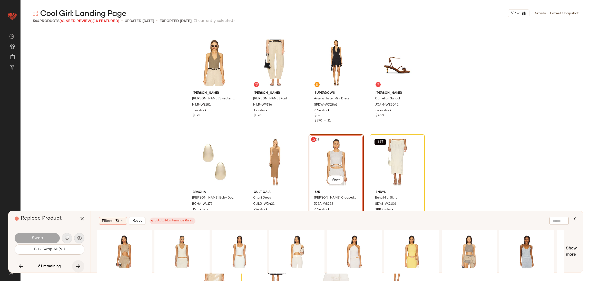
click at [76, 265] on icon "button" at bounding box center [78, 266] width 6 height 6
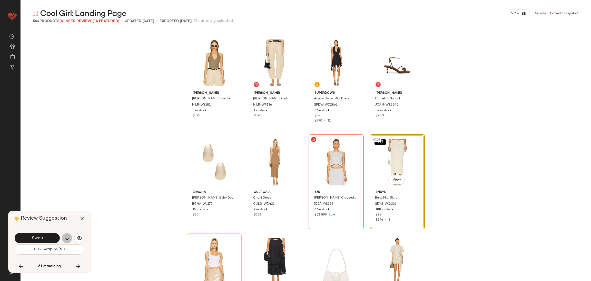
click at [66, 236] on img "button" at bounding box center [66, 237] width 5 height 5
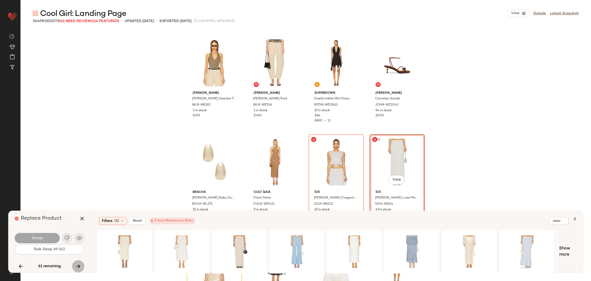
click at [79, 265] on icon "button" at bounding box center [78, 266] width 6 height 6
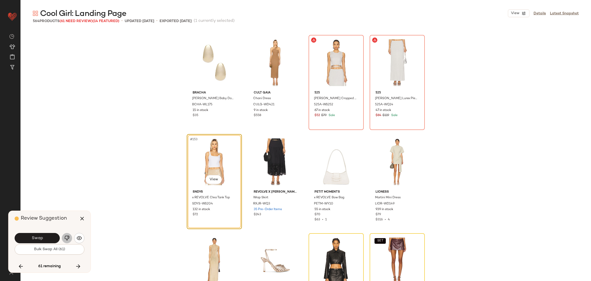
click at [67, 238] on img "button" at bounding box center [66, 237] width 5 height 5
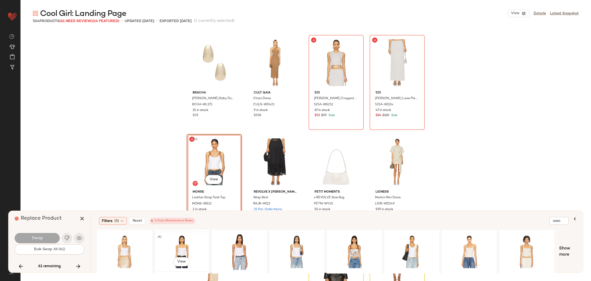
click at [172, 245] on div "#1 View" at bounding box center [182, 251] width 52 height 36
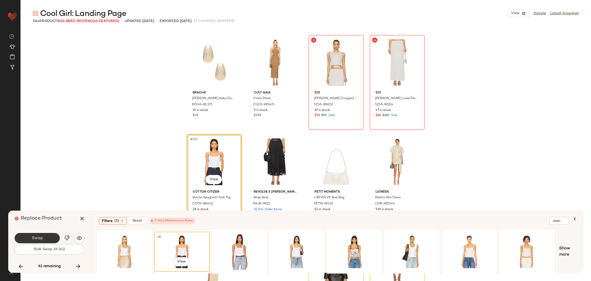
click at [52, 242] on button "Swap" at bounding box center [37, 238] width 45 height 10
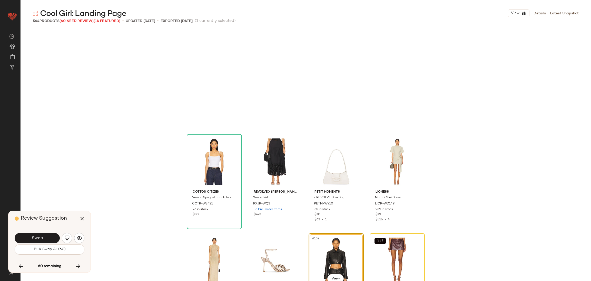
scroll to position [3761, 0]
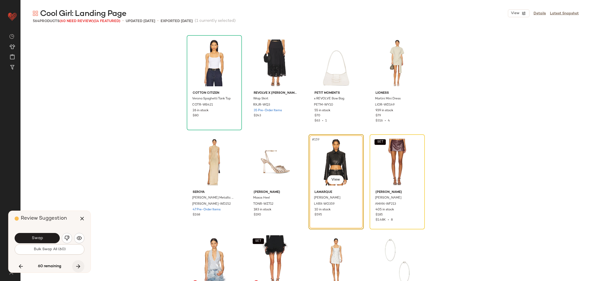
click at [78, 268] on icon "button" at bounding box center [78, 266] width 6 height 6
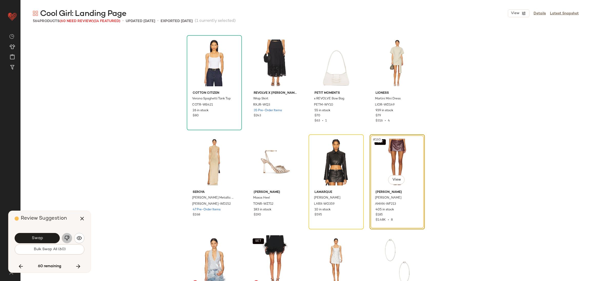
click at [66, 238] on img "button" at bounding box center [66, 237] width 5 height 5
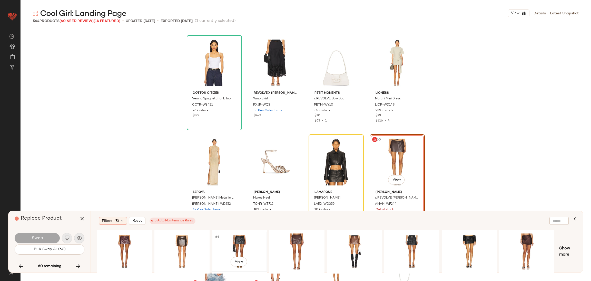
click at [235, 245] on div "#1 View" at bounding box center [240, 251] width 52 height 36
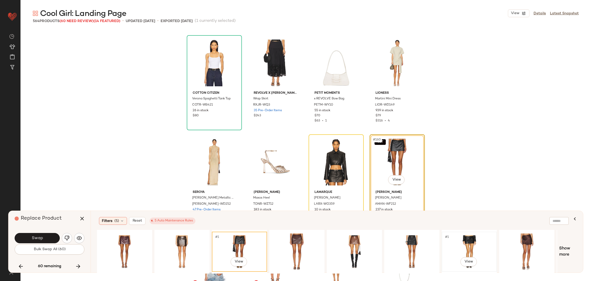
click at [458, 244] on div "#1 View" at bounding box center [469, 251] width 52 height 36
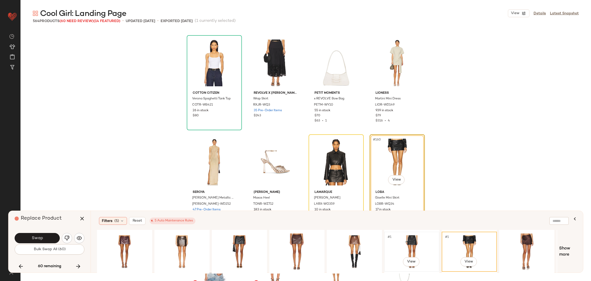
click at [393, 238] on div "#1 View" at bounding box center [412, 251] width 52 height 36
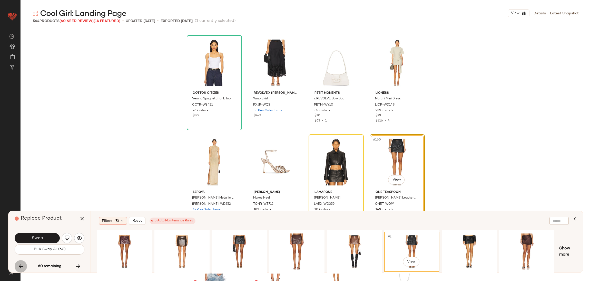
click at [21, 264] on icon "button" at bounding box center [21, 266] width 6 height 6
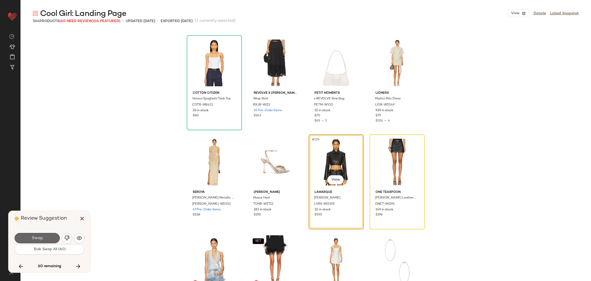
click at [43, 238] on button "Swap" at bounding box center [37, 238] width 45 height 10
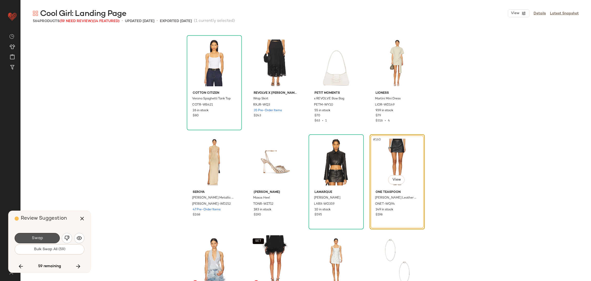
click at [43, 238] on button "Swap" at bounding box center [37, 238] width 45 height 10
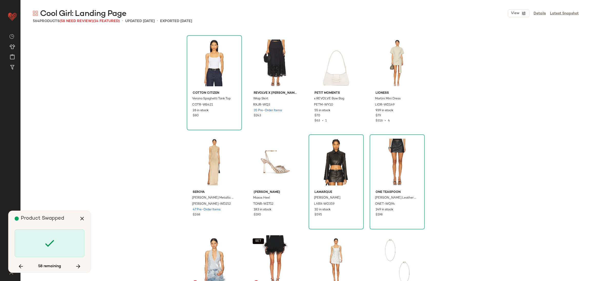
scroll to position [4157, 0]
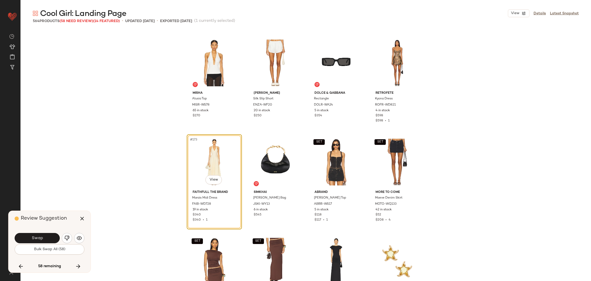
click at [43, 238] on button "Swap" at bounding box center [37, 238] width 45 height 10
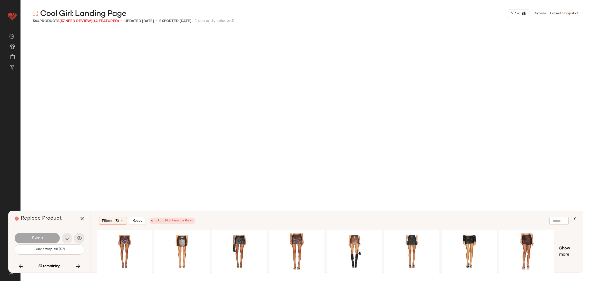
scroll to position [4454, 0]
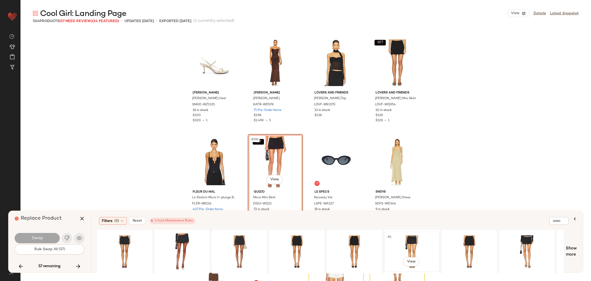
click at [404, 240] on div "#1 View" at bounding box center [412, 251] width 52 height 36
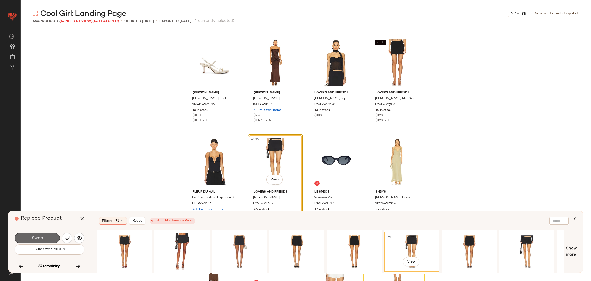
click at [36, 237] on span "Swap" at bounding box center [37, 237] width 12 height 5
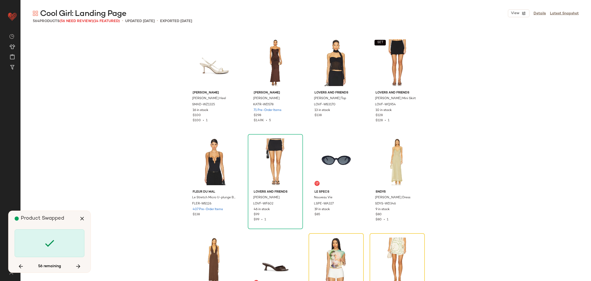
scroll to position [4553, 0]
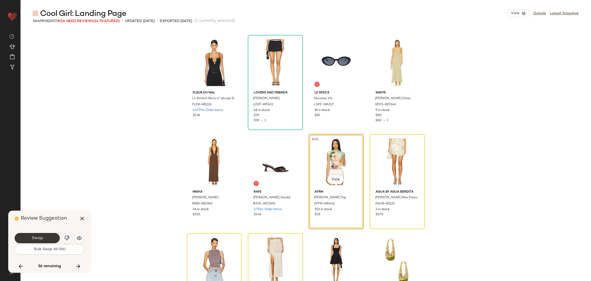
click at [54, 237] on button "Swap" at bounding box center [37, 238] width 45 height 10
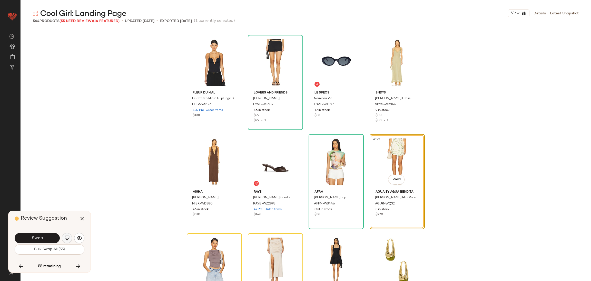
click at [66, 238] on img "button" at bounding box center [66, 237] width 5 height 5
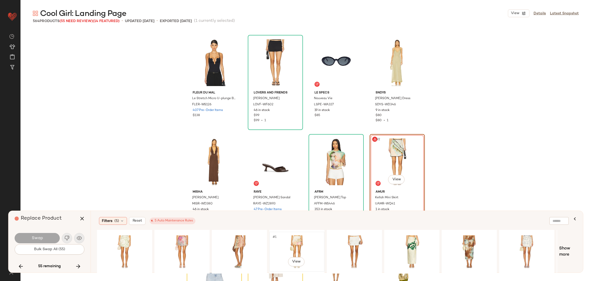
click at [296, 242] on div "#1 View" at bounding box center [297, 251] width 52 height 36
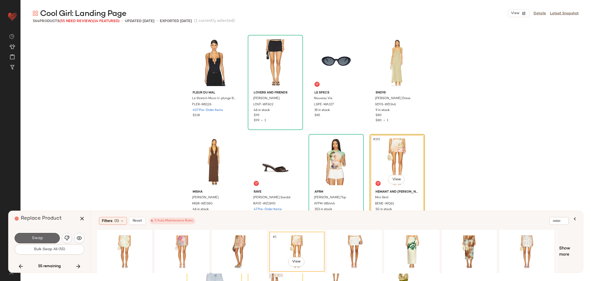
click at [42, 237] on span "Swap" at bounding box center [37, 237] width 12 height 5
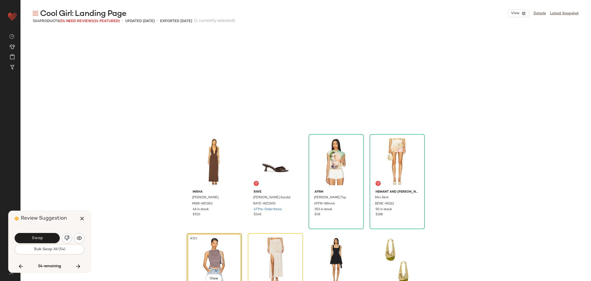
scroll to position [4651, 0]
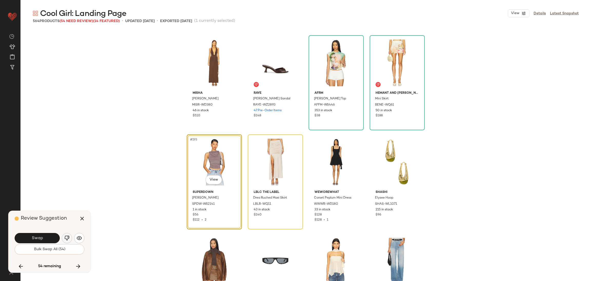
click at [66, 236] on img "button" at bounding box center [66, 237] width 5 height 5
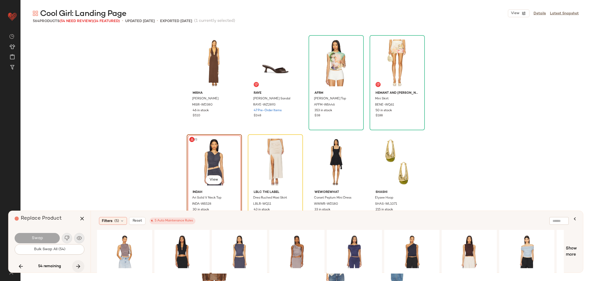
click at [76, 267] on icon "button" at bounding box center [78, 266] width 6 height 6
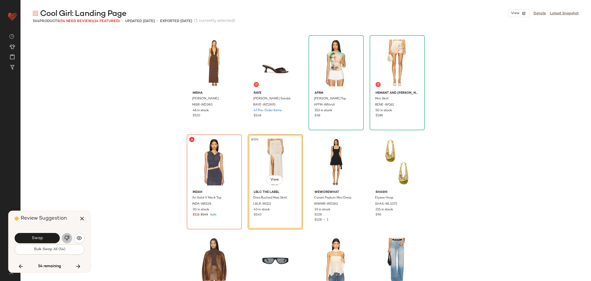
click at [64, 239] on button "button" at bounding box center [67, 238] width 10 height 10
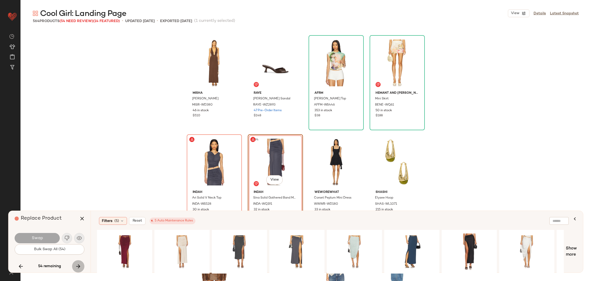
click at [75, 266] on icon "button" at bounding box center [78, 266] width 6 height 6
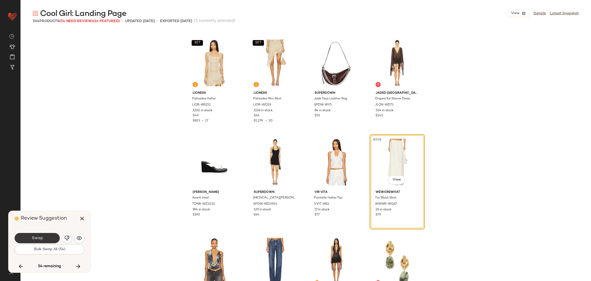
click at [39, 239] on span "Swap" at bounding box center [37, 237] width 12 height 5
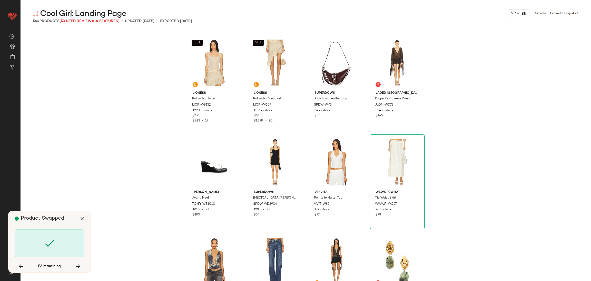
scroll to position [5147, 0]
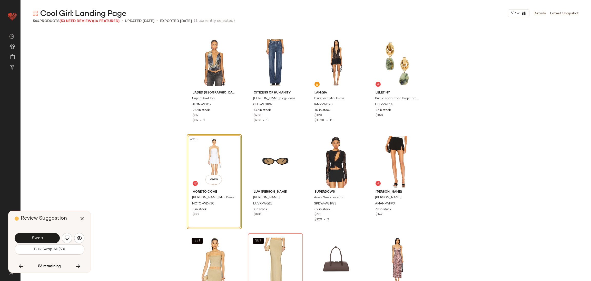
click at [39, 239] on span "Swap" at bounding box center [37, 237] width 12 height 5
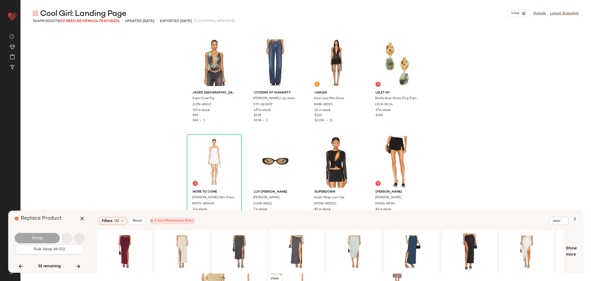
scroll to position [5245, 0]
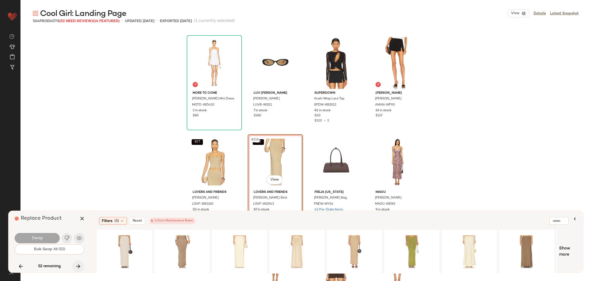
click at [79, 264] on icon "button" at bounding box center [78, 266] width 6 height 6
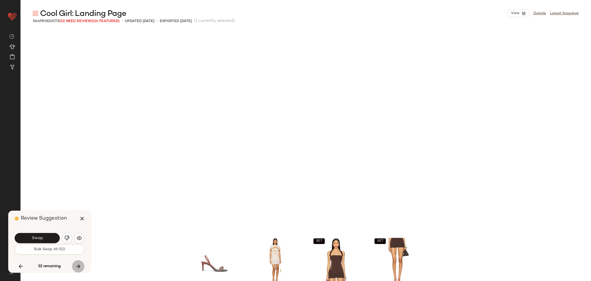
scroll to position [5444, 0]
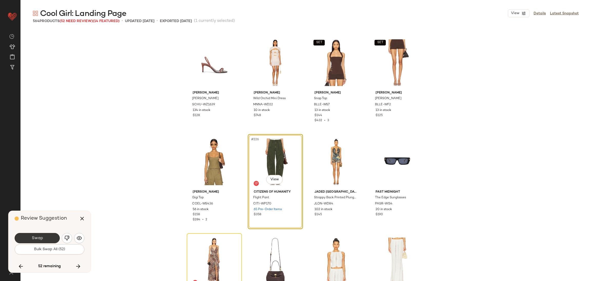
click at [42, 238] on span "Swap" at bounding box center [37, 237] width 12 height 5
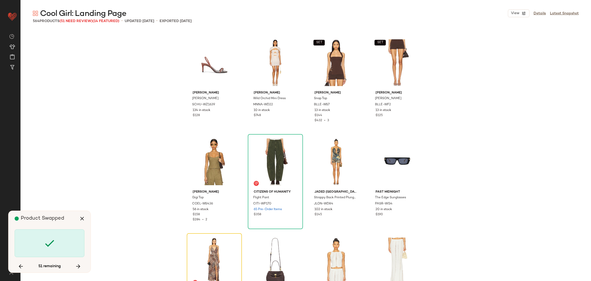
scroll to position [5542, 0]
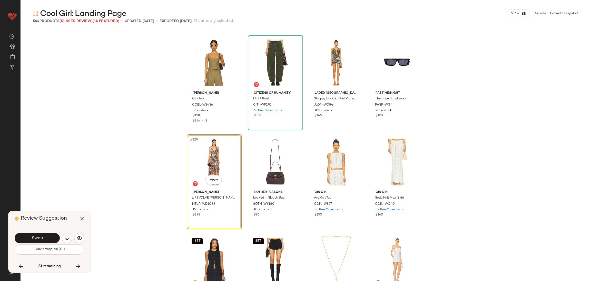
click at [42, 238] on span "Swap" at bounding box center [37, 237] width 12 height 5
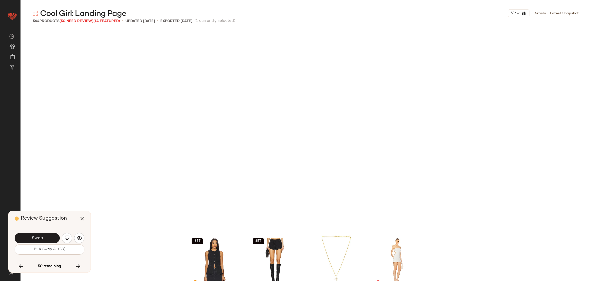
scroll to position [5740, 0]
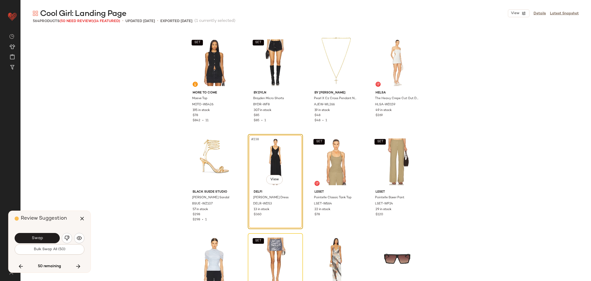
click at [42, 238] on span "Swap" at bounding box center [37, 237] width 12 height 5
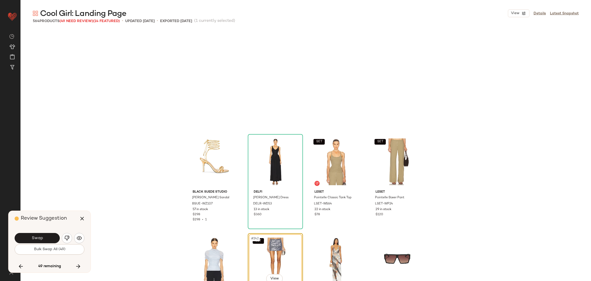
scroll to position [5839, 0]
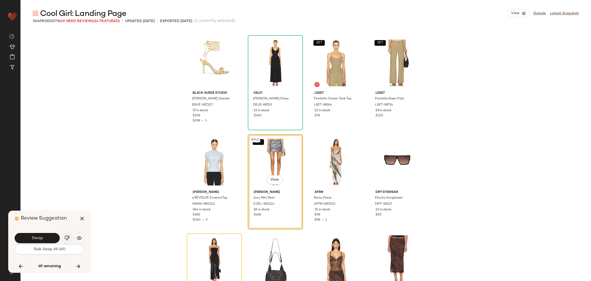
click at [67, 238] on img "button" at bounding box center [66, 237] width 5 height 5
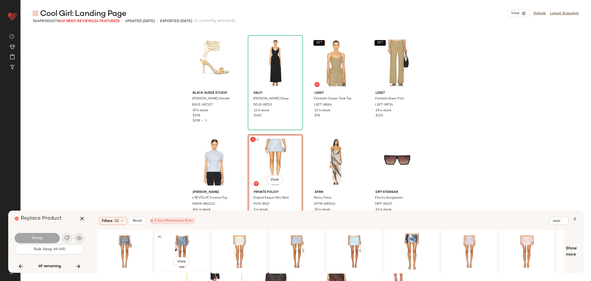
click at [181, 246] on div "#1 View" at bounding box center [182, 251] width 52 height 36
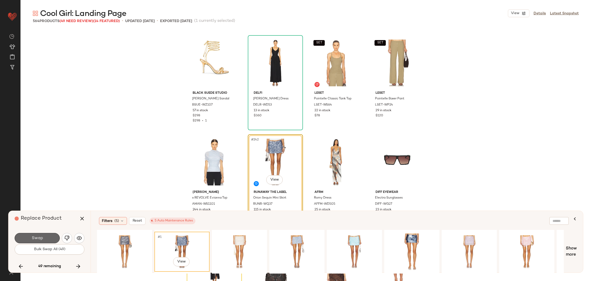
click at [34, 240] on span "Swap" at bounding box center [37, 237] width 12 height 5
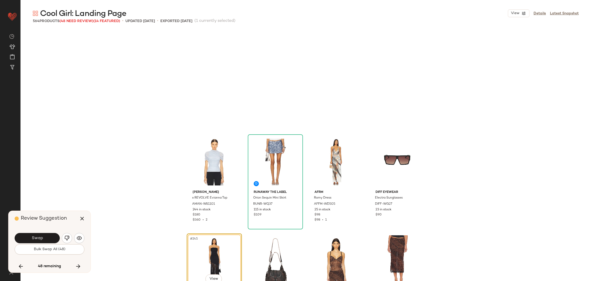
scroll to position [5938, 0]
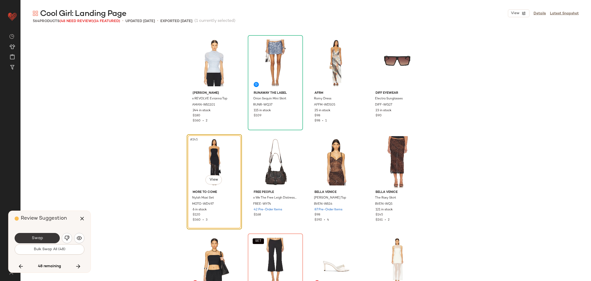
click at [37, 239] on span "Swap" at bounding box center [37, 237] width 12 height 5
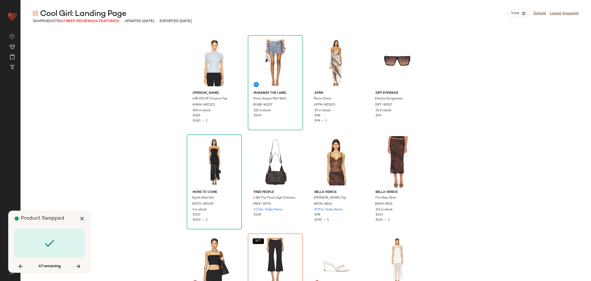
click at [37, 239] on div at bounding box center [50, 243] width 70 height 28
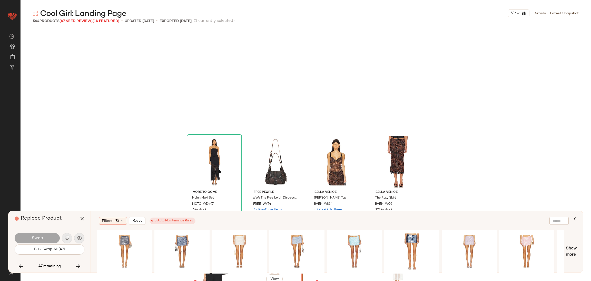
scroll to position [6037, 0]
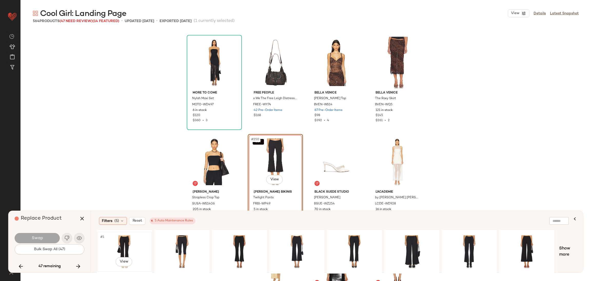
click at [136, 245] on div "#1 View" at bounding box center [125, 251] width 52 height 36
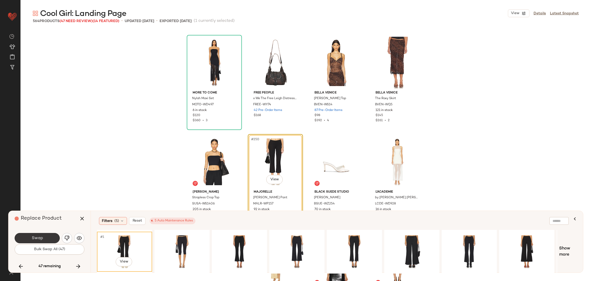
click at [37, 239] on span "Swap" at bounding box center [37, 237] width 12 height 5
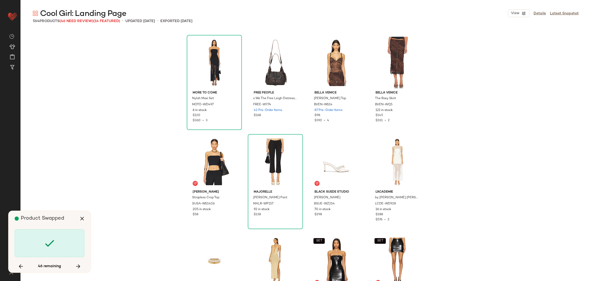
scroll to position [6235, 0]
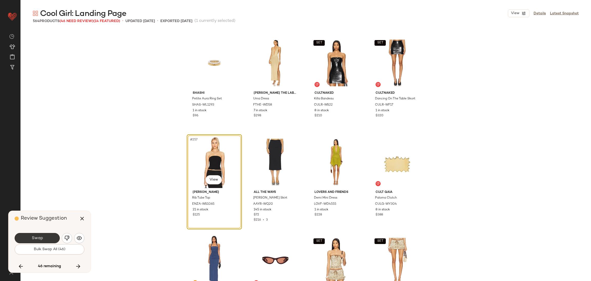
click at [33, 238] on span "Swap" at bounding box center [37, 237] width 12 height 5
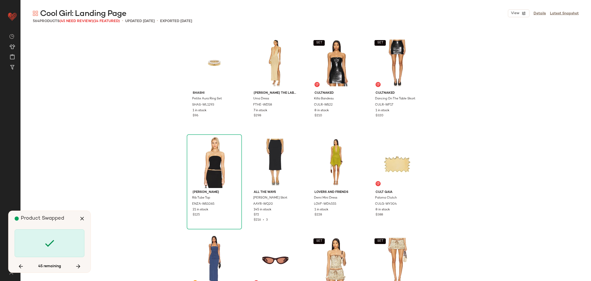
scroll to position [6433, 0]
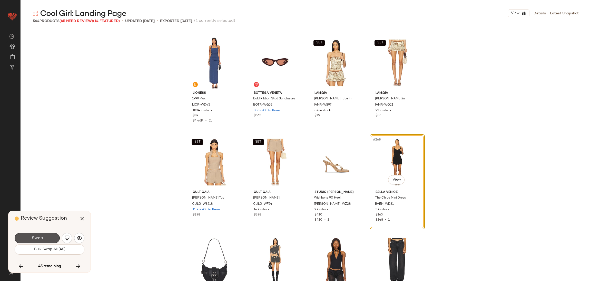
click at [33, 238] on span "Swap" at bounding box center [37, 237] width 12 height 5
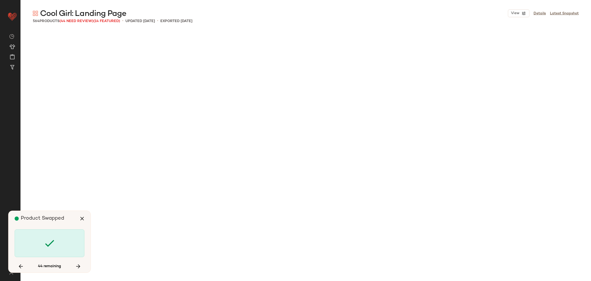
scroll to position [6829, 0]
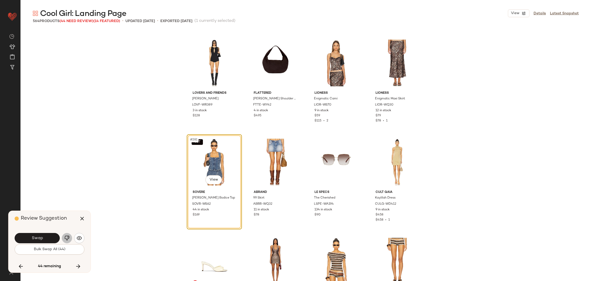
click at [66, 239] on img "button" at bounding box center [66, 237] width 5 height 5
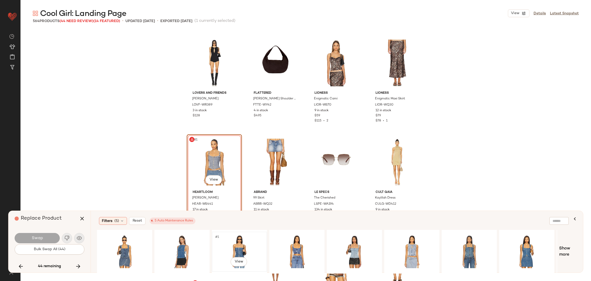
click at [242, 243] on div "#1 View" at bounding box center [240, 251] width 52 height 36
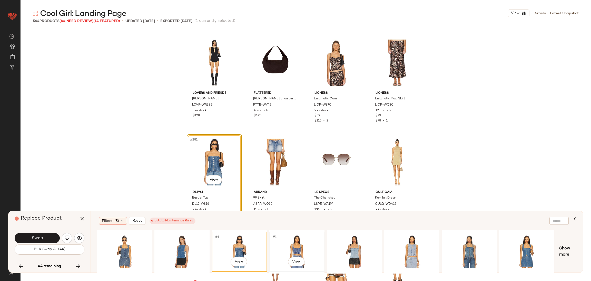
click at [288, 243] on div "#1 View" at bounding box center [297, 251] width 52 height 36
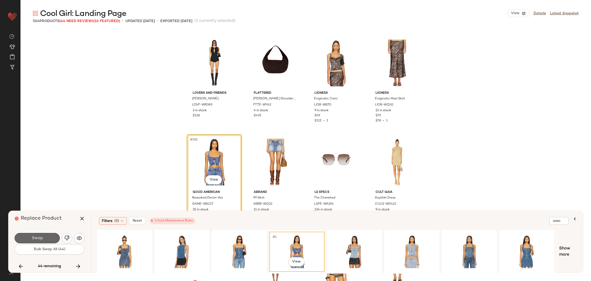
click at [53, 236] on button "Swap" at bounding box center [37, 238] width 45 height 10
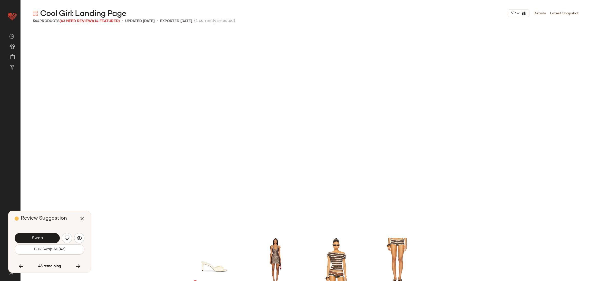
scroll to position [7027, 0]
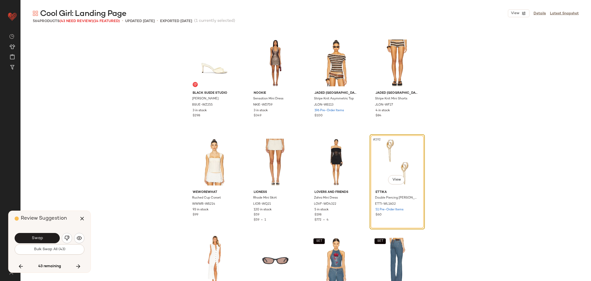
click at [53, 236] on button "Swap" at bounding box center [37, 238] width 45 height 10
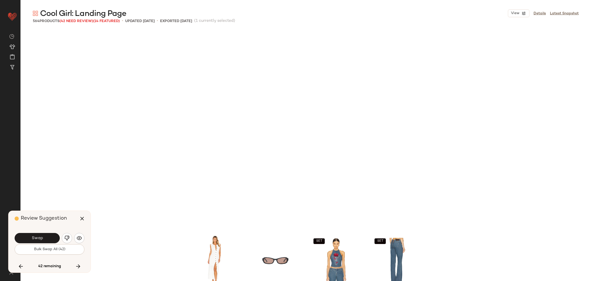
scroll to position [7225, 0]
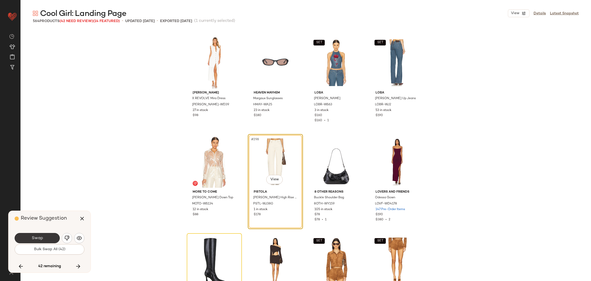
click at [51, 235] on button "Swap" at bounding box center [37, 238] width 45 height 10
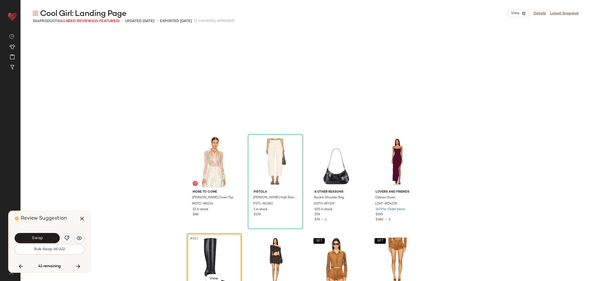
scroll to position [7324, 0]
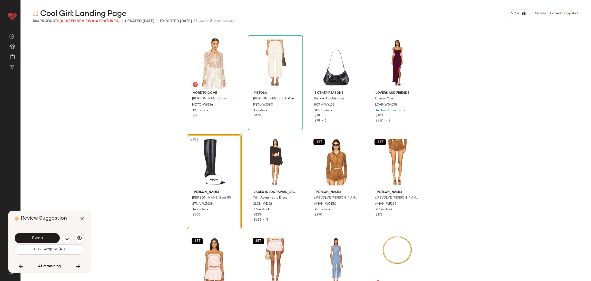
click at [51, 235] on button "Swap" at bounding box center [37, 238] width 45 height 10
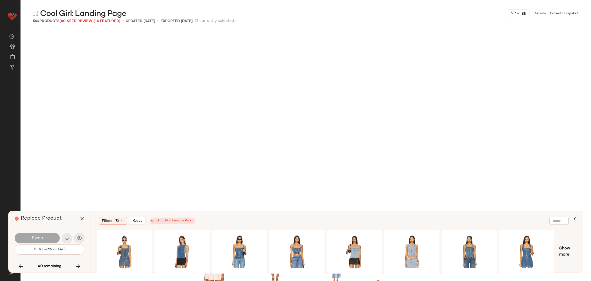
scroll to position [7522, 0]
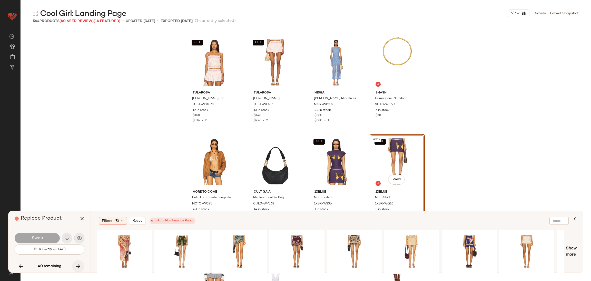
click at [82, 263] on button "button" at bounding box center [78, 266] width 12 height 12
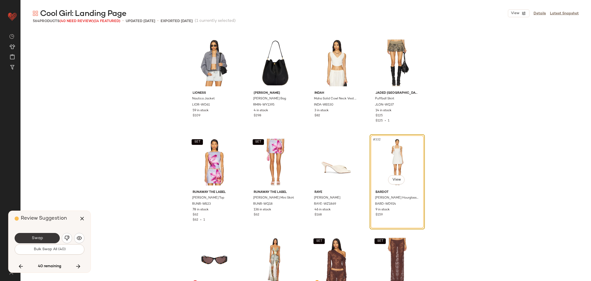
click at [32, 236] on span "Swap" at bounding box center [37, 237] width 12 height 5
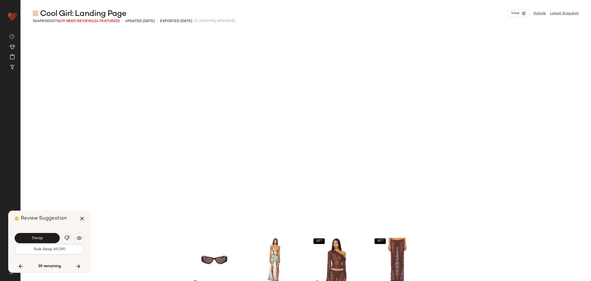
scroll to position [8215, 0]
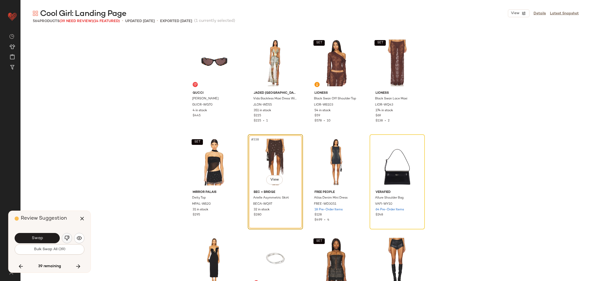
click at [69, 240] on img "button" at bounding box center [66, 237] width 5 height 5
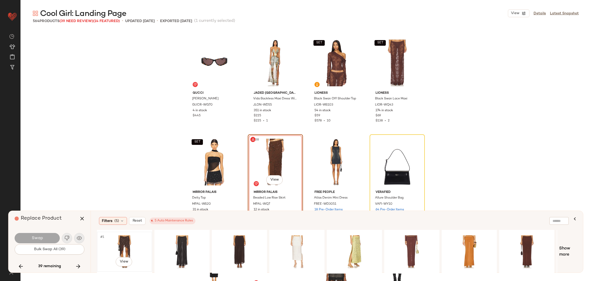
click at [124, 242] on div "#1 View" at bounding box center [125, 251] width 52 height 36
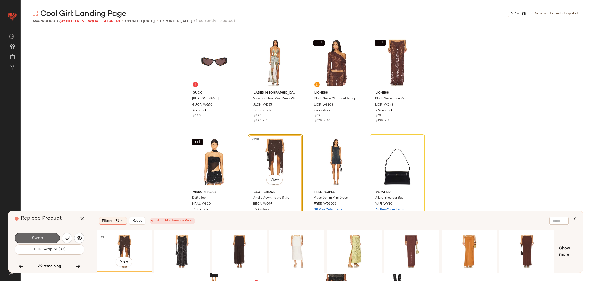
click at [39, 240] on button "Swap" at bounding box center [37, 238] width 45 height 10
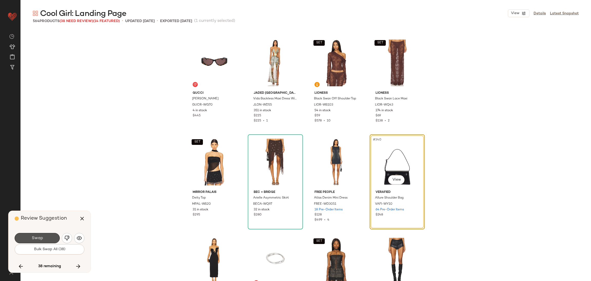
click at [39, 240] on button "Swap" at bounding box center [37, 238] width 45 height 10
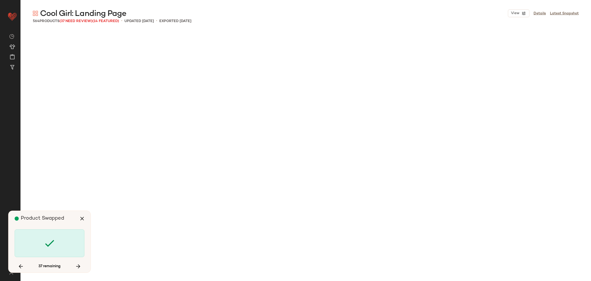
scroll to position [9007, 0]
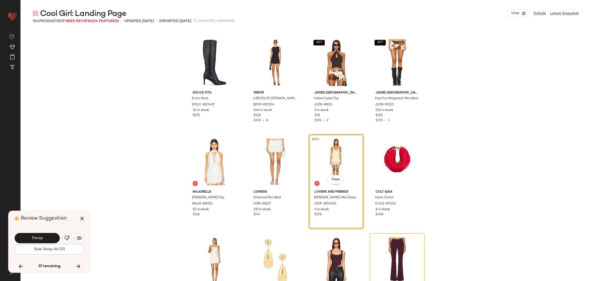
click at [39, 240] on button "Swap" at bounding box center [37, 238] width 45 height 10
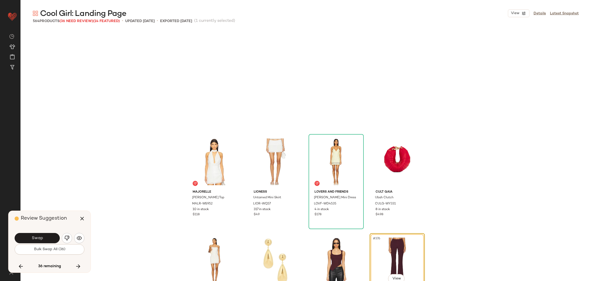
scroll to position [9105, 0]
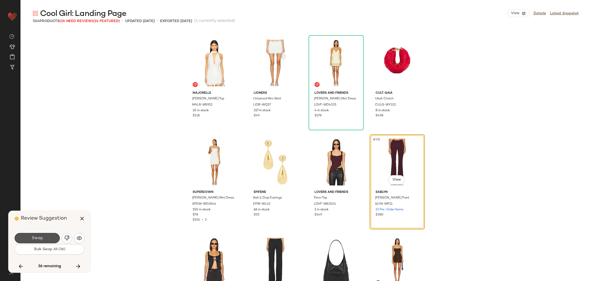
click at [53, 235] on button "Swap" at bounding box center [37, 238] width 45 height 10
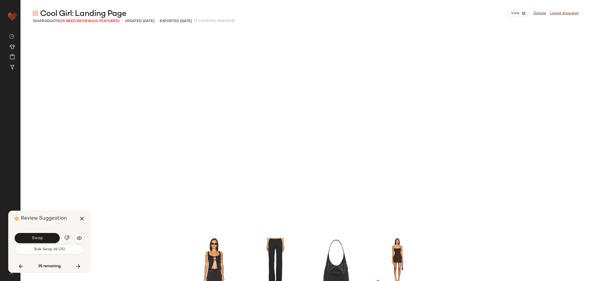
scroll to position [9303, 0]
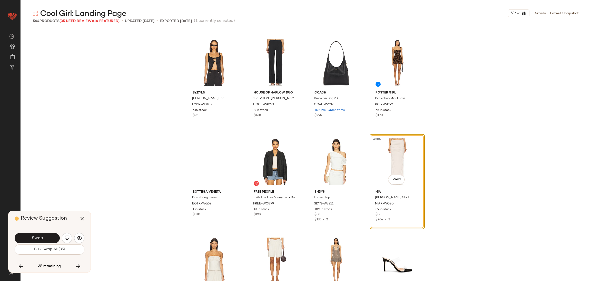
click at [53, 235] on button "Swap" at bounding box center [37, 238] width 45 height 10
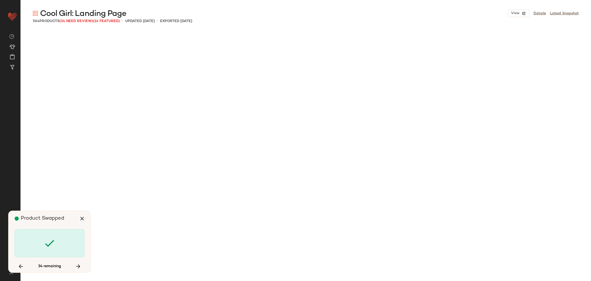
scroll to position [9798, 0]
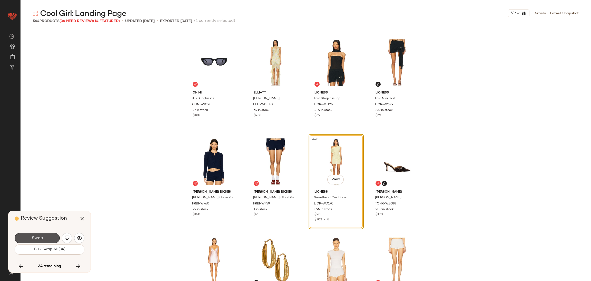
click at [53, 235] on button "Swap" at bounding box center [37, 238] width 45 height 10
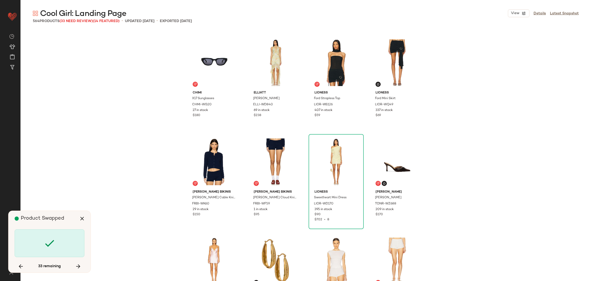
scroll to position [10194, 0]
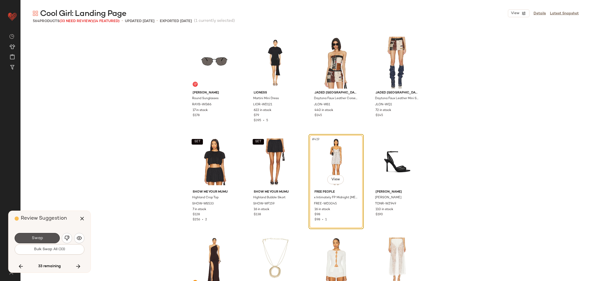
click at [37, 235] on span "Swap" at bounding box center [37, 237] width 12 height 5
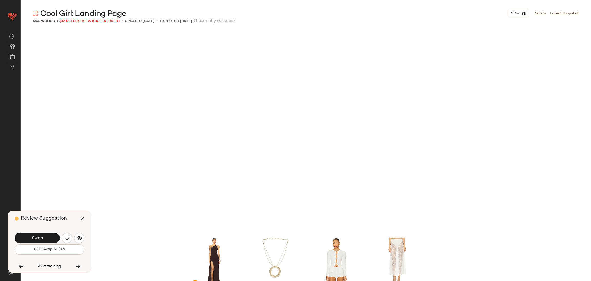
scroll to position [10392, 0]
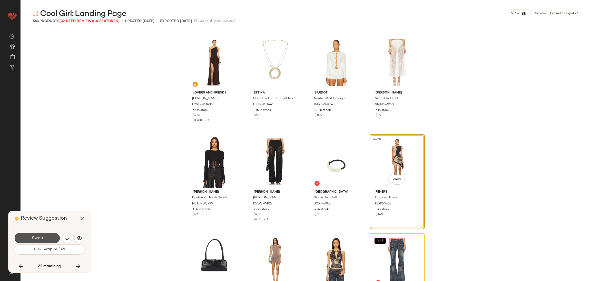
click at [37, 235] on span "Swap" at bounding box center [37, 237] width 12 height 5
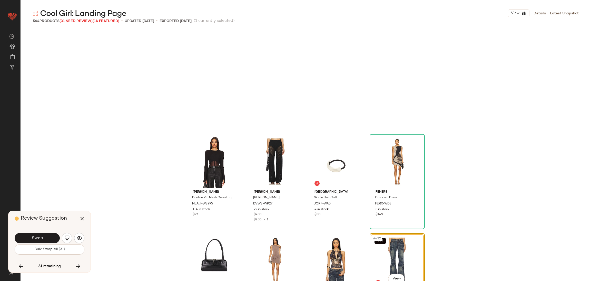
scroll to position [10491, 0]
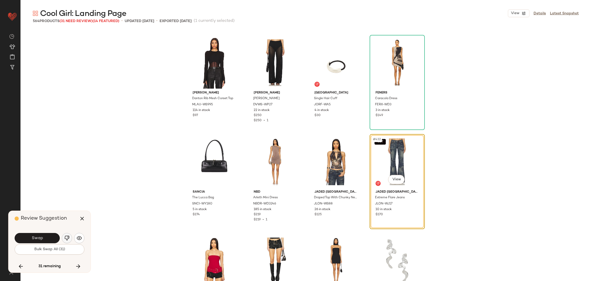
click at [64, 233] on button "button" at bounding box center [67, 238] width 10 height 10
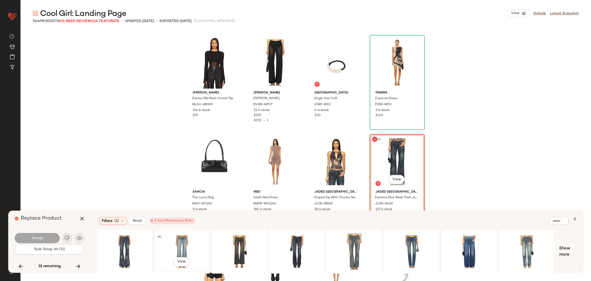
click at [180, 243] on div "#1 View" at bounding box center [182, 251] width 52 height 36
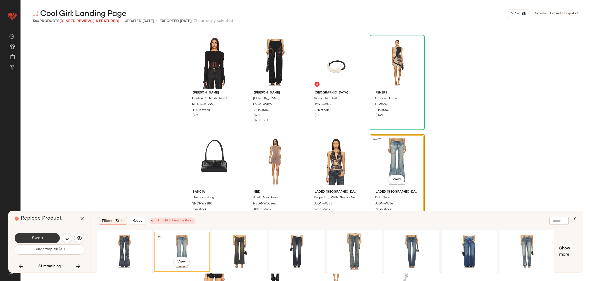
click at [49, 235] on button "Swap" at bounding box center [37, 238] width 45 height 10
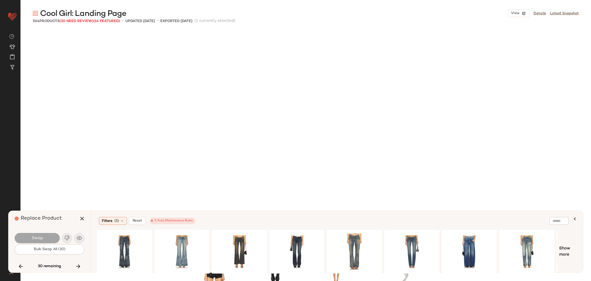
scroll to position [10689, 0]
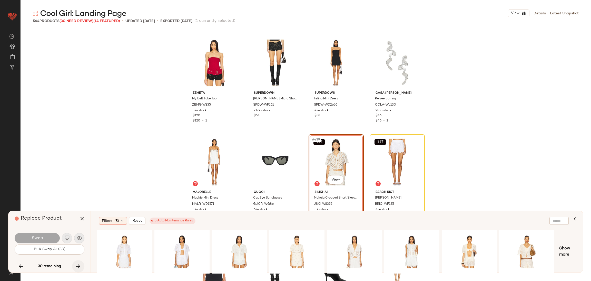
click at [78, 264] on icon "button" at bounding box center [78, 266] width 6 height 6
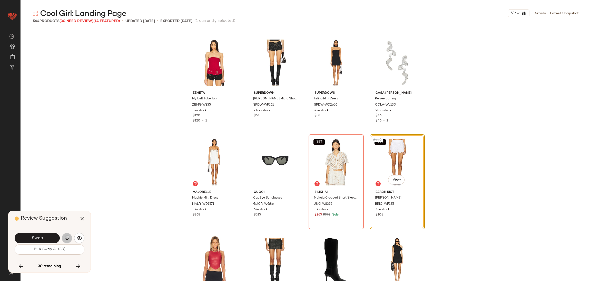
click at [68, 238] on img "button" at bounding box center [66, 237] width 5 height 5
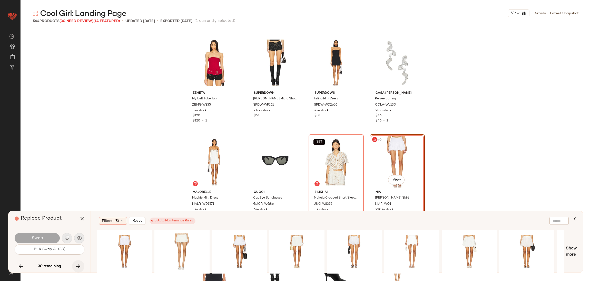
click at [79, 266] on icon "button" at bounding box center [78, 266] width 6 height 6
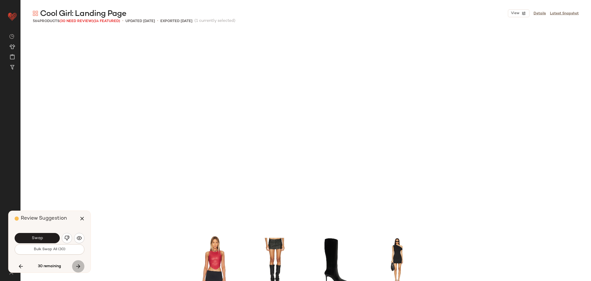
scroll to position [10887, 0]
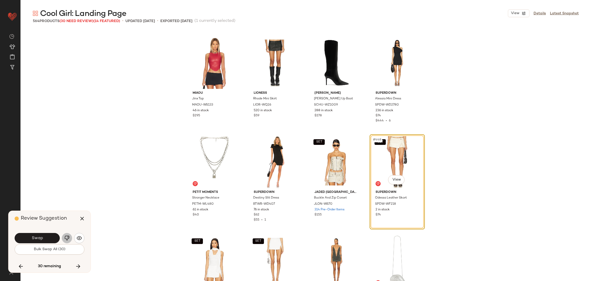
click at [68, 236] on img "button" at bounding box center [66, 237] width 5 height 5
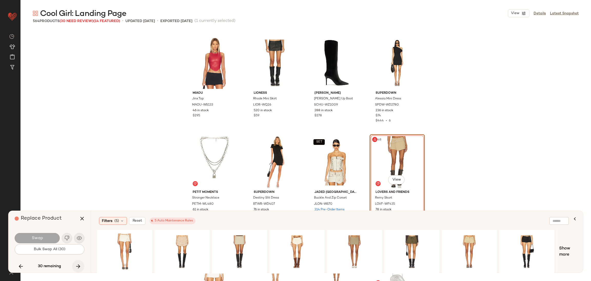
click at [78, 264] on icon "button" at bounding box center [78, 266] width 6 height 6
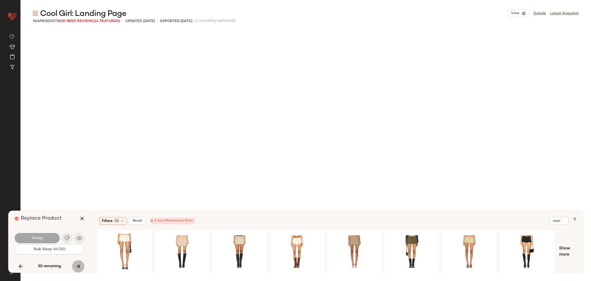
scroll to position [11481, 0]
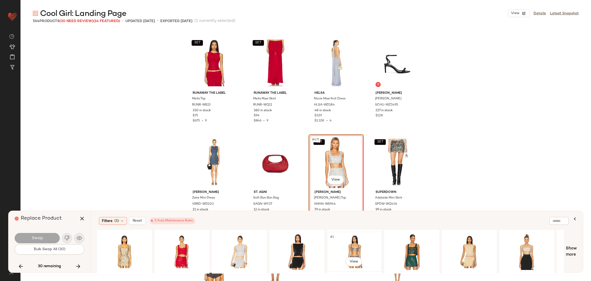
click at [362, 244] on div "#1 View" at bounding box center [354, 251] width 52 height 36
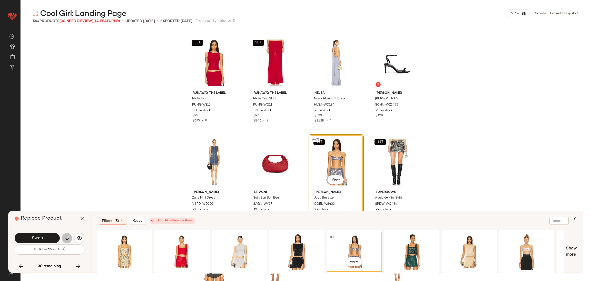
click at [63, 240] on button "button" at bounding box center [67, 238] width 10 height 10
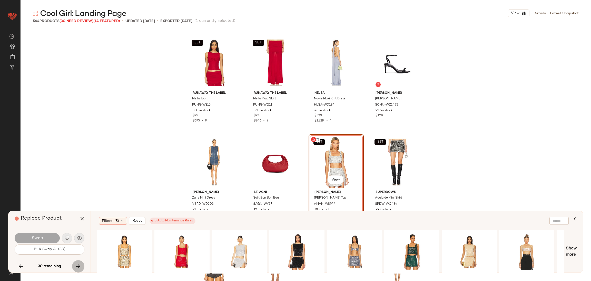
click at [80, 263] on icon "button" at bounding box center [78, 266] width 6 height 6
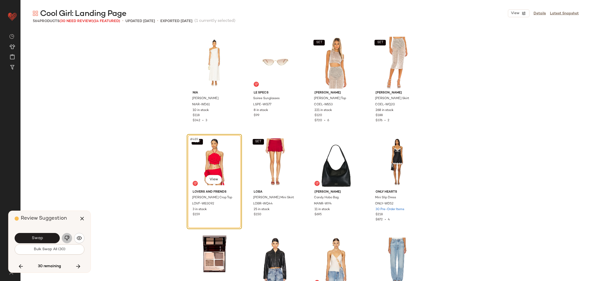
click at [65, 233] on button "button" at bounding box center [67, 238] width 10 height 10
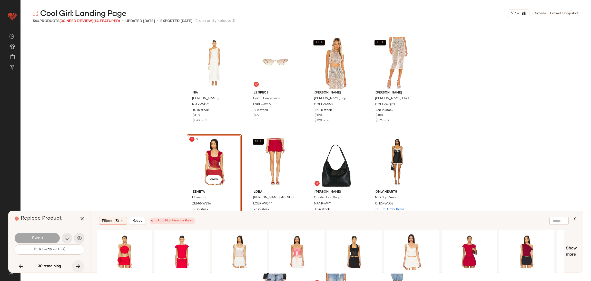
click at [79, 266] on icon "button" at bounding box center [78, 266] width 6 height 6
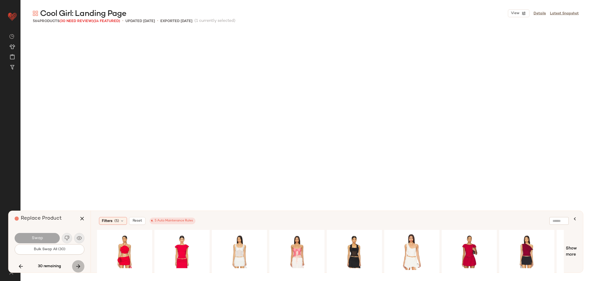
scroll to position [12371, 0]
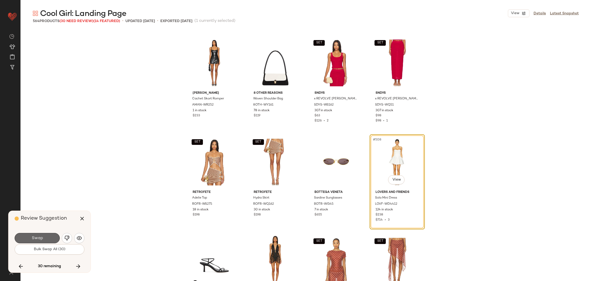
click at [52, 238] on button "Swap" at bounding box center [37, 238] width 45 height 10
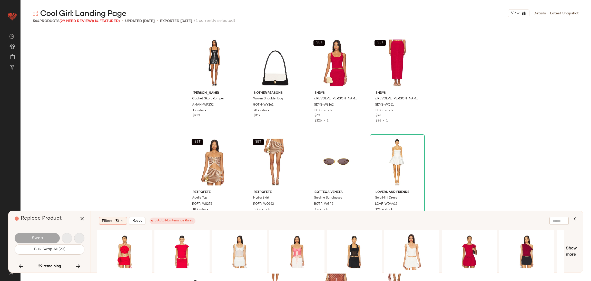
scroll to position [12668, 0]
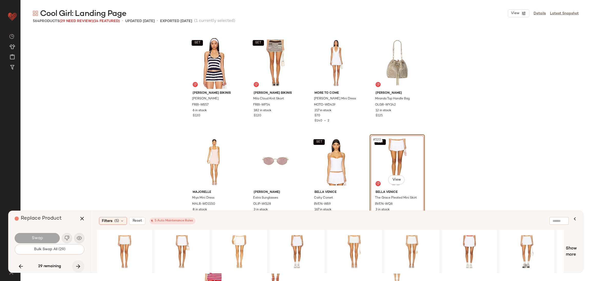
click at [73, 262] on button "button" at bounding box center [78, 266] width 12 height 12
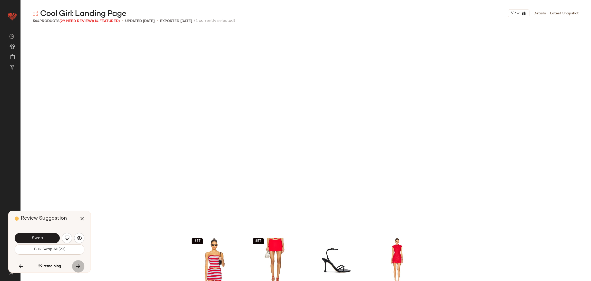
scroll to position [12867, 0]
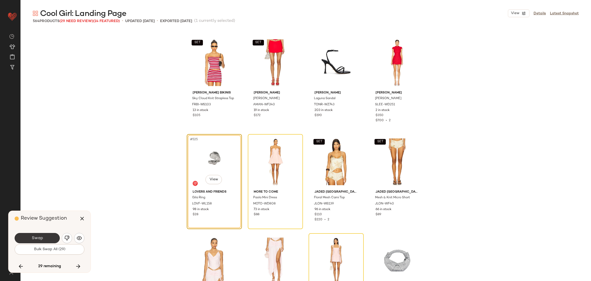
click at [32, 239] on span "Swap" at bounding box center [37, 237] width 12 height 5
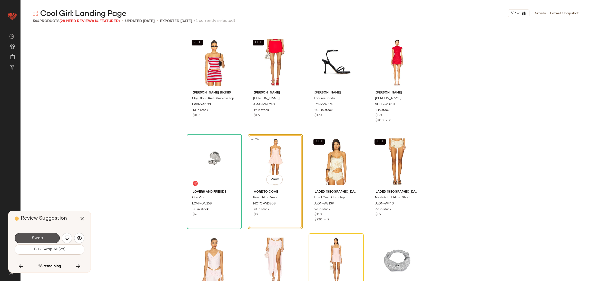
click at [39, 238] on span "Swap" at bounding box center [37, 237] width 12 height 5
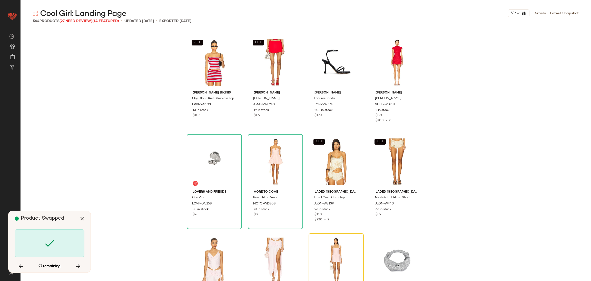
scroll to position [12965, 0]
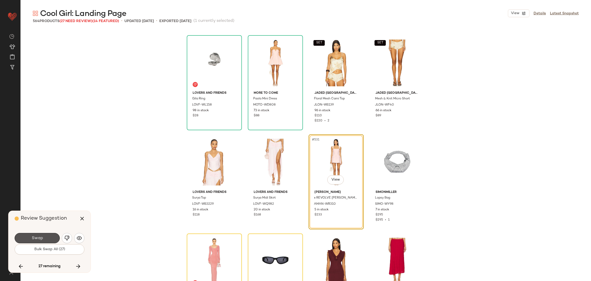
click at [39, 238] on span "Swap" at bounding box center [37, 237] width 12 height 5
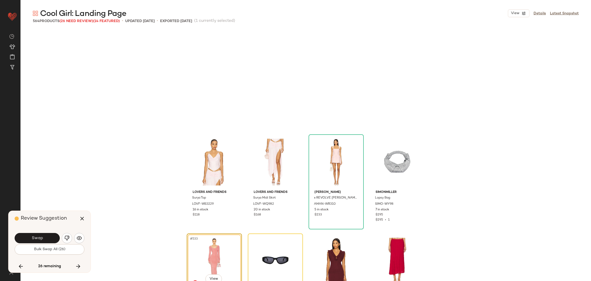
scroll to position [13064, 0]
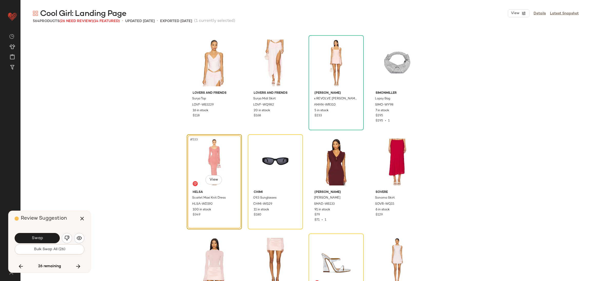
click at [39, 238] on span "Swap" at bounding box center [37, 237] width 12 height 5
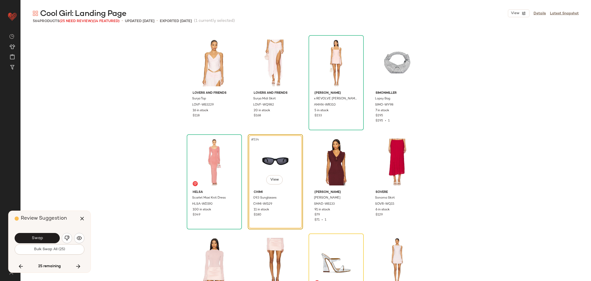
click at [39, 238] on span "Swap" at bounding box center [37, 237] width 12 height 5
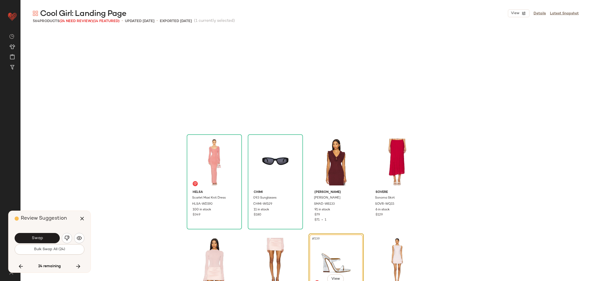
scroll to position [13163, 0]
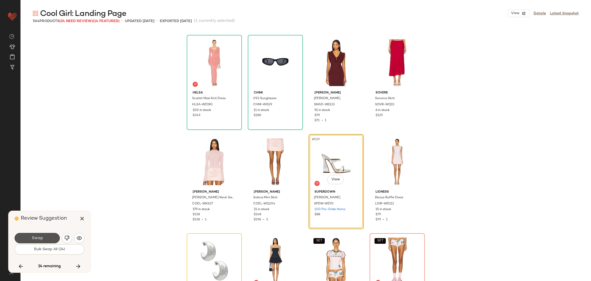
click at [39, 238] on span "Swap" at bounding box center [37, 237] width 12 height 5
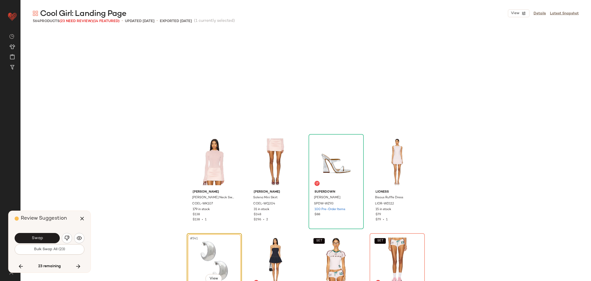
scroll to position [13262, 0]
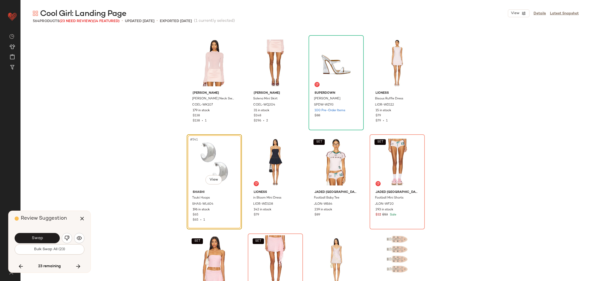
click at [39, 238] on span "Swap" at bounding box center [37, 237] width 12 height 5
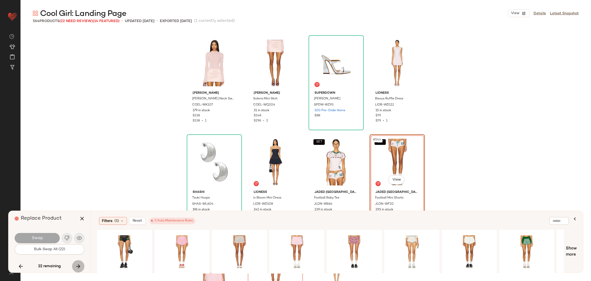
click at [80, 264] on icon "button" at bounding box center [78, 266] width 6 height 6
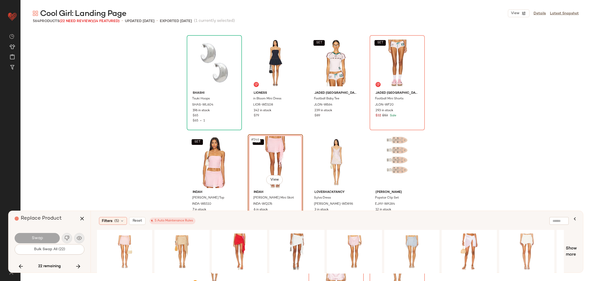
click at [77, 264] on icon "button" at bounding box center [78, 266] width 6 height 6
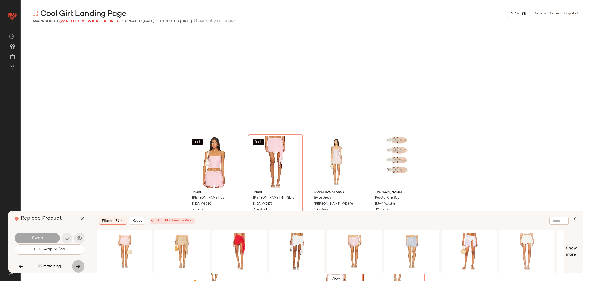
scroll to position [13460, 0]
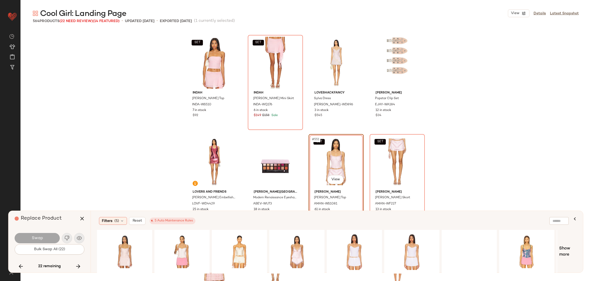
click at [77, 264] on icon "button" at bounding box center [78, 266] width 6 height 6
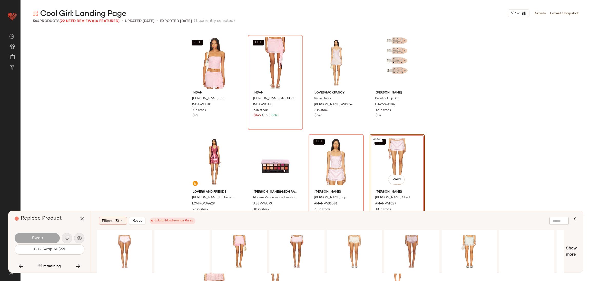
click at [77, 264] on icon "button" at bounding box center [78, 266] width 6 height 6
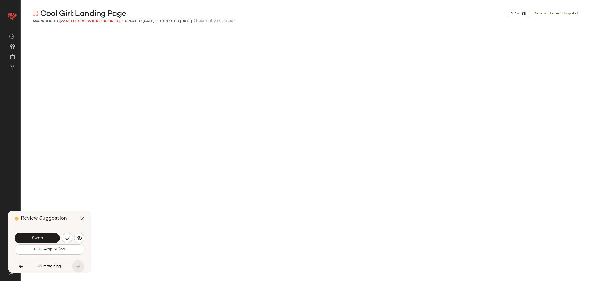
scroll to position [13705, 0]
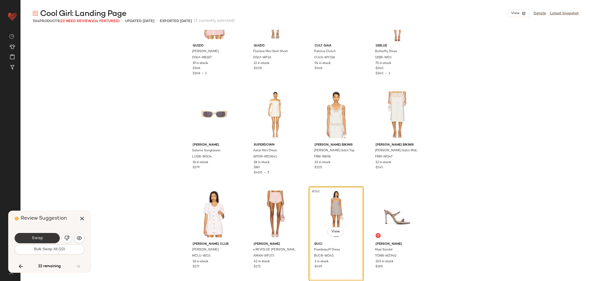
click at [44, 235] on button "Swap" at bounding box center [37, 238] width 45 height 10
click at [72, 238] on div "Swap" at bounding box center [50, 238] width 70 height 12
click at [69, 238] on button "button" at bounding box center [67, 238] width 10 height 10
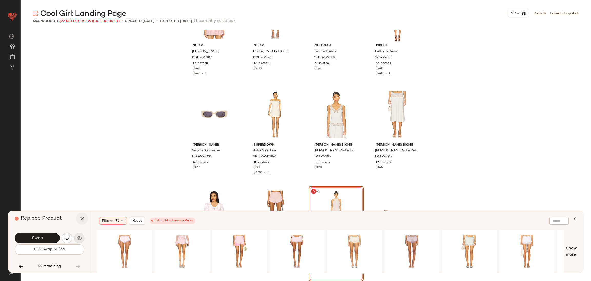
click at [80, 223] on button "button" at bounding box center [82, 218] width 12 height 12
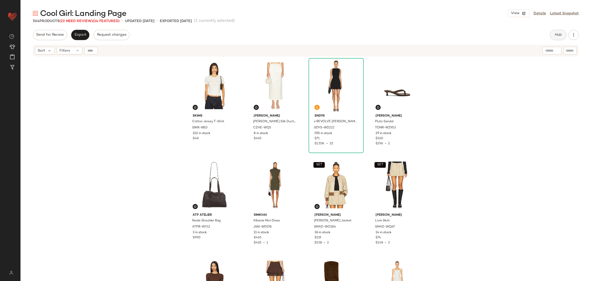
click at [558, 34] on span "Hub" at bounding box center [557, 35] width 7 height 4
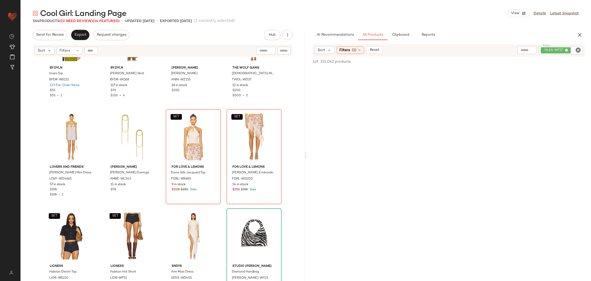
scroll to position [1834, 0]
click at [578, 50] on icon "Clear Filter" at bounding box center [578, 50] width 6 height 6
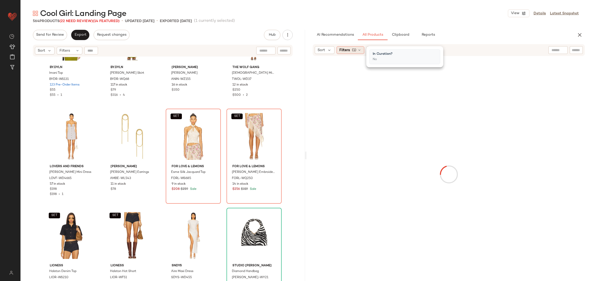
click at [358, 50] on icon at bounding box center [359, 50] width 4 height 4
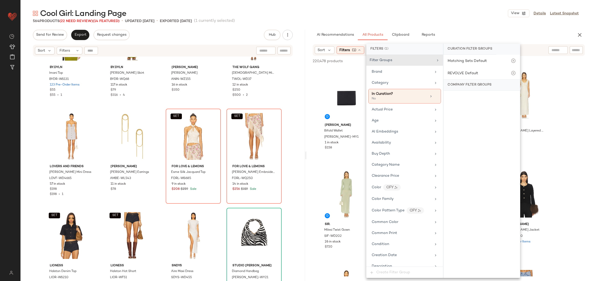
click at [358, 50] on icon at bounding box center [359, 50] width 4 height 4
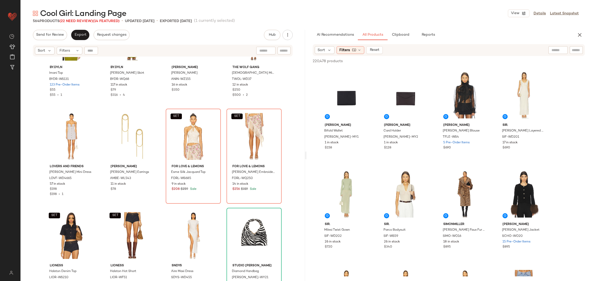
click at [373, 52] on button "Reset" at bounding box center [374, 50] width 16 height 8
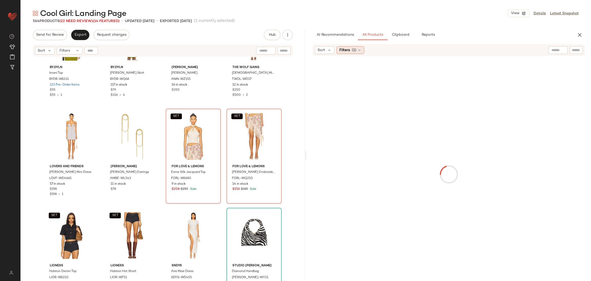
click at [353, 50] on span "(1)" at bounding box center [354, 49] width 4 height 5
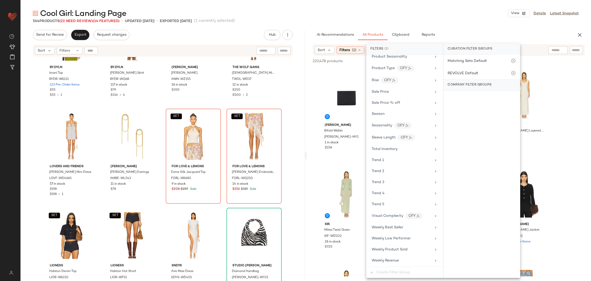
scroll to position [503, 0]
click at [401, 148] on div "Total Inventory" at bounding box center [402, 148] width 60 height 5
click at [487, 74] on button "At least 1" at bounding box center [481, 71] width 68 height 7
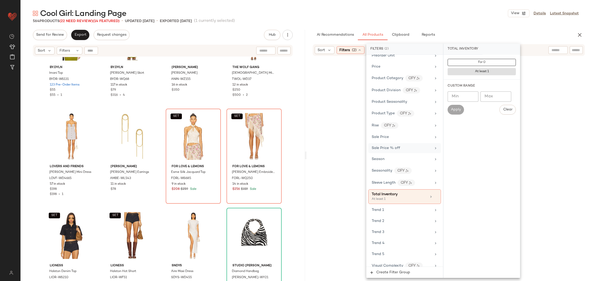
scroll to position [452, 0]
click at [390, 142] on div "Sale Price" at bounding box center [404, 137] width 73 height 10
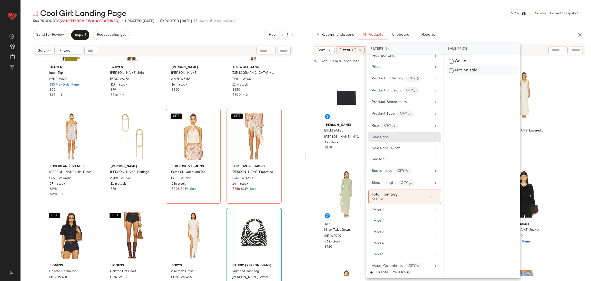
click at [471, 71] on div "Not on sale" at bounding box center [481, 70] width 72 height 9
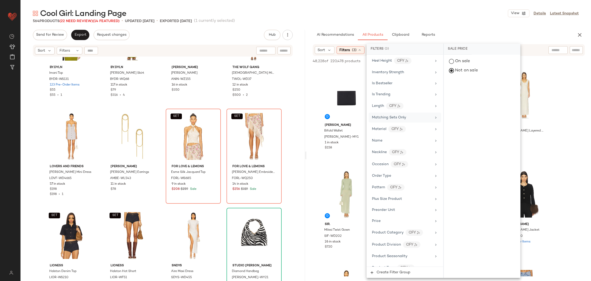
scroll to position [295, 0]
click at [394, 118] on div "Matching Sets Only" at bounding box center [404, 120] width 73 height 10
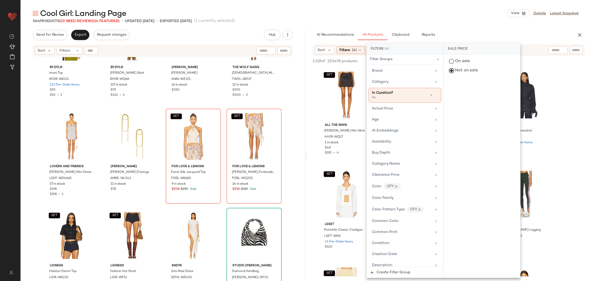
scroll to position [0, 0]
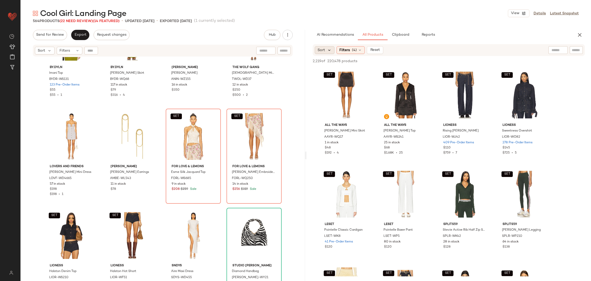
click at [328, 51] on icon at bounding box center [329, 50] width 5 height 5
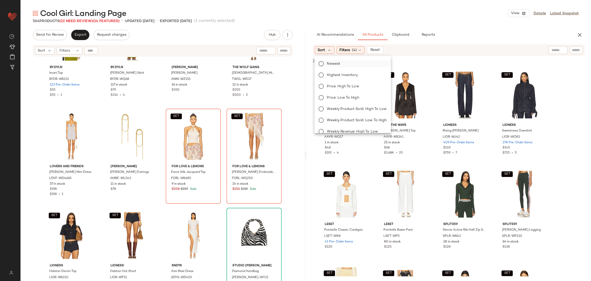
click at [338, 63] on span "Newest" at bounding box center [333, 63] width 13 height 5
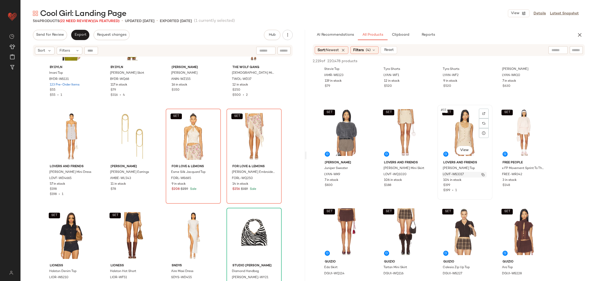
scroll to position [57, 0]
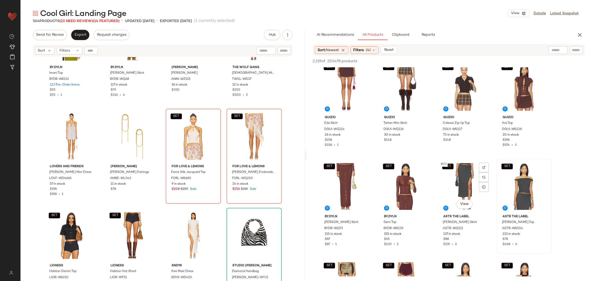
scroll to position [404, 0]
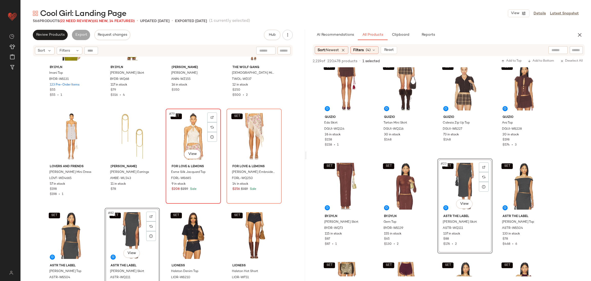
click at [194, 129] on div "SET #79 View" at bounding box center [193, 136] width 52 height 52
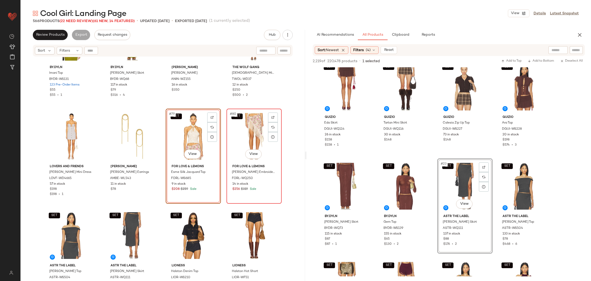
click at [234, 136] on div "SET #80 View" at bounding box center [254, 136] width 52 height 52
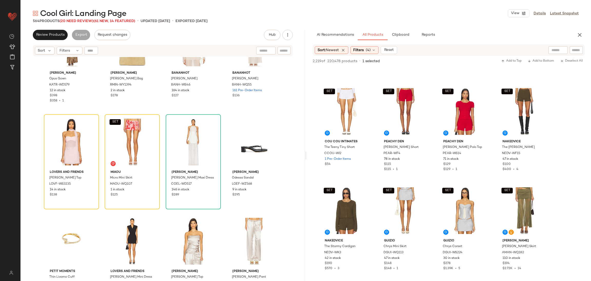
scroll to position [1539, 0]
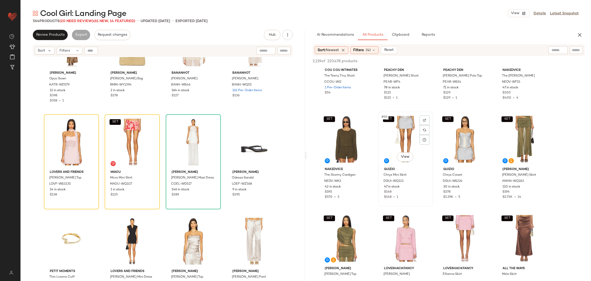
click at [396, 134] on div "SET #66 View" at bounding box center [406, 139] width 52 height 52
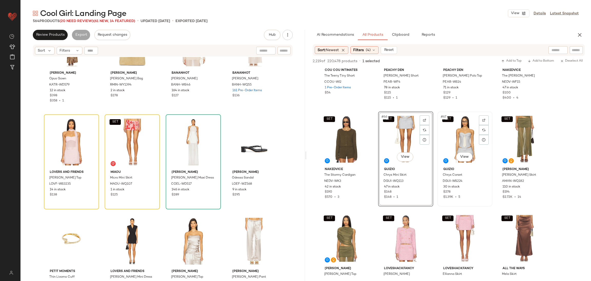
click at [464, 132] on div "SET #67 View" at bounding box center [465, 139] width 52 height 52
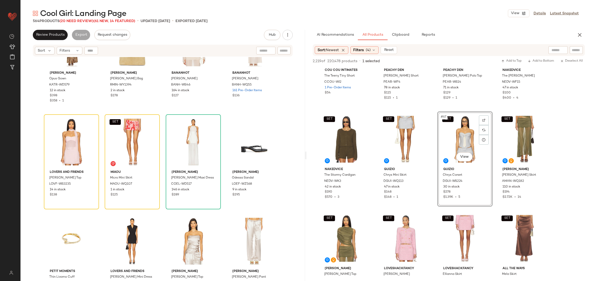
click at [163, 111] on div "Katie May Opus Gown KATR-WD579 12 in stock $398 $358 • 1 Rebecca Minkoff Megan …" at bounding box center [163, 175] width 284 height 236
click at [576, 31] on button "button" at bounding box center [579, 35] width 10 height 10
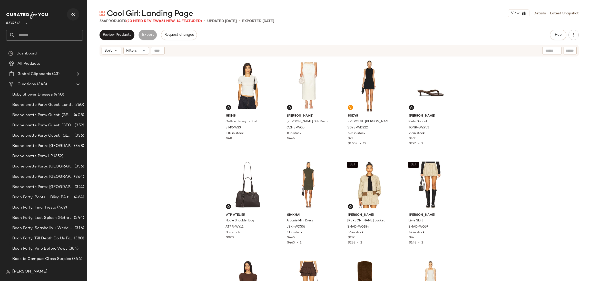
click at [71, 14] on icon "button" at bounding box center [73, 14] width 6 height 6
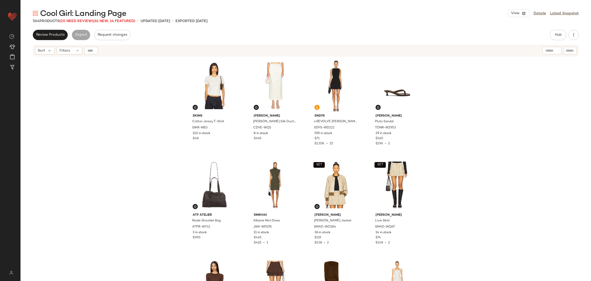
click at [568, 38] on div "Hub" at bounding box center [564, 35] width 29 height 10
click at [556, 36] on span "Hub" at bounding box center [557, 35] width 7 height 4
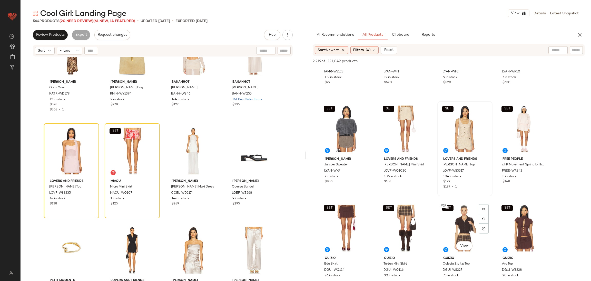
scroll to position [325, 0]
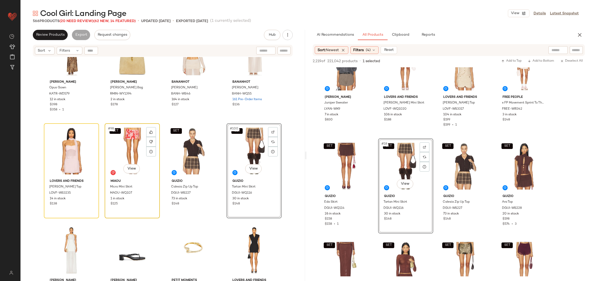
click at [128, 147] on div "SET #98 View" at bounding box center [132, 151] width 52 height 52
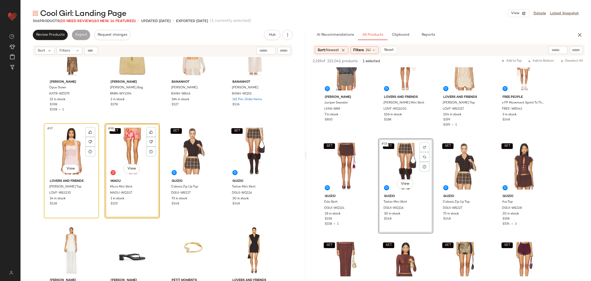
click at [67, 145] on div "#97 View" at bounding box center [72, 151] width 52 height 52
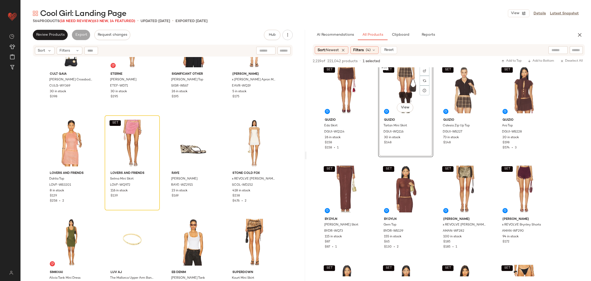
scroll to position [450, 0]
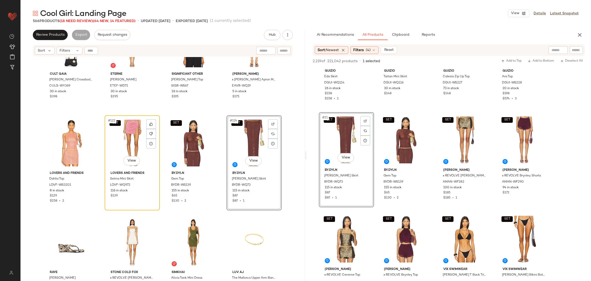
click at [124, 139] on div "SET #122 View" at bounding box center [132, 143] width 52 height 52
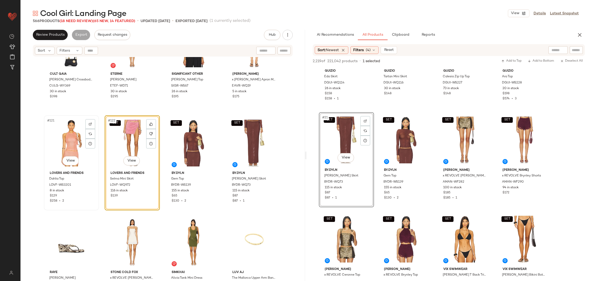
click at [74, 139] on div "#121 View" at bounding box center [72, 143] width 52 height 52
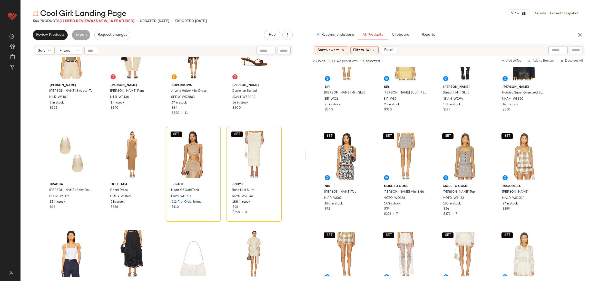
scroll to position [833, 0]
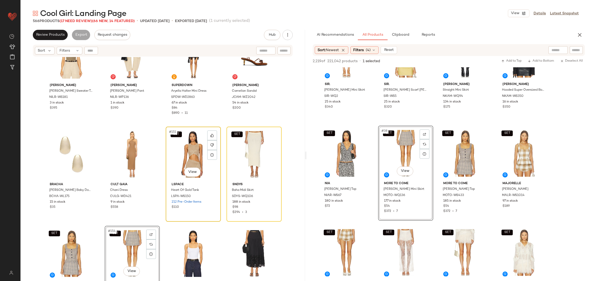
click at [187, 155] on div "SET #151 View" at bounding box center [193, 154] width 52 height 52
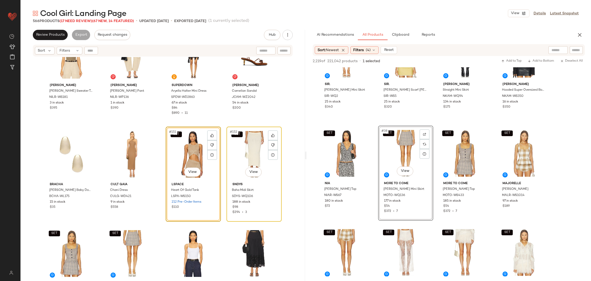
click at [237, 151] on div "SET #152 View" at bounding box center [254, 154] width 52 height 52
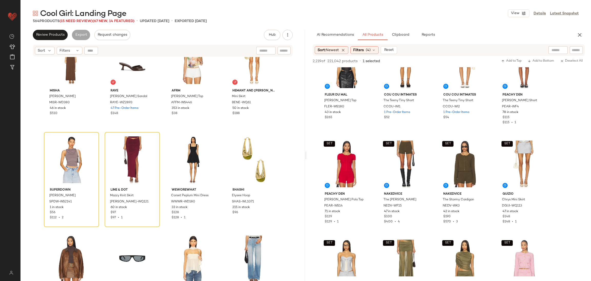
scroll to position [1440, 0]
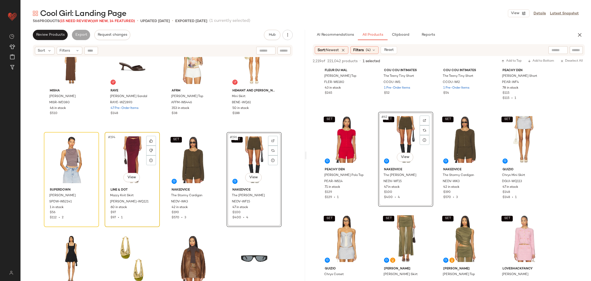
click at [128, 152] on div "#194 View" at bounding box center [132, 160] width 52 height 52
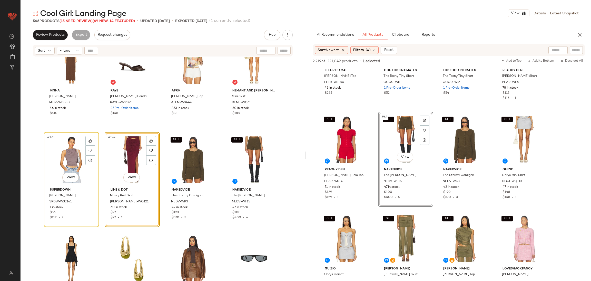
click at [72, 153] on div "#193 View" at bounding box center [72, 160] width 52 height 52
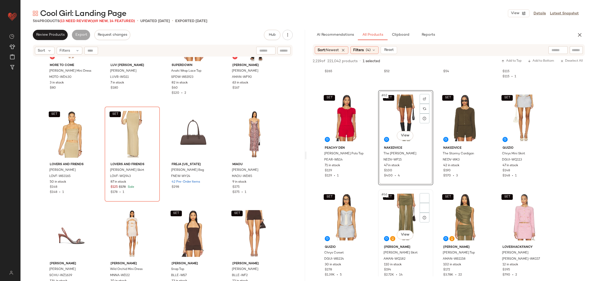
scroll to position [1501, 0]
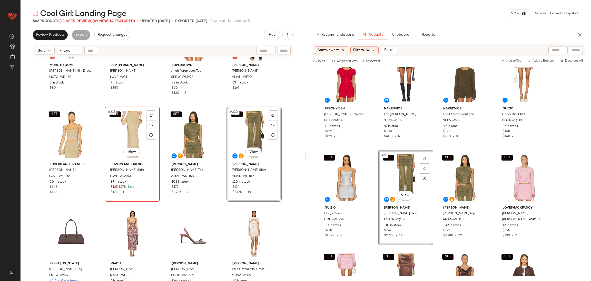
click at [119, 130] on div "SET #218 View" at bounding box center [132, 134] width 52 height 52
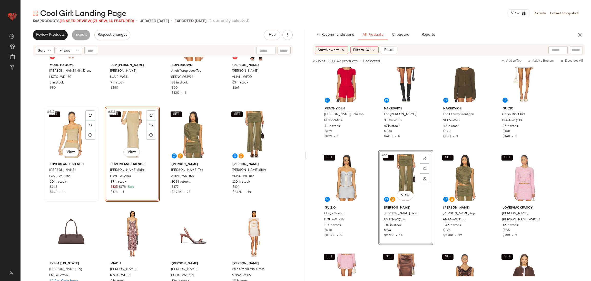
click at [66, 130] on div "SET #217 View" at bounding box center [72, 134] width 52 height 52
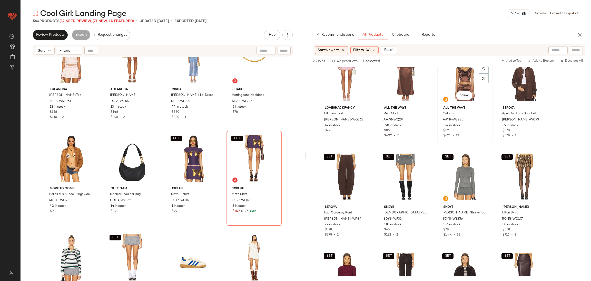
scroll to position [1719, 0]
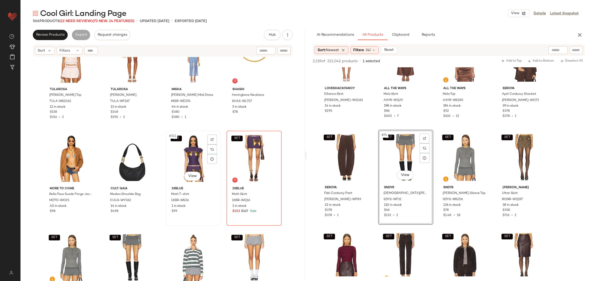
click at [185, 154] on div "SET #311 View" at bounding box center [193, 158] width 52 height 52
click at [247, 157] on div "SET #312 View" at bounding box center [254, 158] width 52 height 52
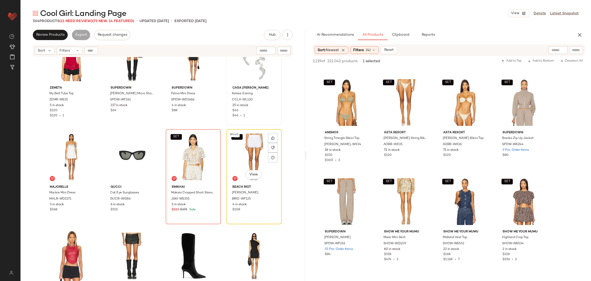
scroll to position [10727, 0]
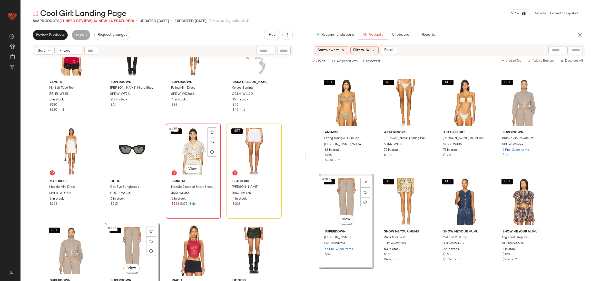
click at [196, 143] on div "SET #439 View" at bounding box center [193, 151] width 52 height 52
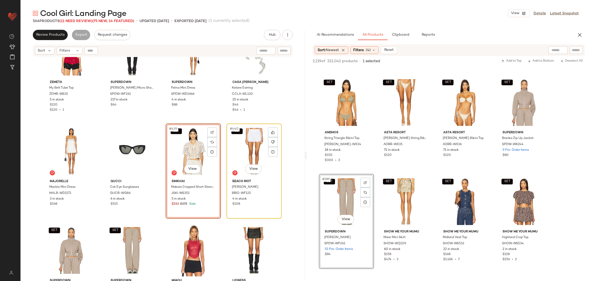
click at [239, 146] on div "SET #440 View" at bounding box center [254, 151] width 52 height 52
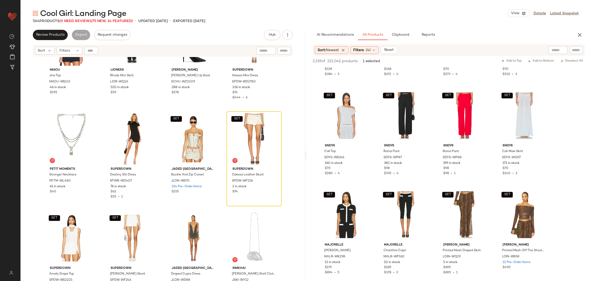
scroll to position [4910, 0]
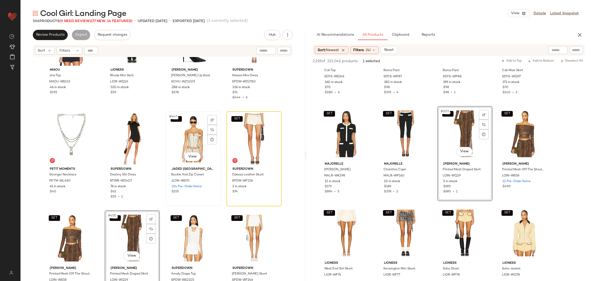
click at [192, 135] on div "SET #447 View" at bounding box center [193, 139] width 52 height 52
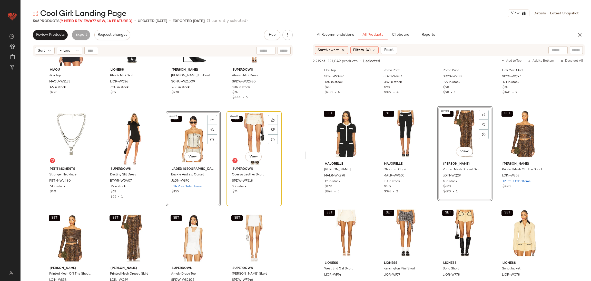
click at [245, 134] on div "SET #448 View" at bounding box center [254, 139] width 52 height 52
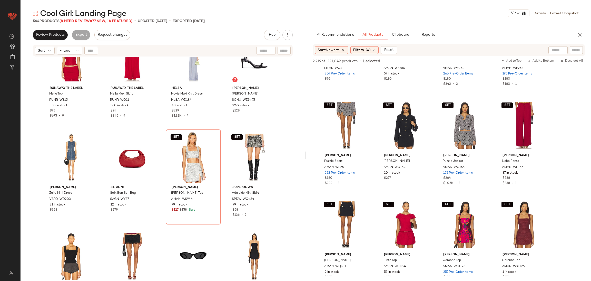
scroll to position [5310, 0]
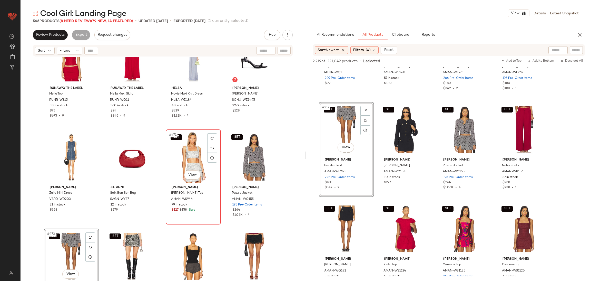
click at [194, 153] on div "SET #471 View" at bounding box center [193, 157] width 52 height 52
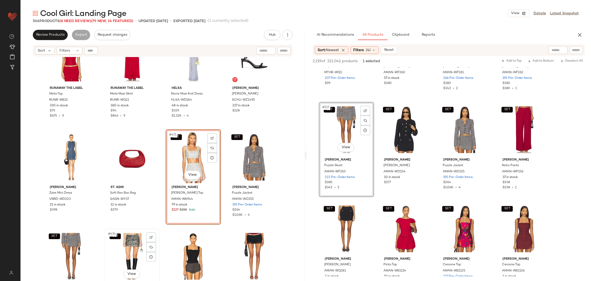
click at [131, 248] on div "SET #474 View" at bounding box center [132, 256] width 52 height 52
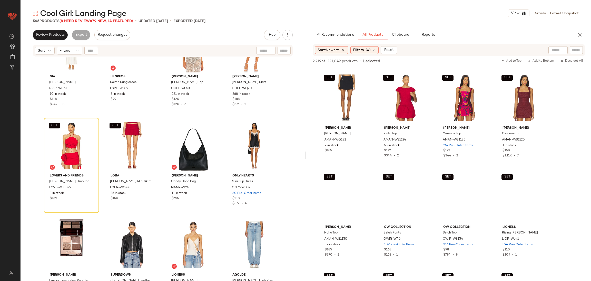
scroll to position [5518, 0]
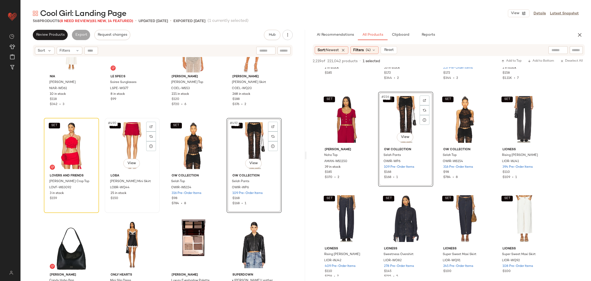
click at [126, 139] on div "SET #490 View" at bounding box center [132, 145] width 52 height 52
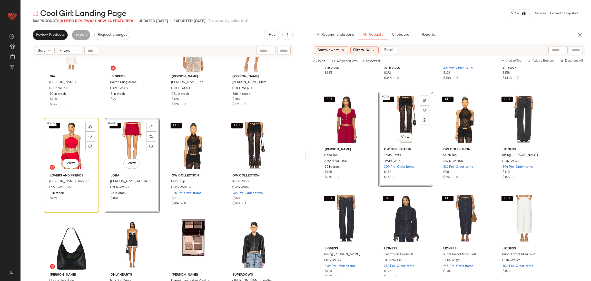
click at [58, 134] on div "SET #489 View" at bounding box center [72, 145] width 52 height 52
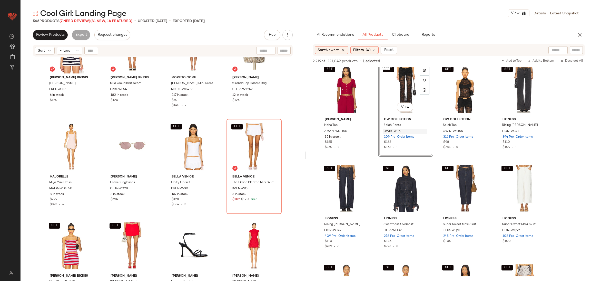
scroll to position [5573, 0]
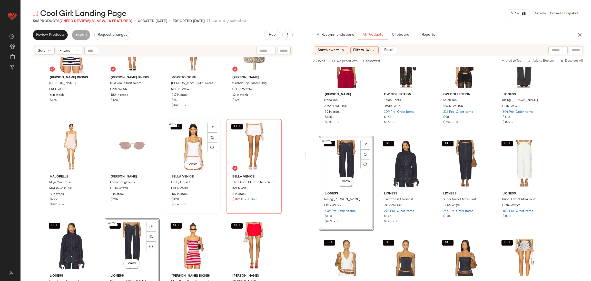
click at [194, 143] on div "SET #519 View" at bounding box center [193, 147] width 52 height 52
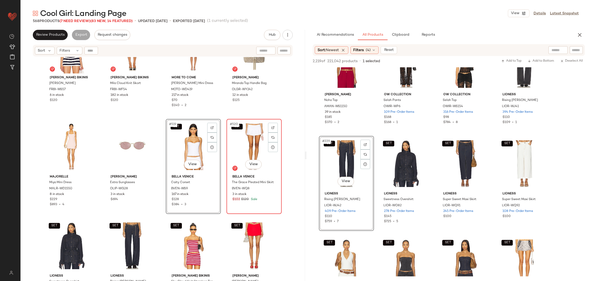
click at [242, 144] on div "SET #520 View" at bounding box center [254, 147] width 52 height 52
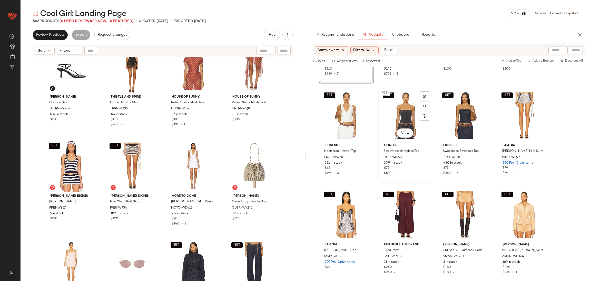
scroll to position [5803, 0]
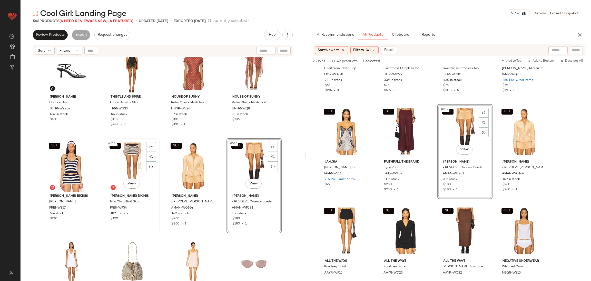
click at [131, 157] on div "SET #514 View" at bounding box center [132, 166] width 52 height 52
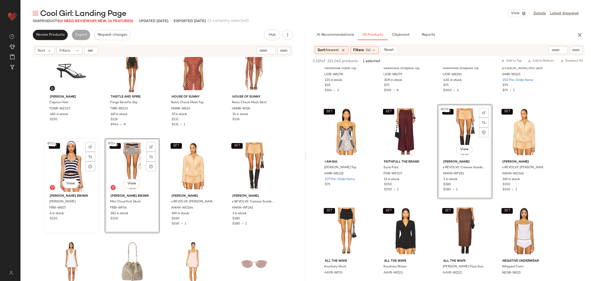
click at [77, 157] on div "SET #513 View" at bounding box center [72, 166] width 52 height 52
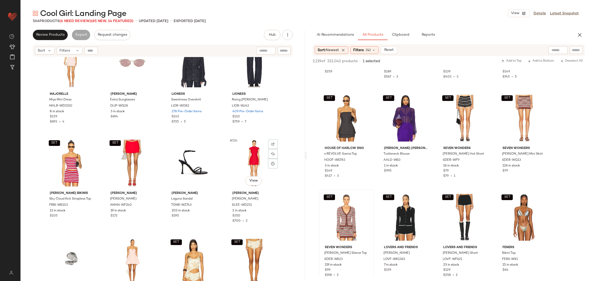
scroll to position [12802, 0]
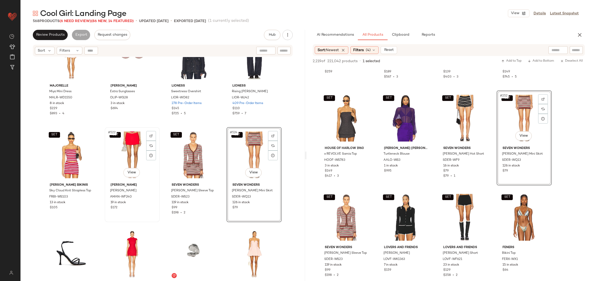
click at [123, 149] on div "SET #522 View" at bounding box center [132, 155] width 52 height 52
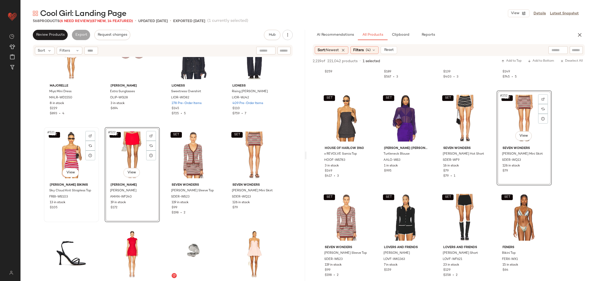
click at [68, 147] on div "SET #521 View" at bounding box center [72, 155] width 52 height 52
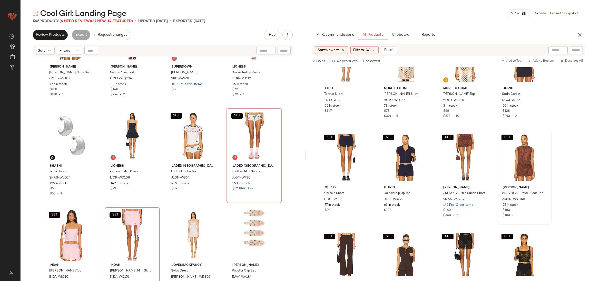
scroll to position [7066, 0]
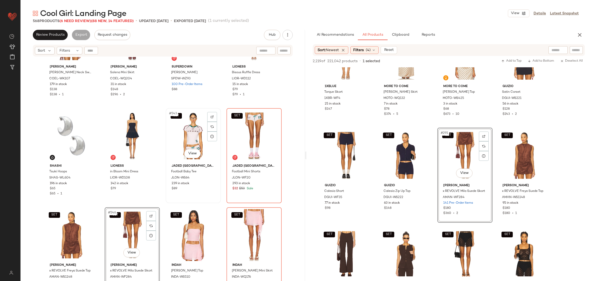
click at [189, 132] on div "SET #543 View" at bounding box center [193, 136] width 52 height 52
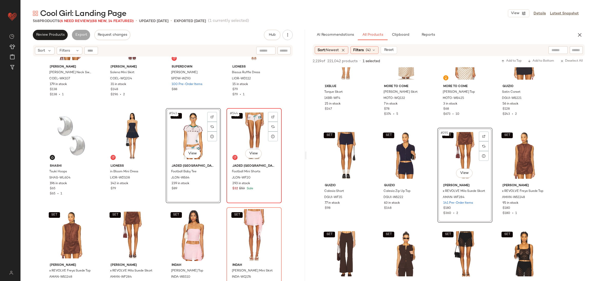
click at [228, 134] on div "SET #544 View" at bounding box center [254, 136] width 52 height 52
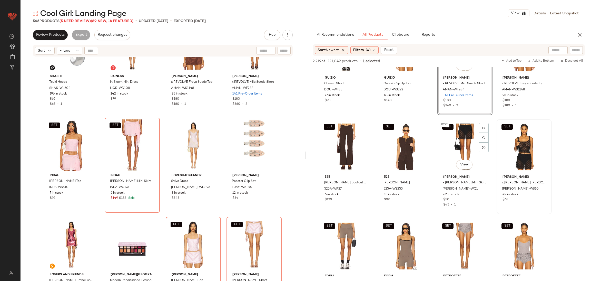
scroll to position [7174, 0]
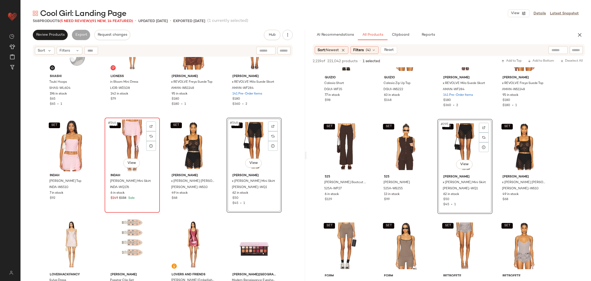
click at [121, 136] on div "SET #546 View" at bounding box center [132, 145] width 52 height 52
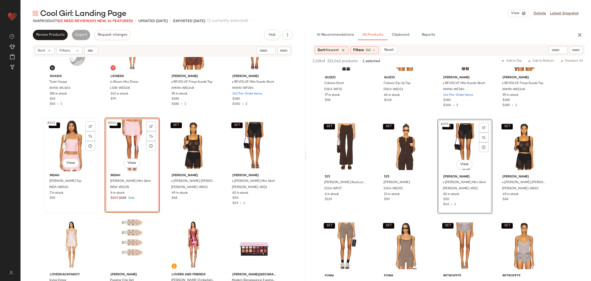
click at [71, 139] on div "SET #545 View" at bounding box center [72, 145] width 52 height 52
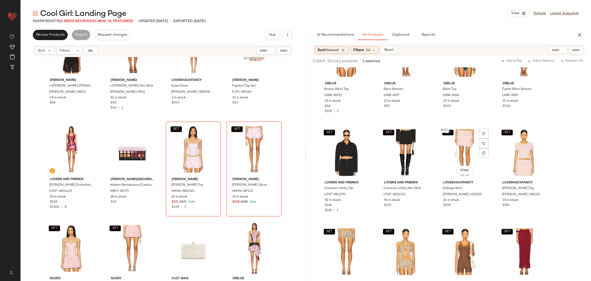
scroll to position [7564, 0]
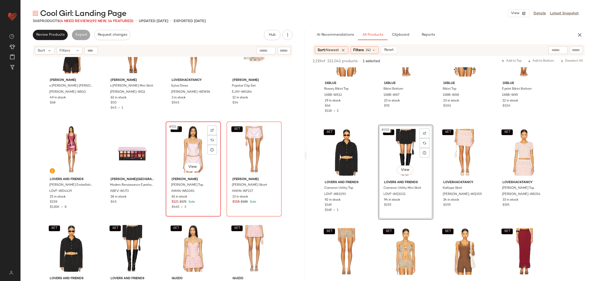
click at [191, 147] on div "SET #551 View" at bounding box center [193, 149] width 52 height 52
click at [241, 147] on div "SET #552 View" at bounding box center [254, 149] width 52 height 52
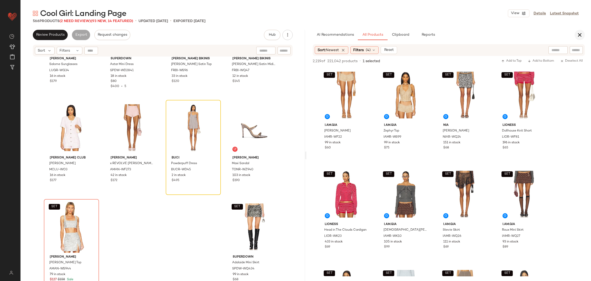
click at [578, 37] on icon "button" at bounding box center [579, 35] width 6 height 6
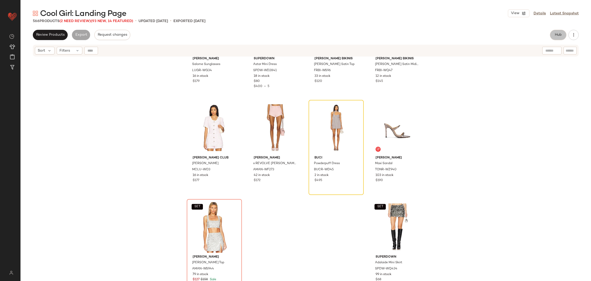
click at [562, 35] on button "Hub" at bounding box center [558, 35] width 16 height 10
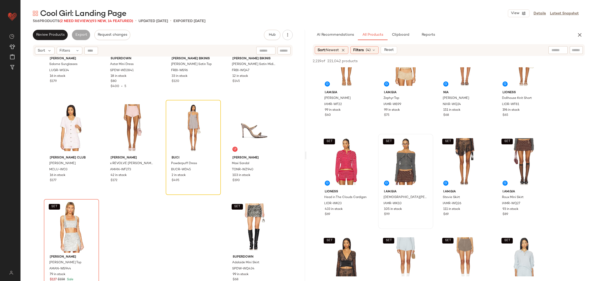
scroll to position [47, 0]
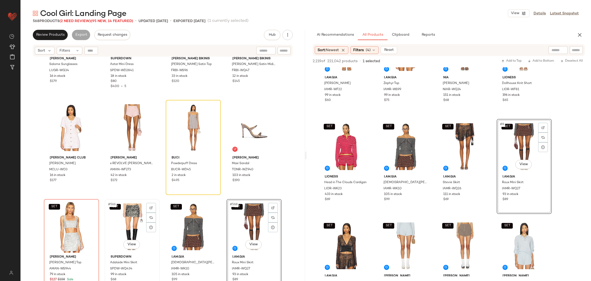
click at [131, 224] on div "SET #566 View" at bounding box center [132, 227] width 52 height 52
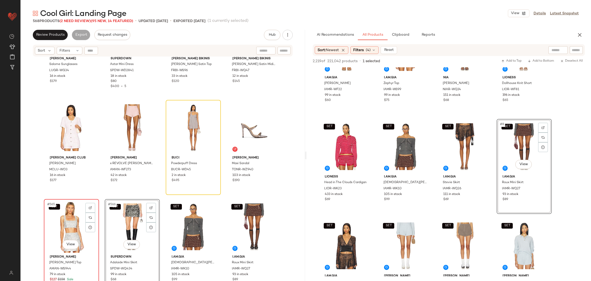
click at [66, 222] on div "SET #565 View" at bounding box center [72, 227] width 52 height 52
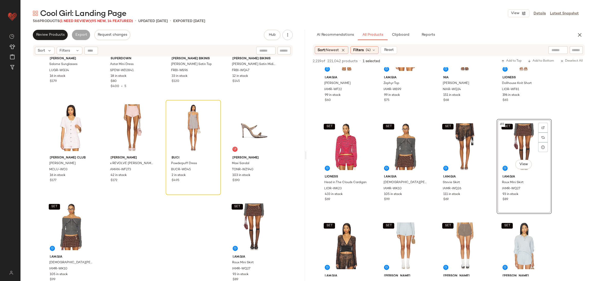
click at [574, 37] on div "AI Recommendations All Products Clipboard Reports" at bounding box center [440, 35] width 268 height 10
click at [579, 33] on icon "button" at bounding box center [579, 35] width 6 height 6
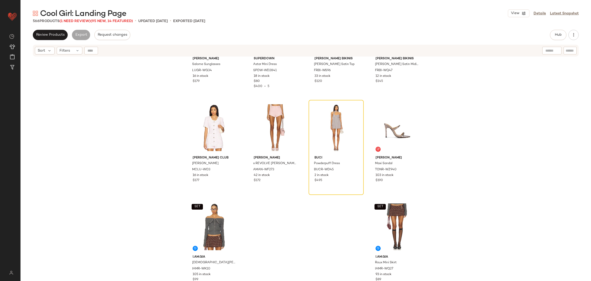
click at [554, 116] on div "[PERSON_NAME] Sunglasses LUGR-WG34 16 in stock $179 superdown Astar Mini Dress …" at bounding box center [306, 175] width 570 height 236
click at [351, 109] on div at bounding box center [355, 109] width 10 height 10
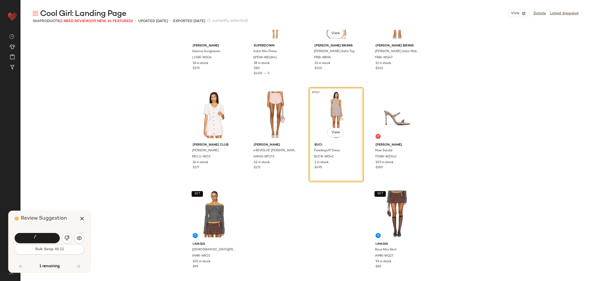
scroll to position [13757, 0]
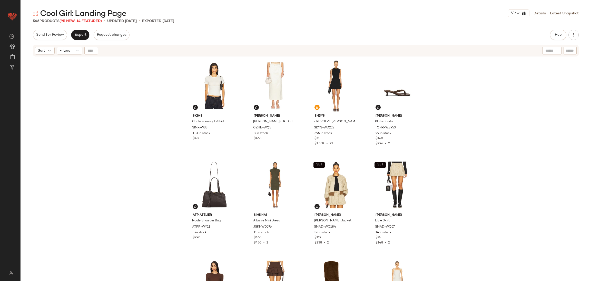
click at [514, 141] on div "SKIMS Cotton Jersey T-Shirt SIMX-WS3 110 in stock $48 [PERSON_NAME] [PERSON_NAM…" at bounding box center [306, 175] width 570 height 236
click at [83, 35] on span "Export" at bounding box center [80, 35] width 12 height 4
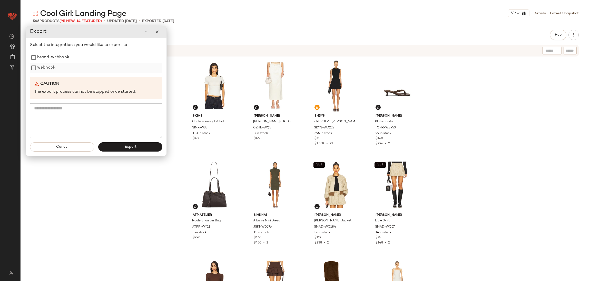
click at [54, 69] on label "webhook" at bounding box center [46, 68] width 18 height 10
click at [129, 148] on span "Export" at bounding box center [130, 147] width 12 height 4
